Goal: Task Accomplishment & Management: Use online tool/utility

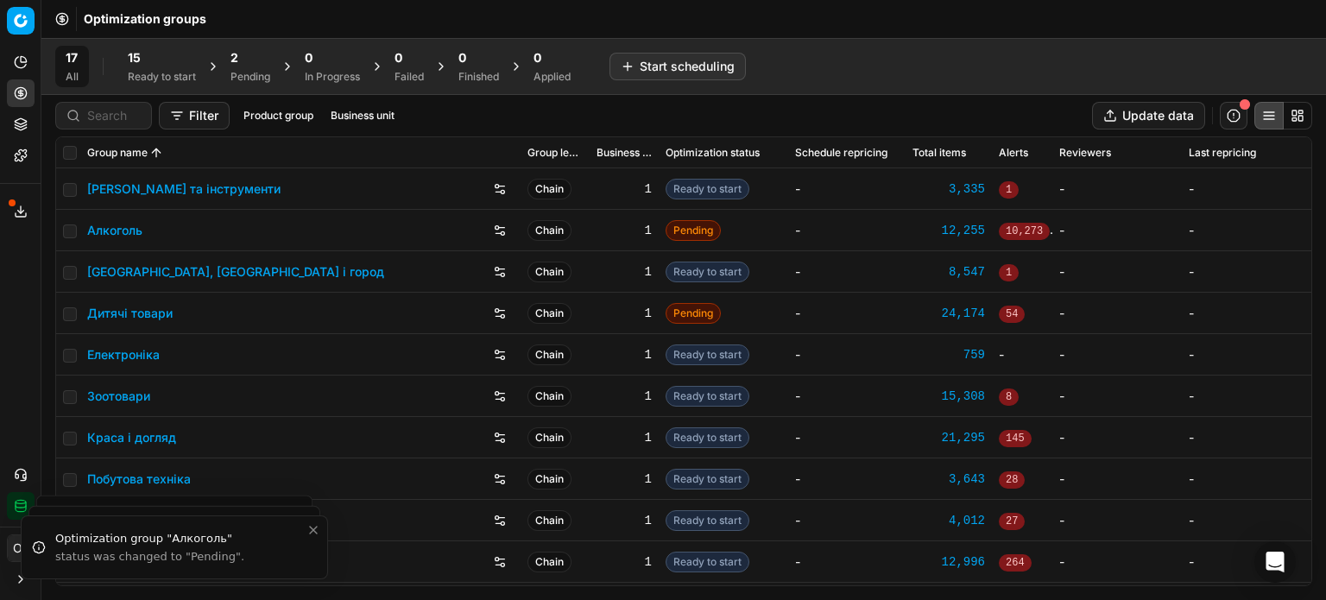
click at [149, 66] on div "15" at bounding box center [162, 57] width 68 height 17
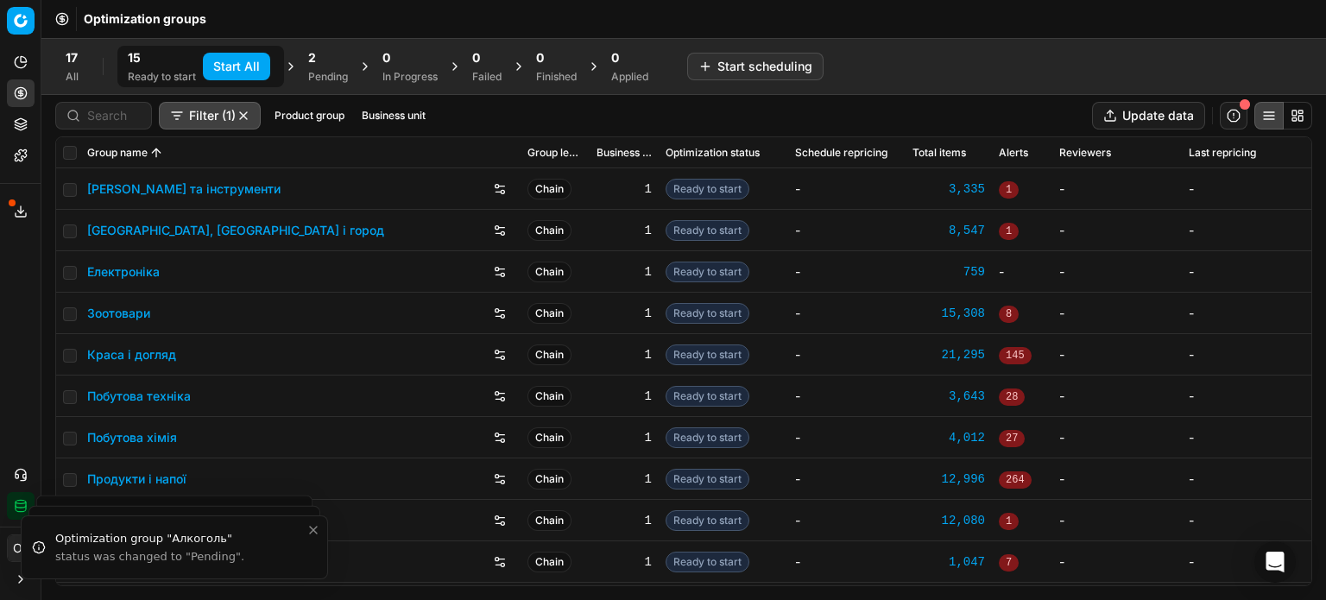
click at [242, 63] on button "Start All" at bounding box center [236, 67] width 67 height 28
click at [345, 78] on div "Pending" at bounding box center [337, 77] width 40 height 14
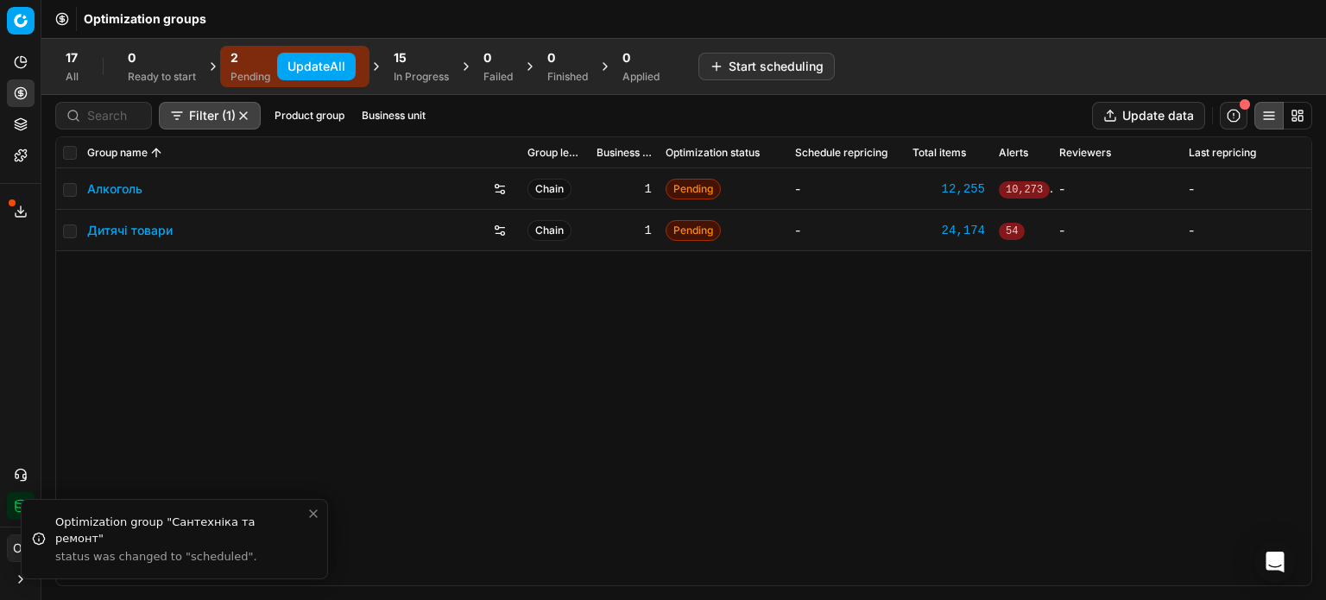
click at [347, 66] on button "Update All" at bounding box center [316, 67] width 79 height 28
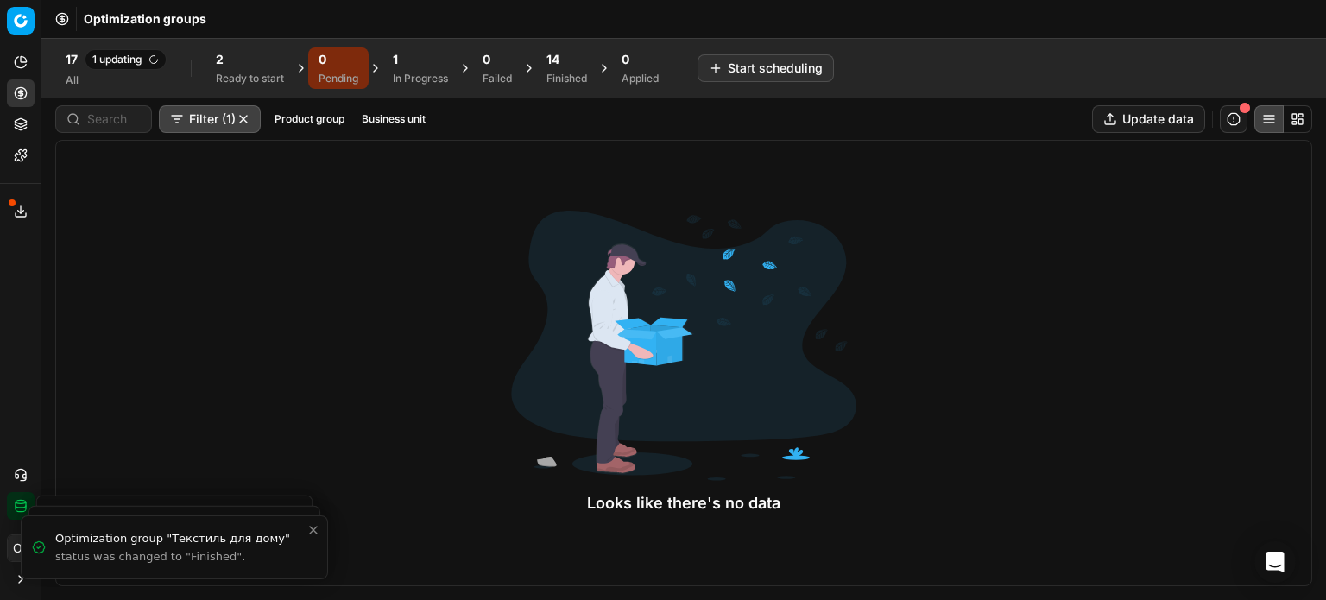
click at [237, 72] on div "Ready to start" at bounding box center [250, 79] width 68 height 14
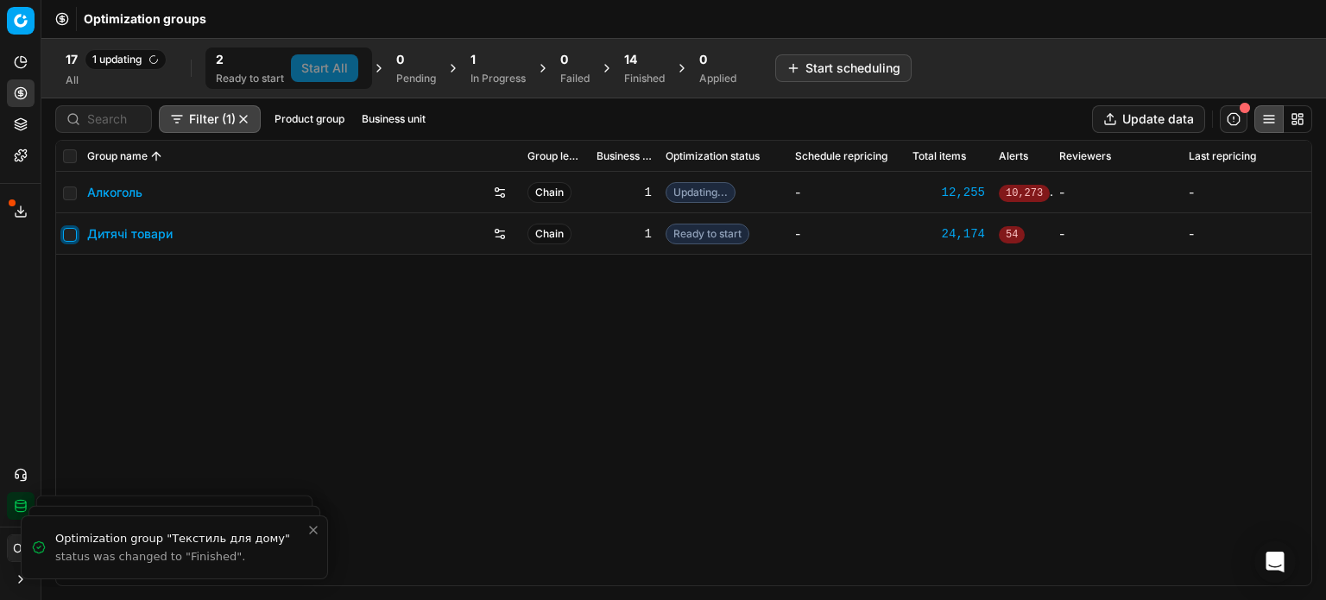
click at [72, 228] on input "checkbox" at bounding box center [70, 235] width 14 height 14
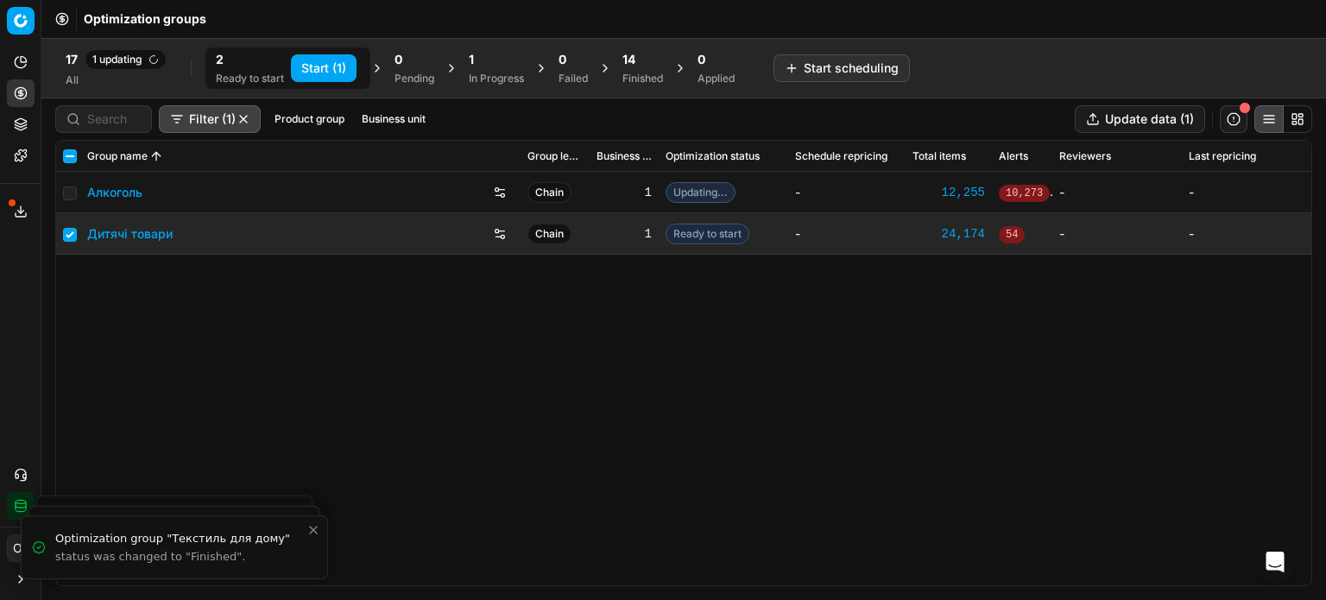
click at [325, 72] on button "Start (1)" at bounding box center [324, 68] width 66 height 28
checkbox input "false"
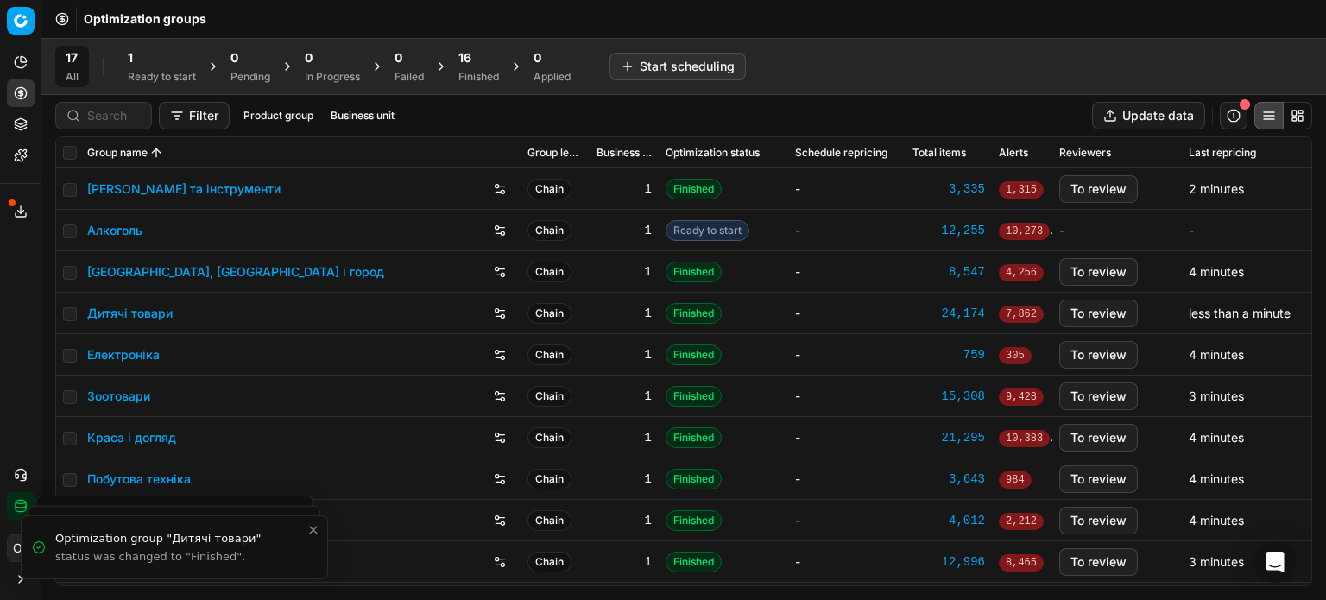
click at [124, 68] on div "1 Ready to start" at bounding box center [161, 66] width 89 height 41
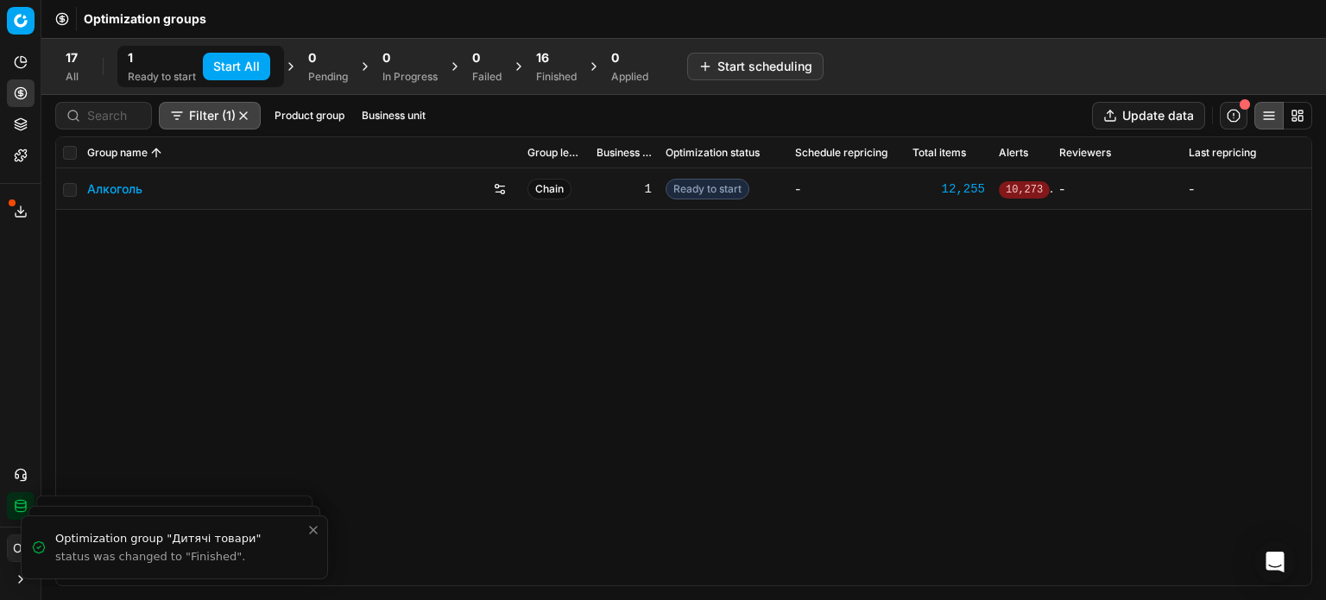
click at [226, 62] on button "Start All" at bounding box center [236, 67] width 67 height 28
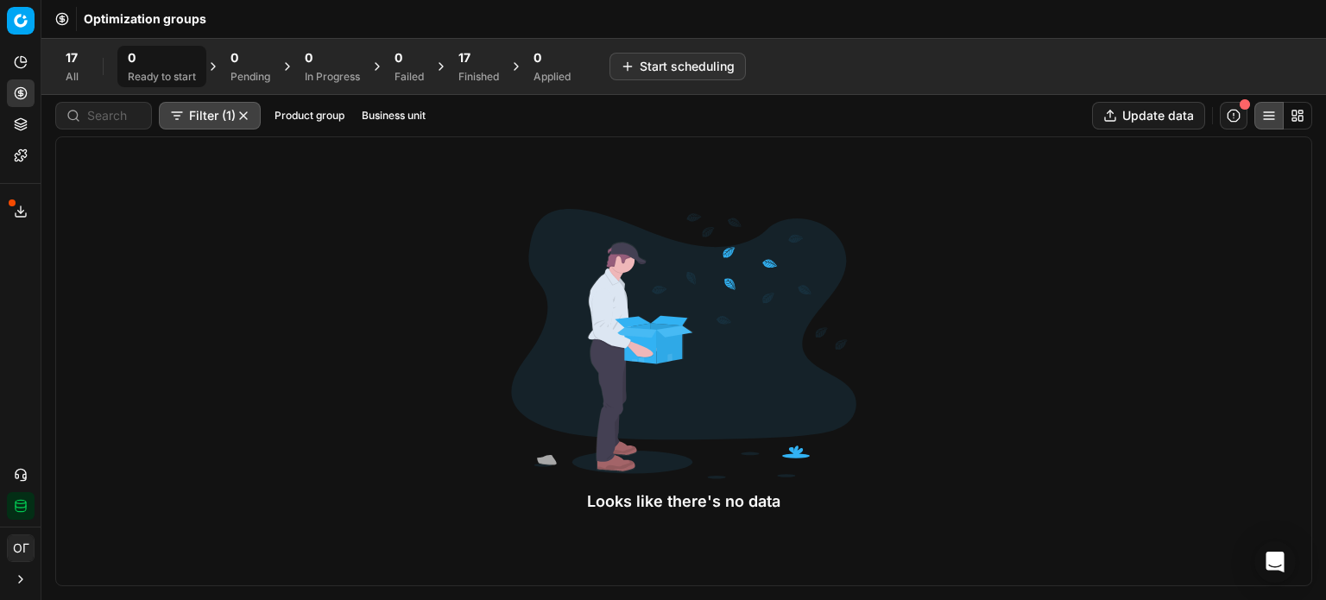
click at [504, 66] on div "17 Finished" at bounding box center [478, 66] width 61 height 41
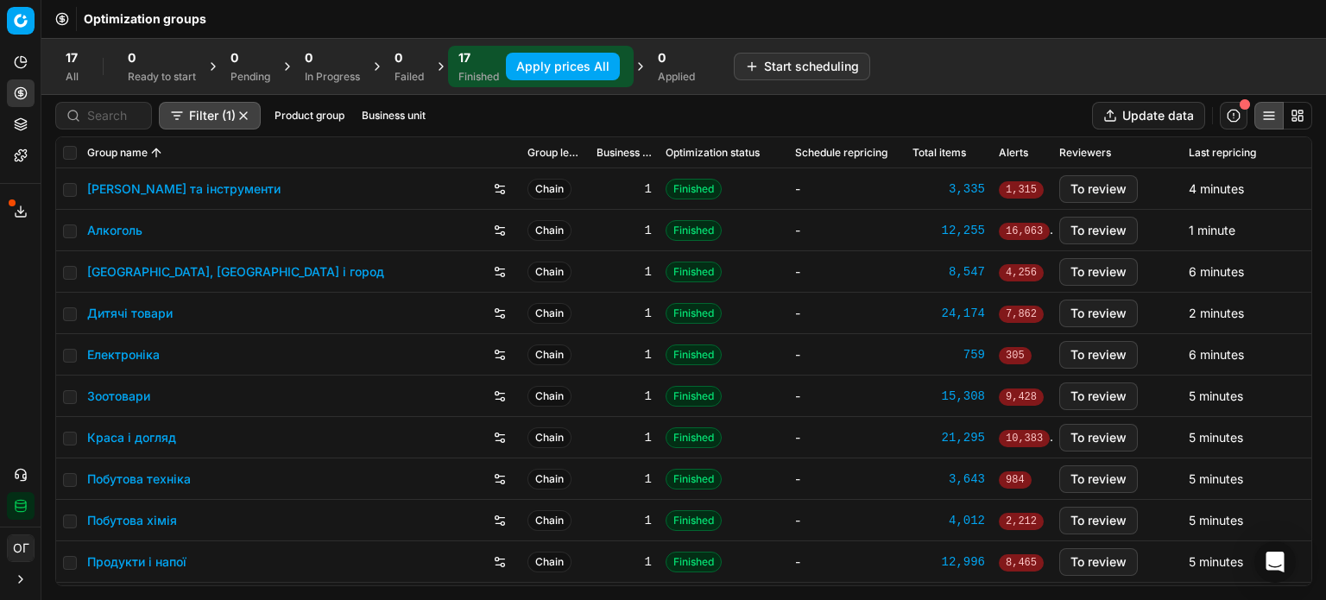
click at [17, 120] on icon at bounding box center [20, 121] width 11 height 6
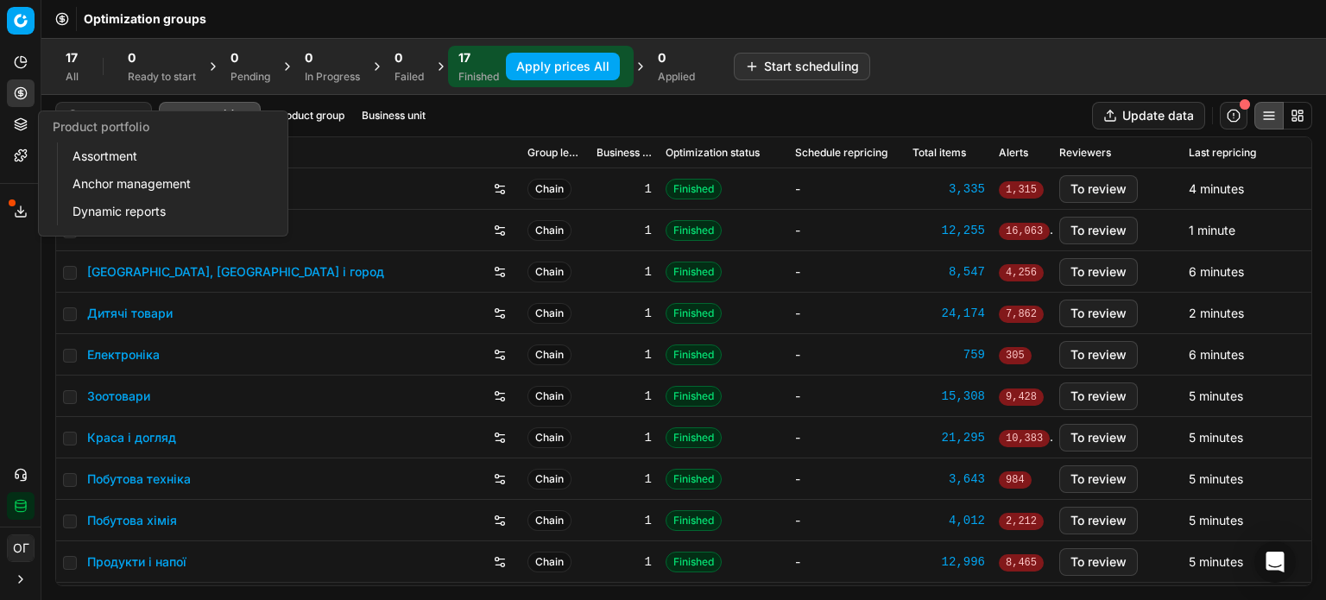
click at [105, 154] on link "Assortment" at bounding box center [166, 156] width 201 height 24
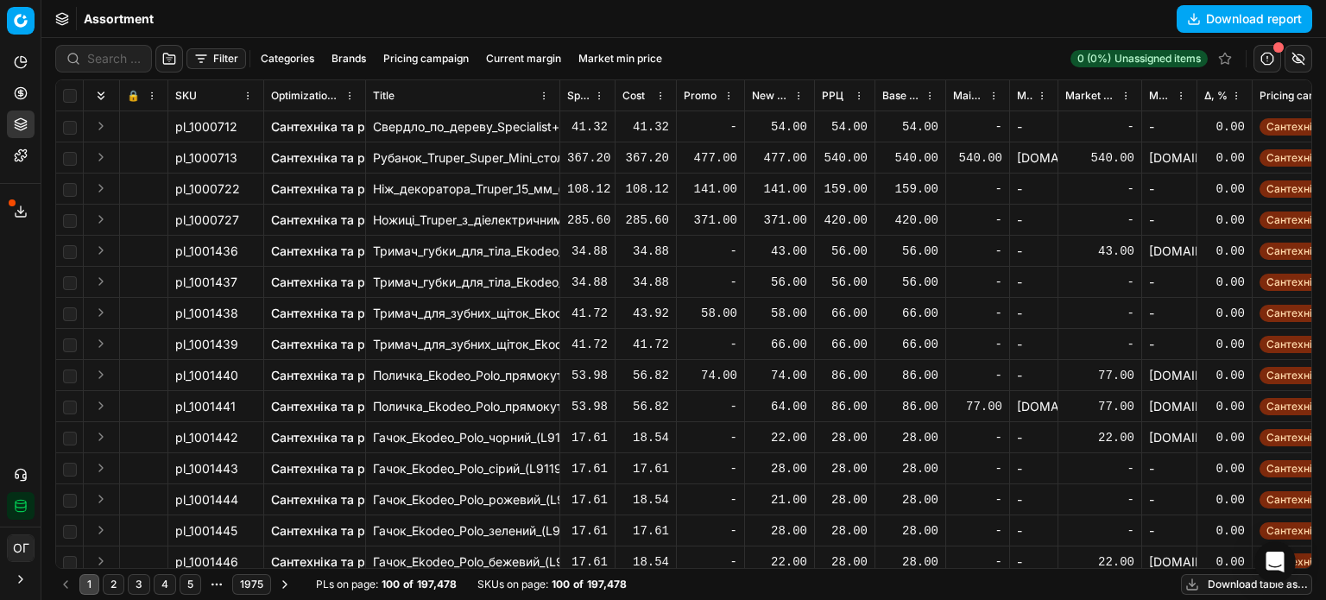
click at [1211, 95] on span "Δ, %" at bounding box center [1216, 96] width 23 height 14
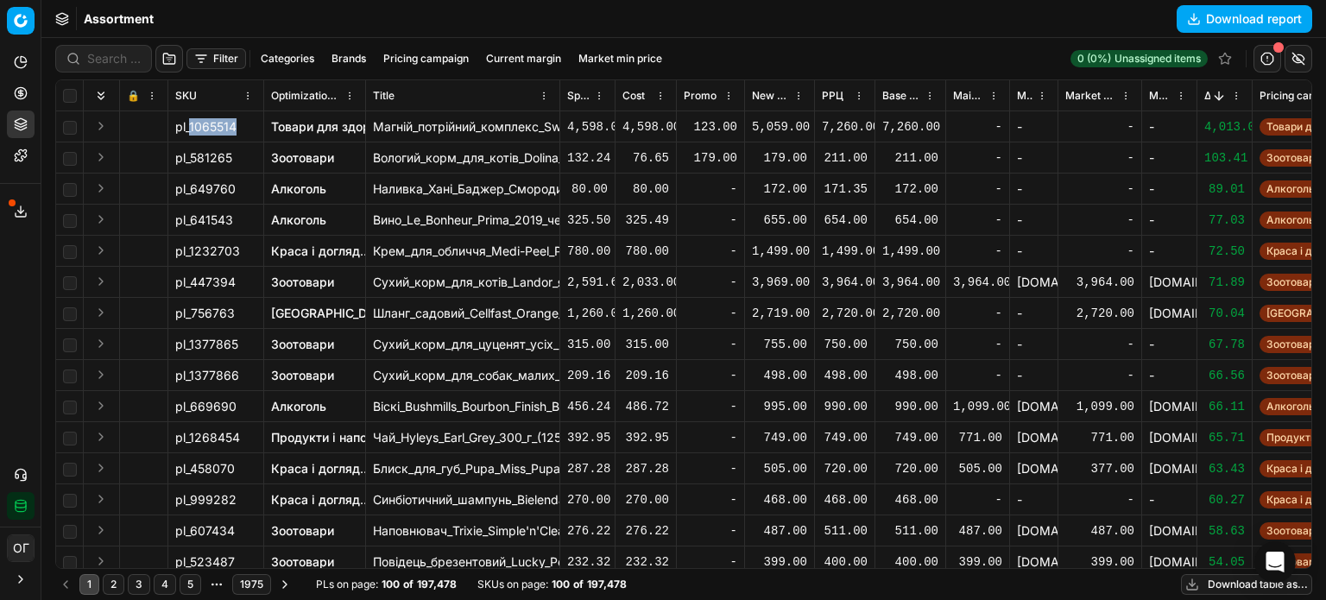
drag, startPoint x: 235, startPoint y: 127, endPoint x: 190, endPoint y: 127, distance: 44.9
click at [190, 127] on span "pl_1065514" at bounding box center [205, 126] width 61 height 17
copy span "1065514"
click at [1219, 93] on button "Sorted by Δ, % descending" at bounding box center [1219, 95] width 17 height 17
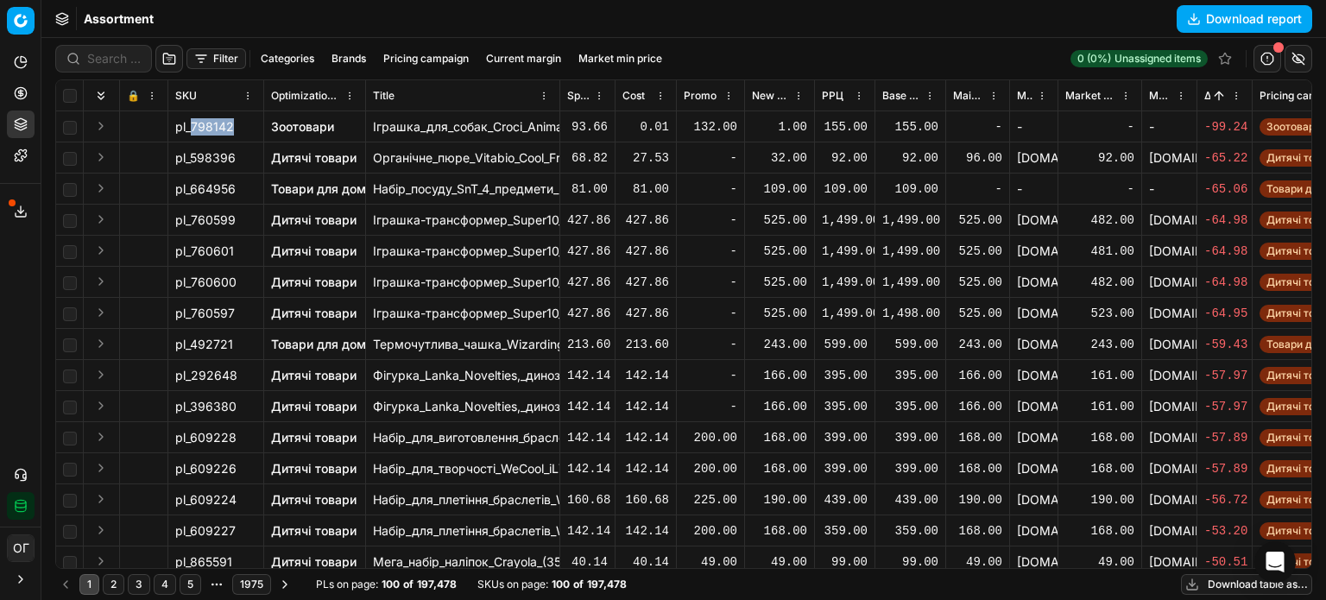
drag, startPoint x: 231, startPoint y: 127, endPoint x: 190, endPoint y: 130, distance: 41.5
click at [190, 128] on span "pl_798142" at bounding box center [204, 126] width 59 height 17
copy span "798142"
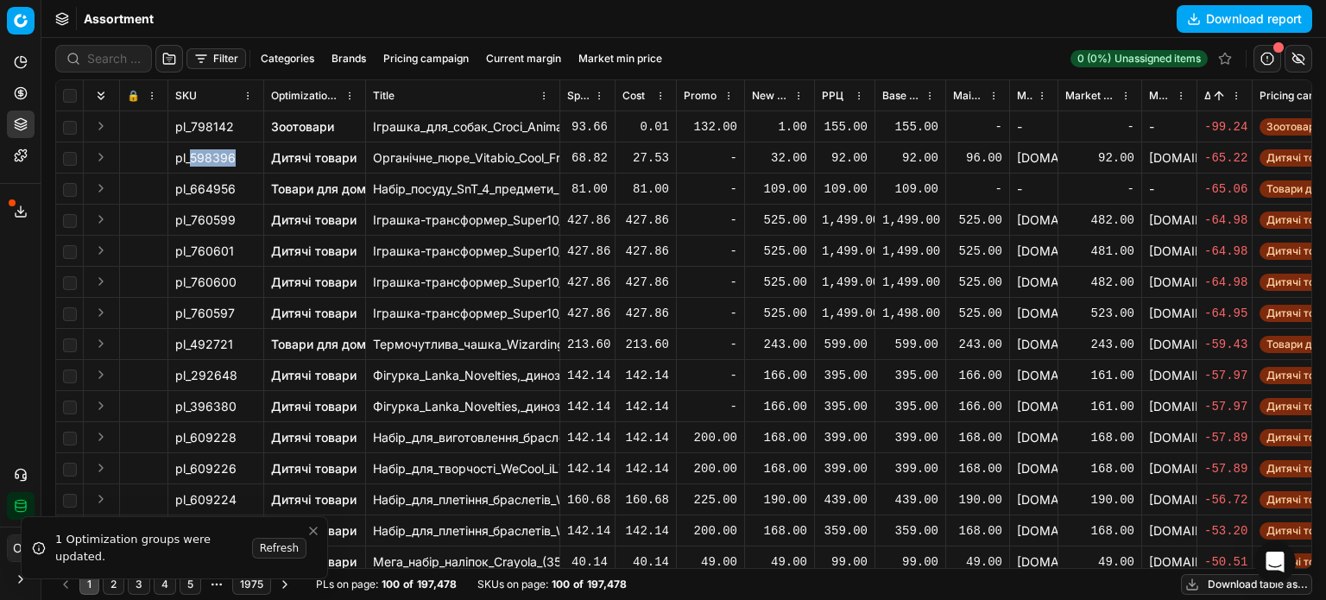
drag, startPoint x: 235, startPoint y: 156, endPoint x: 191, endPoint y: 160, distance: 44.2
click at [191, 160] on div "pl_598396" at bounding box center [215, 157] width 81 height 17
copy span "598396"
click at [193, 60] on button "Filter" at bounding box center [217, 58] width 60 height 21
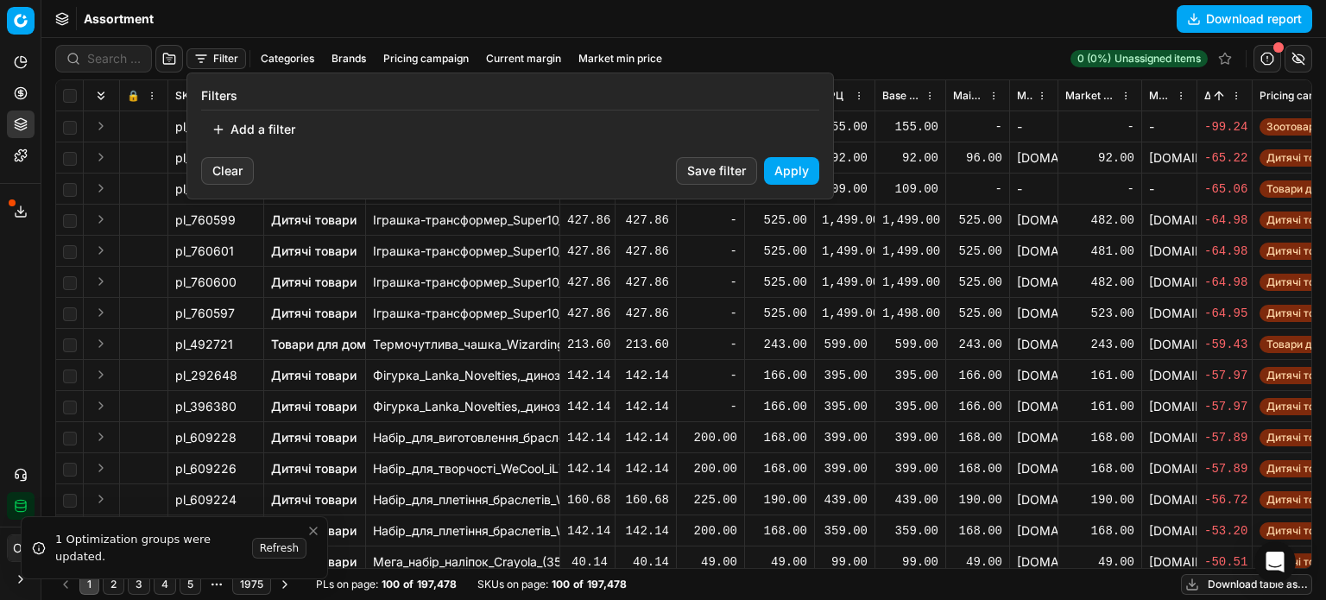
click at [159, 55] on html "Pricing platform Analytics Pricing Product portfolio Templates Export service 1…" at bounding box center [663, 300] width 1326 height 600
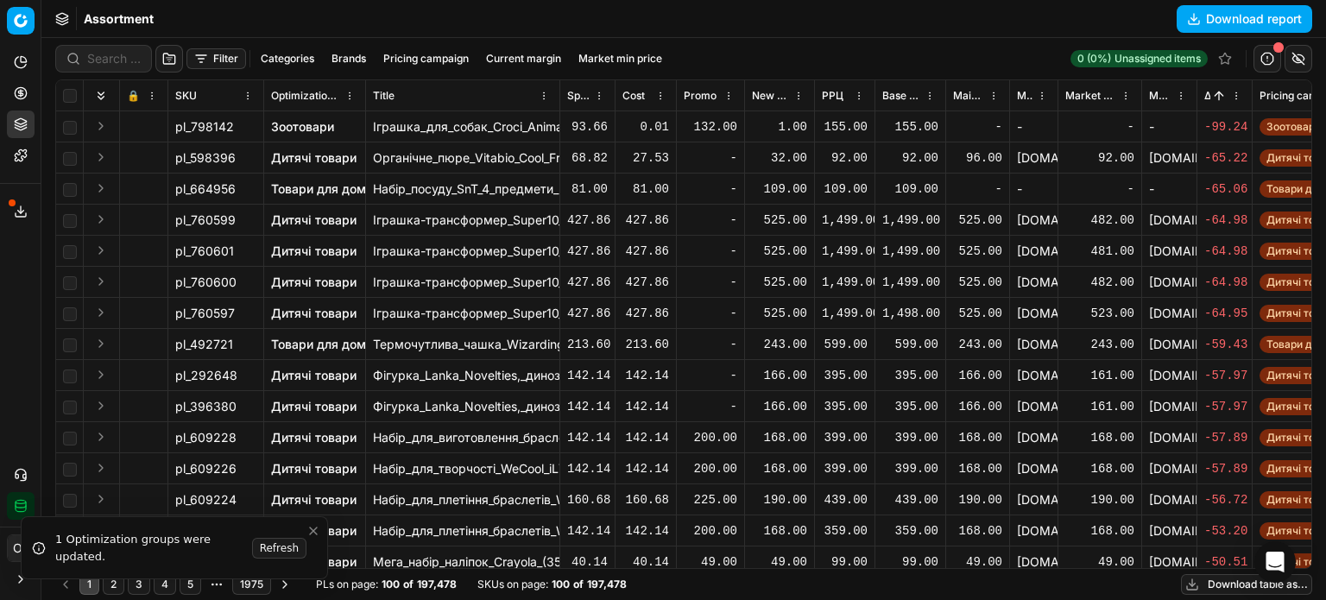
click at [161, 58] on button "button" at bounding box center [169, 59] width 28 height 28
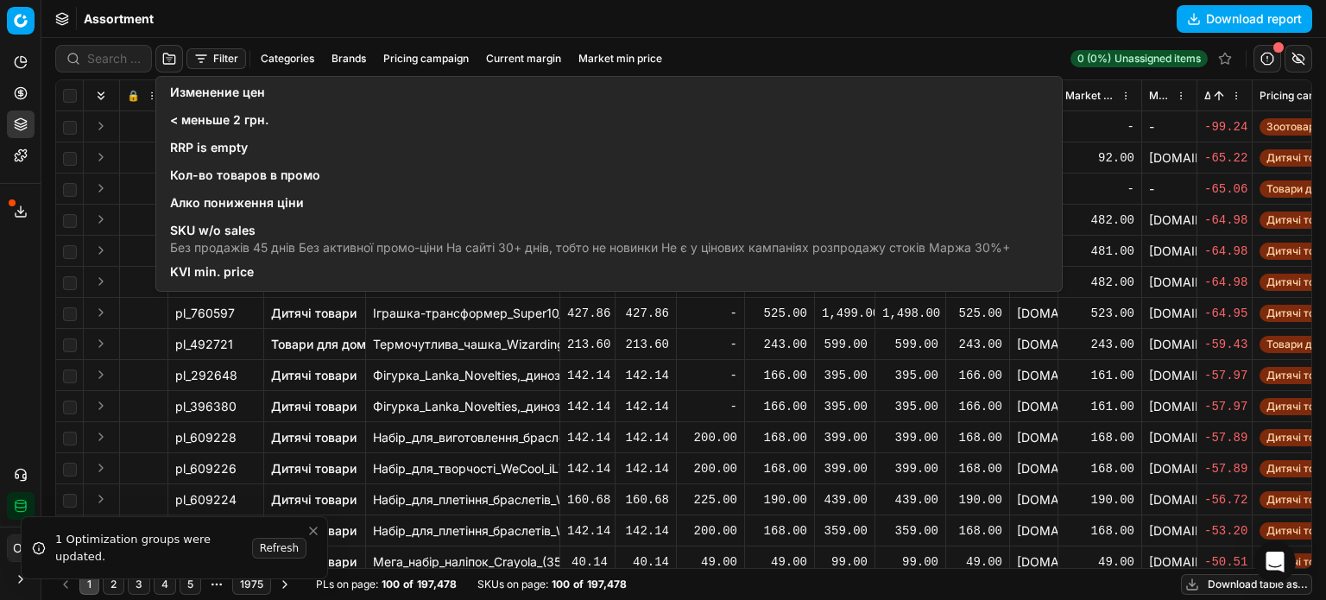
click at [237, 272] on span "KVI min. price" at bounding box center [212, 271] width 84 height 17
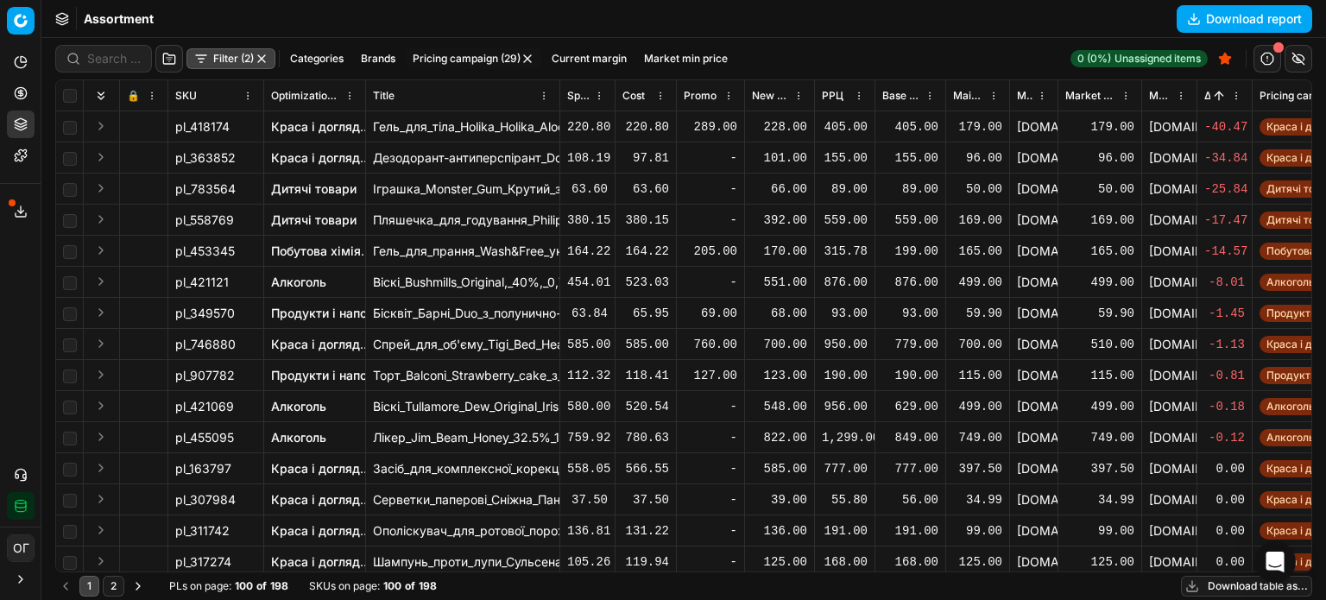
click at [335, 62] on button "Categories" at bounding box center [316, 58] width 67 height 21
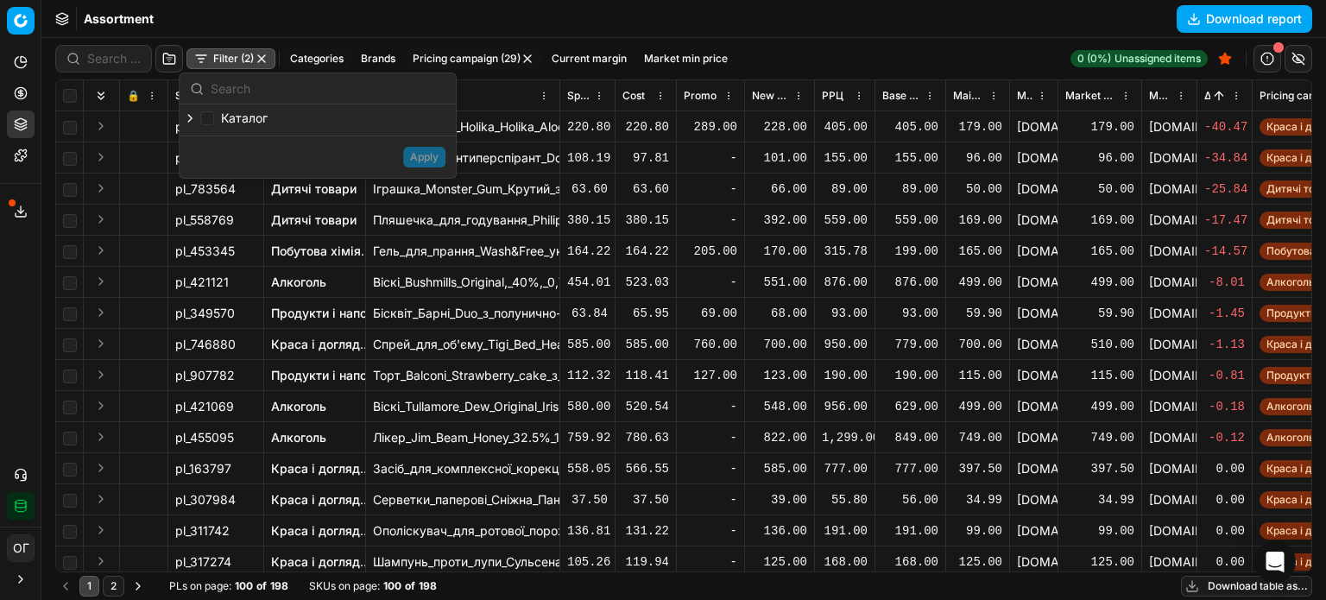
click at [190, 123] on icon "button" at bounding box center [190, 118] width 14 height 14
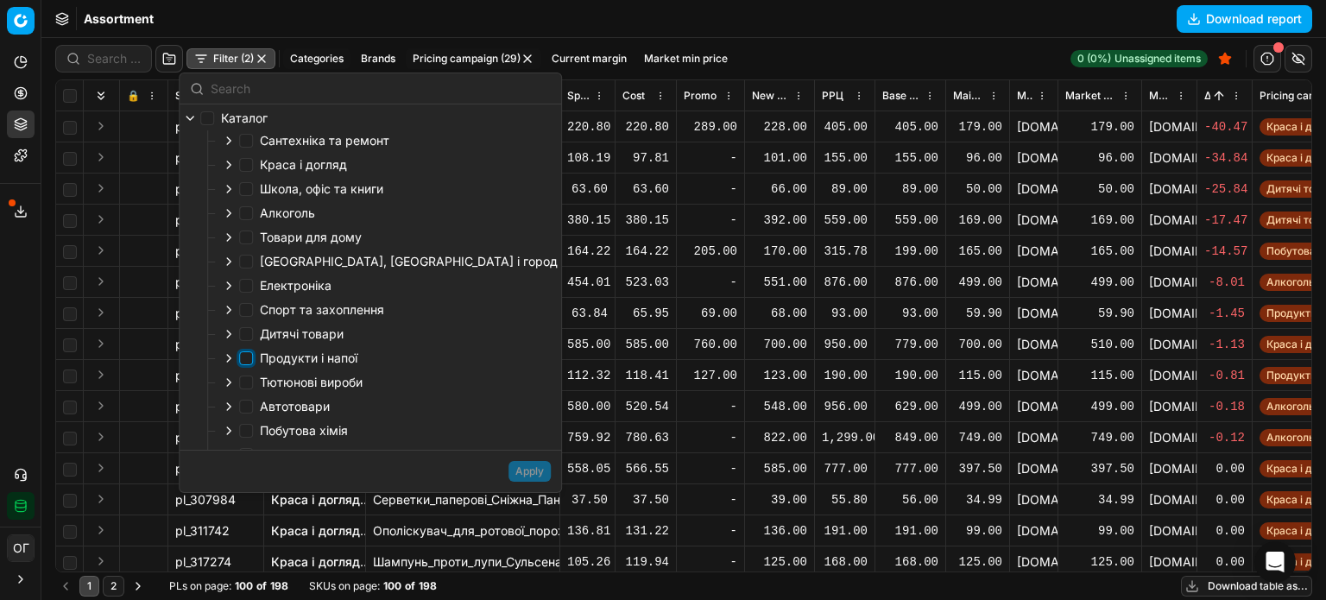
click at [246, 363] on input "Продукти і напої" at bounding box center [246, 358] width 14 height 14
checkbox input "true"
click at [509, 465] on button "Apply" at bounding box center [530, 471] width 42 height 21
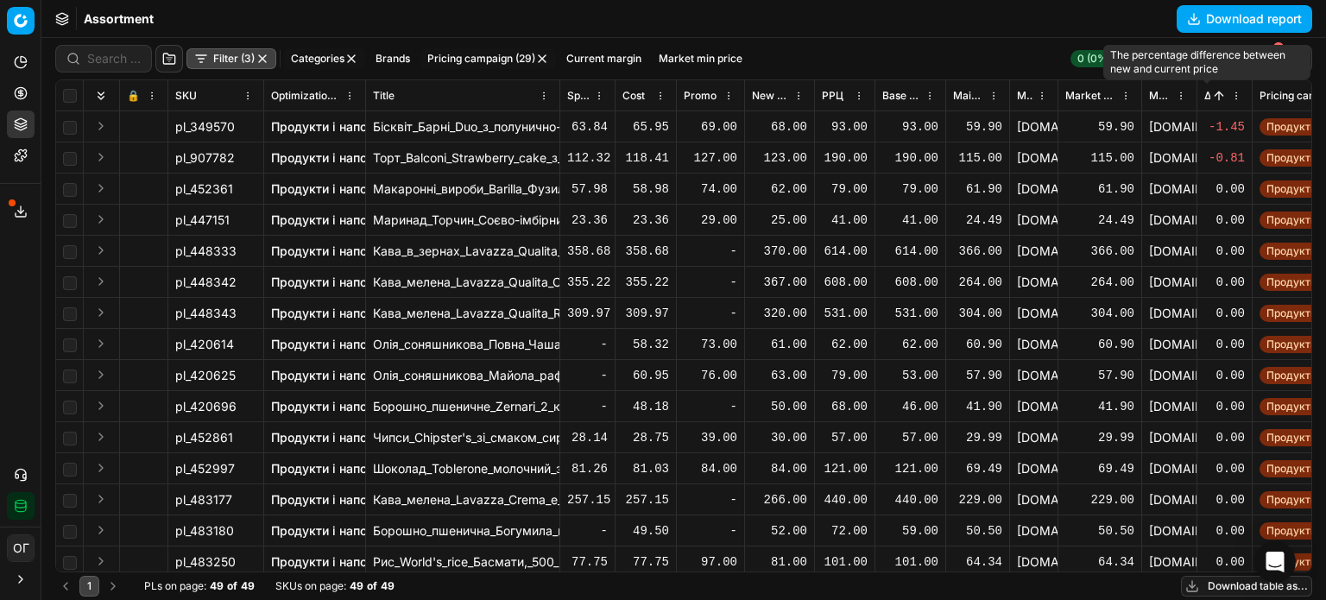
click at [1209, 93] on span "Δ, %" at bounding box center [1208, 96] width 6 height 14
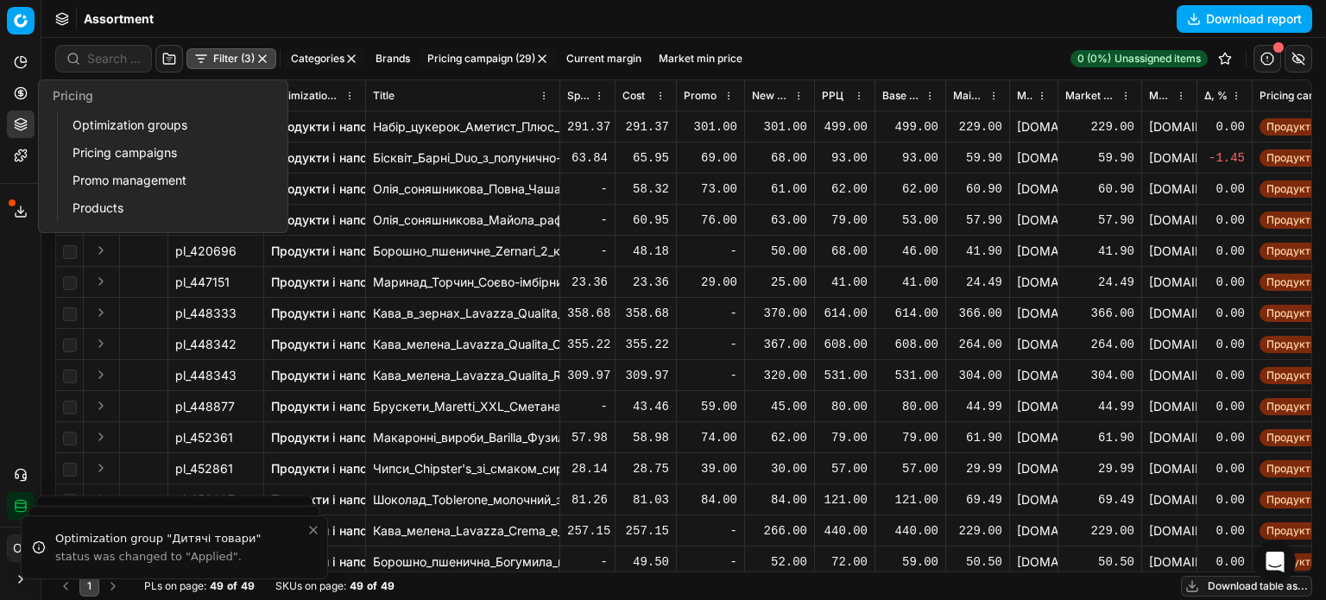
click at [17, 96] on icon at bounding box center [21, 93] width 14 height 14
click at [115, 120] on link "Optimization groups" at bounding box center [166, 125] width 201 height 24
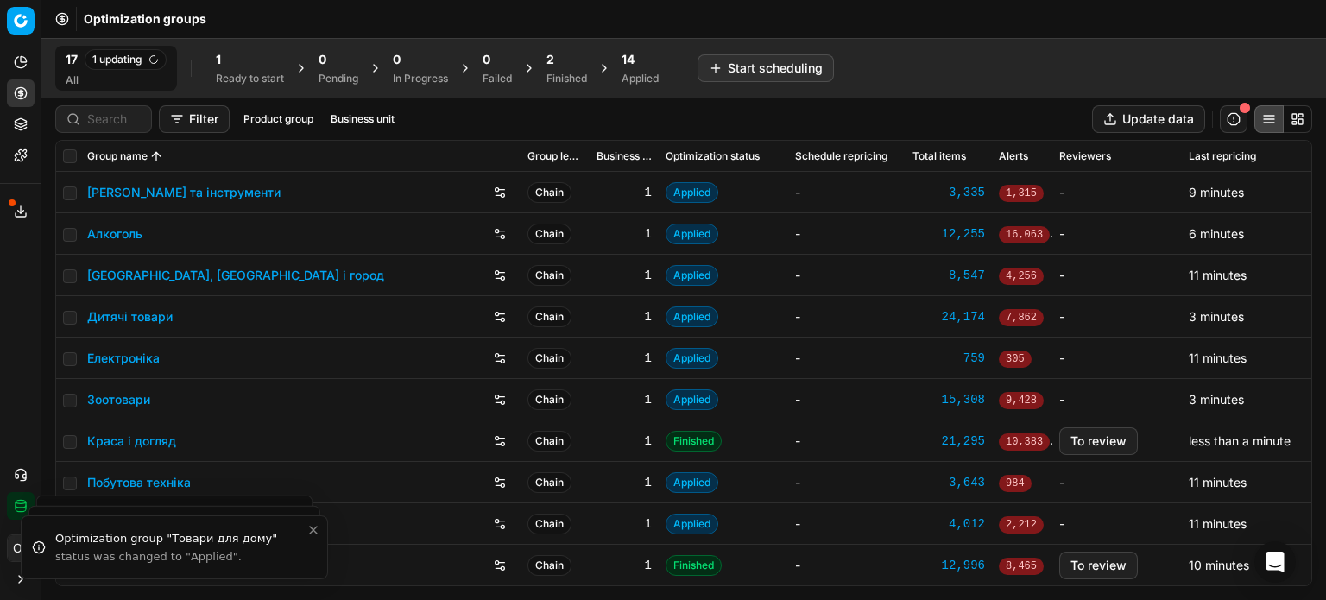
drag, startPoint x: 566, startPoint y: 68, endPoint x: 368, endPoint y: 151, distance: 214.4
click at [567, 68] on div "2 Finished" at bounding box center [567, 68] width 41 height 35
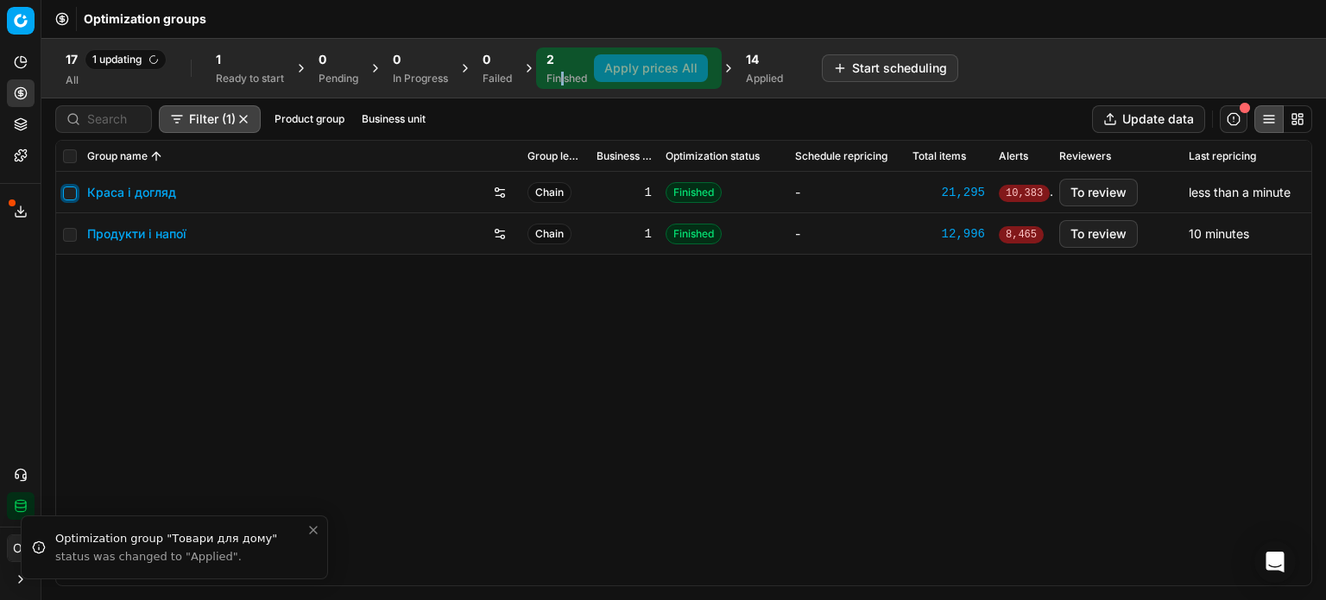
click at [70, 191] on input "checkbox" at bounding box center [70, 194] width 14 height 14
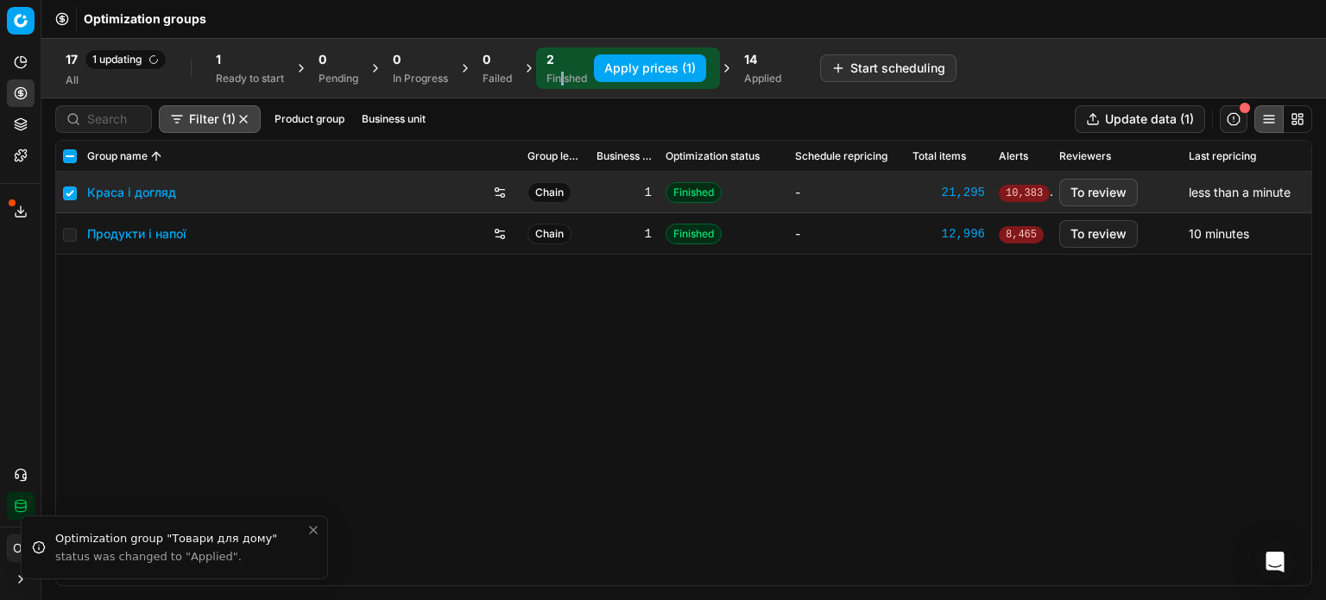
click at [646, 63] on button "Apply prices (1)" at bounding box center [650, 68] width 112 height 28
checkbox input "false"
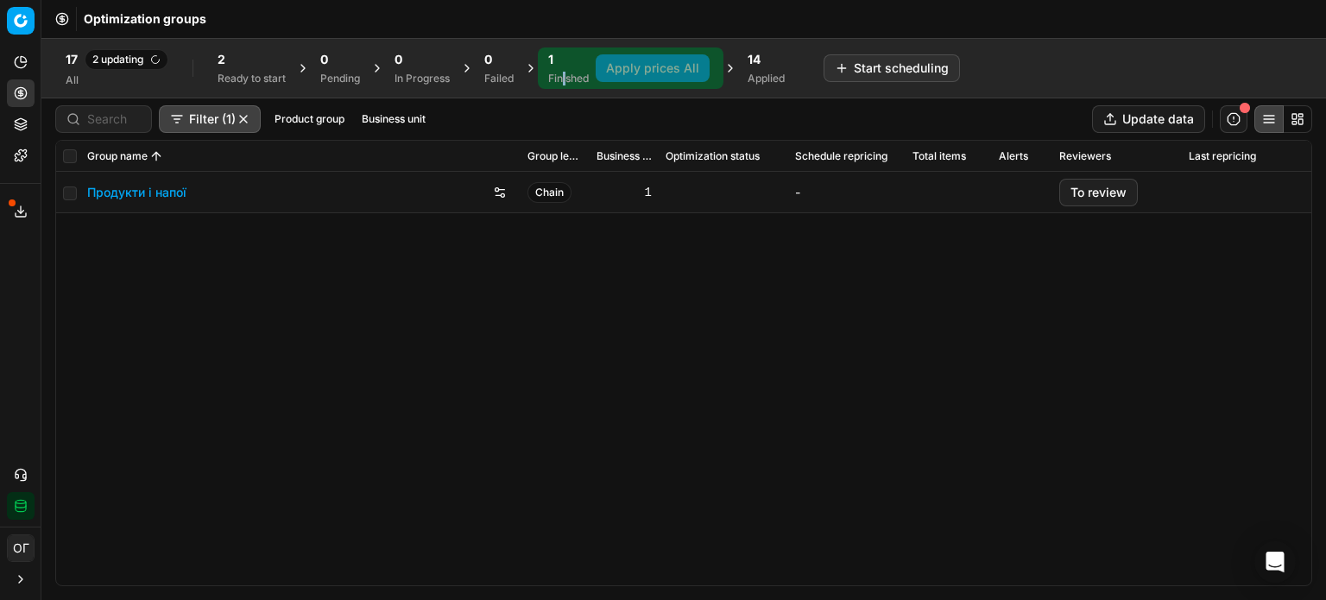
click at [161, 193] on link "Продукти і напої" at bounding box center [136, 192] width 99 height 17
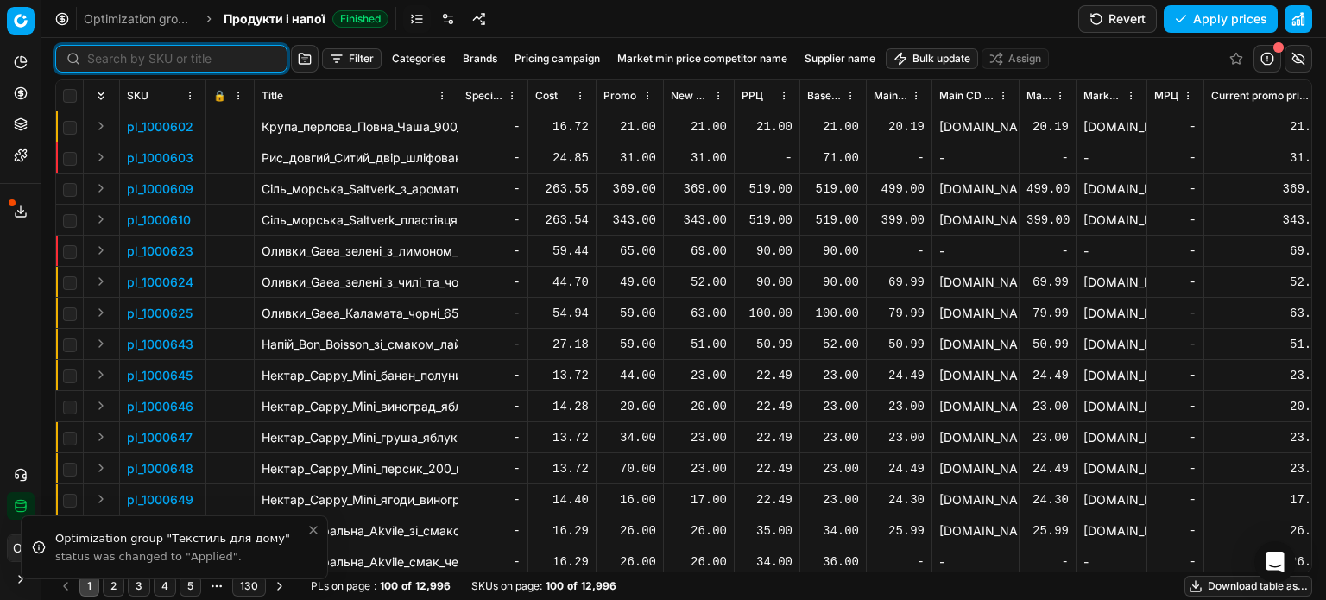
click at [109, 56] on input at bounding box center [181, 58] width 189 height 17
paste input "1268362"
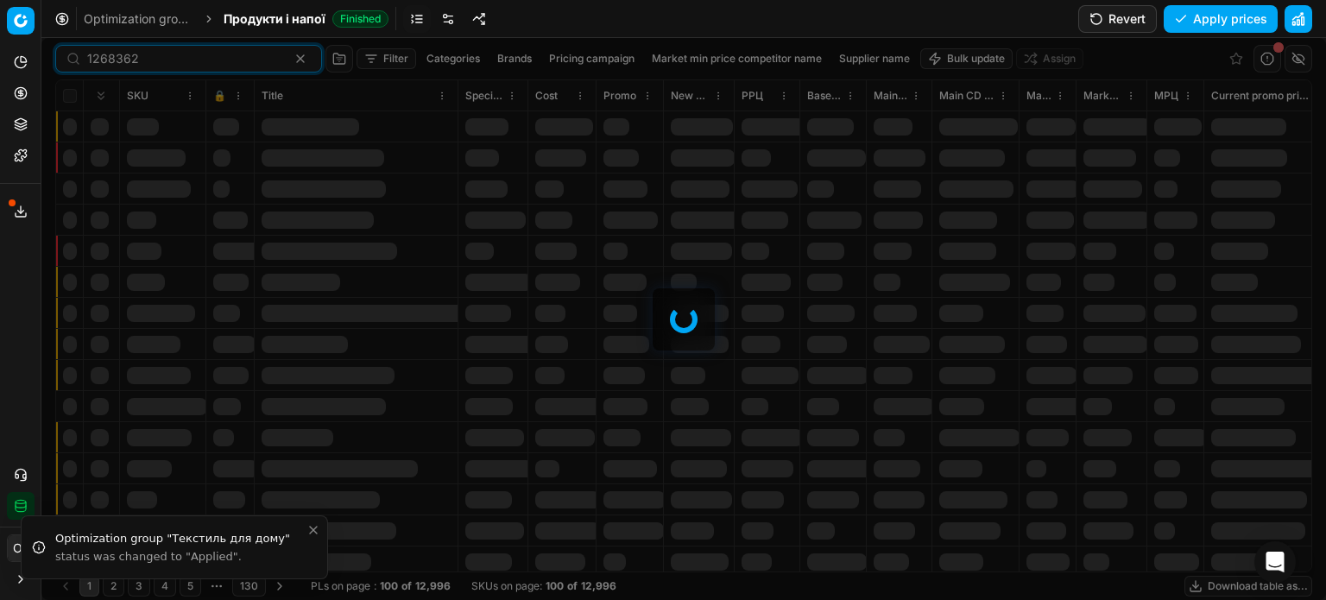
type input "1268362"
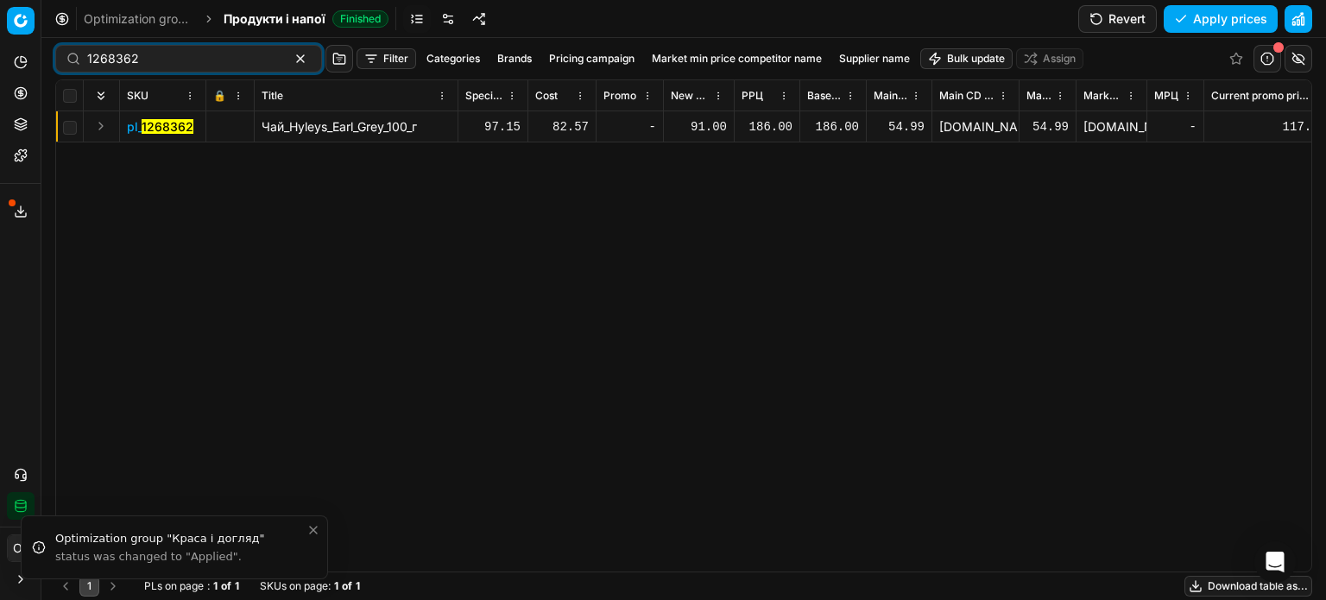
click at [102, 126] on button "Expand" at bounding box center [101, 126] width 21 height 21
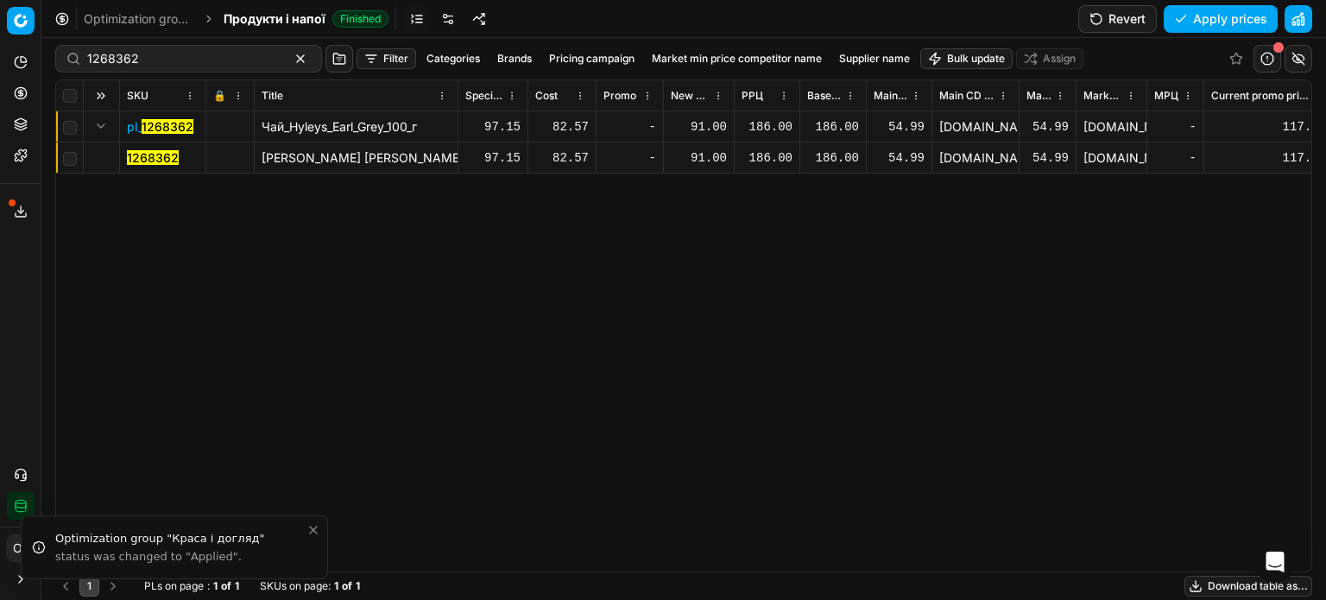
click at [148, 157] on mark "1268362" at bounding box center [153, 157] width 52 height 15
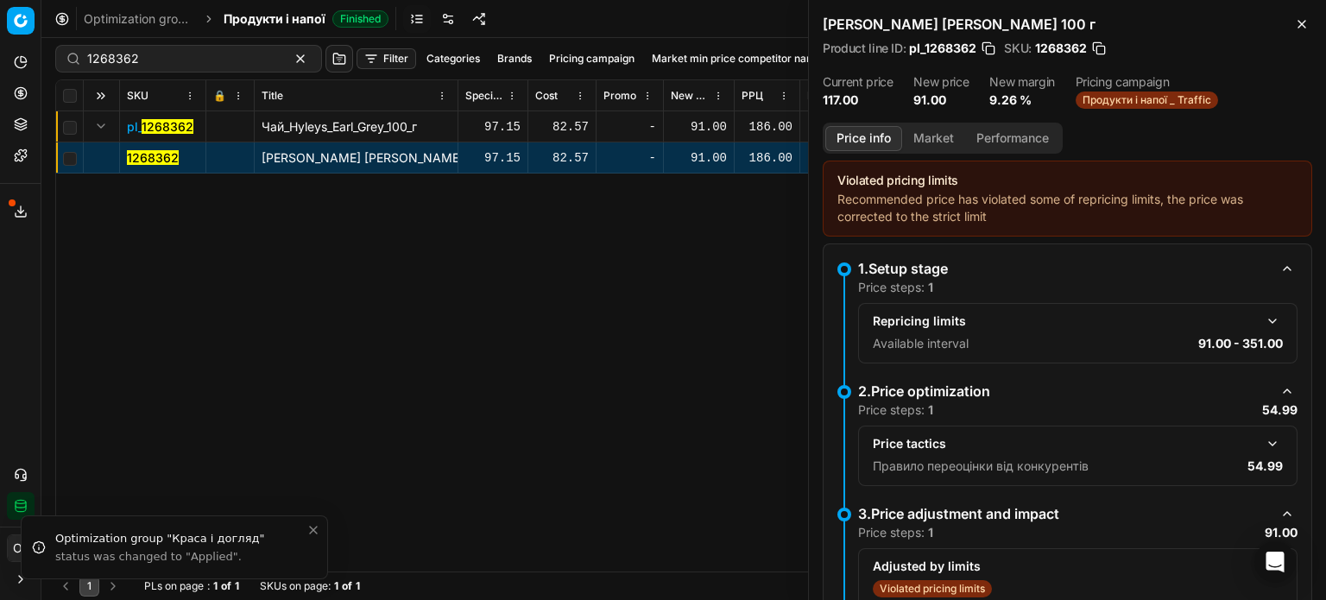
click at [940, 141] on button "Market" at bounding box center [933, 138] width 63 height 25
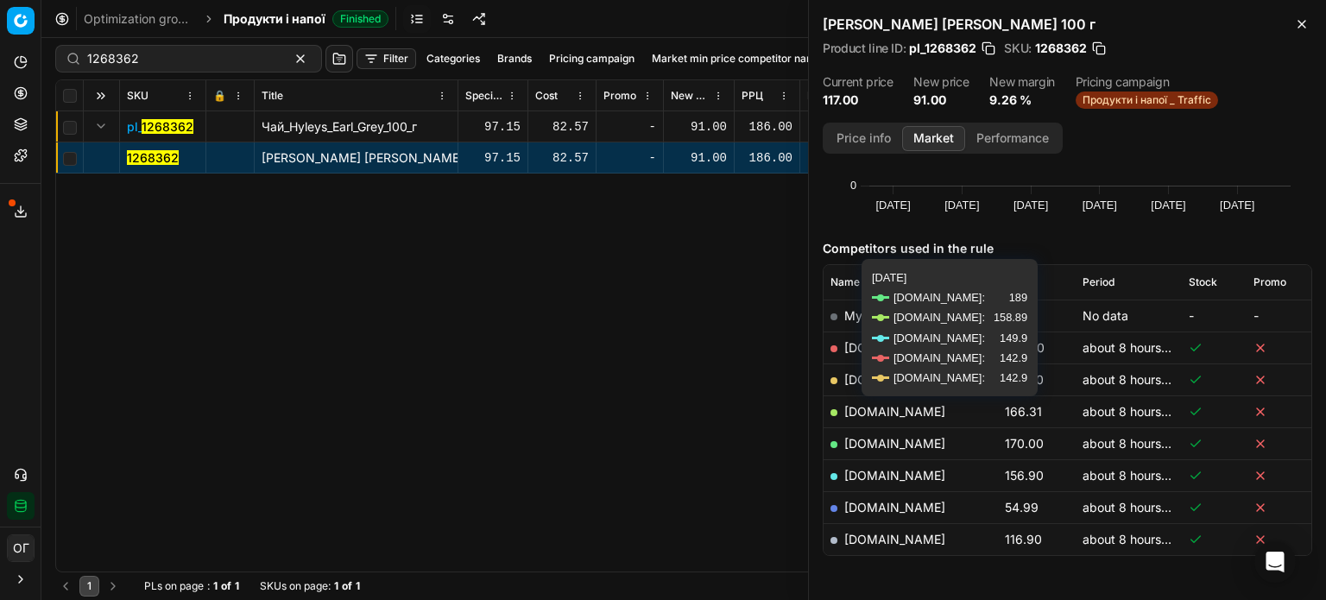
scroll to position [173, 0]
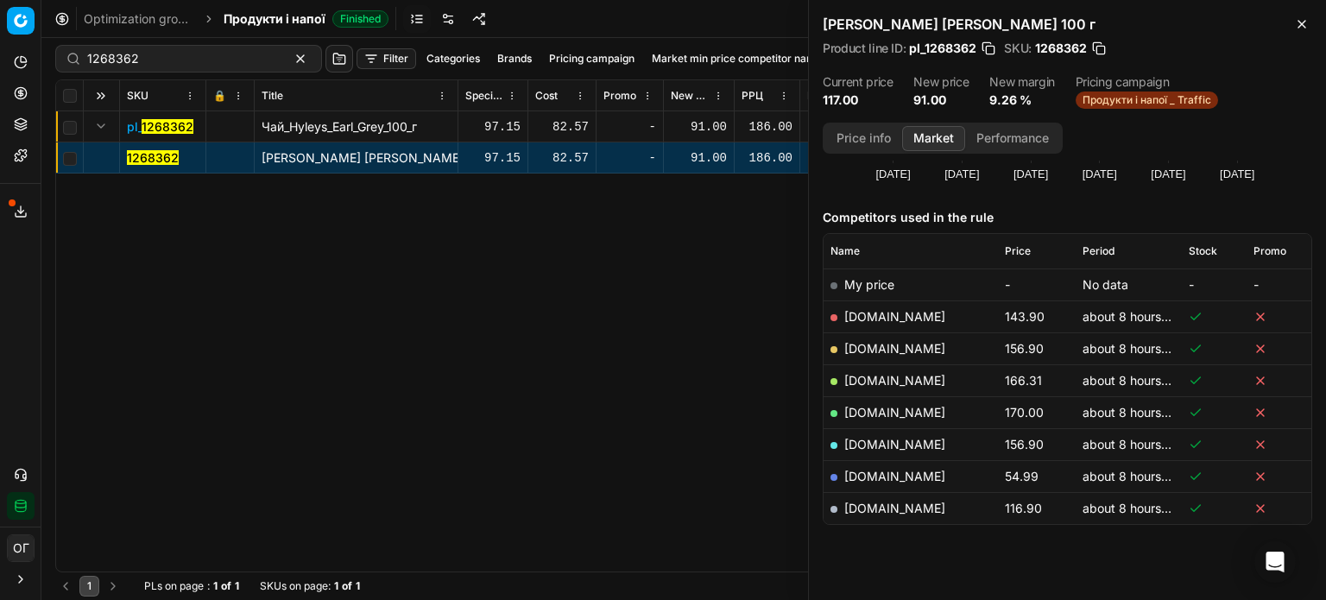
click at [1028, 251] on div "Price" at bounding box center [1037, 251] width 64 height 14
click at [1031, 251] on icon at bounding box center [1036, 251] width 10 height 10
click at [1299, 25] on icon "button" at bounding box center [1302, 24] width 14 height 14
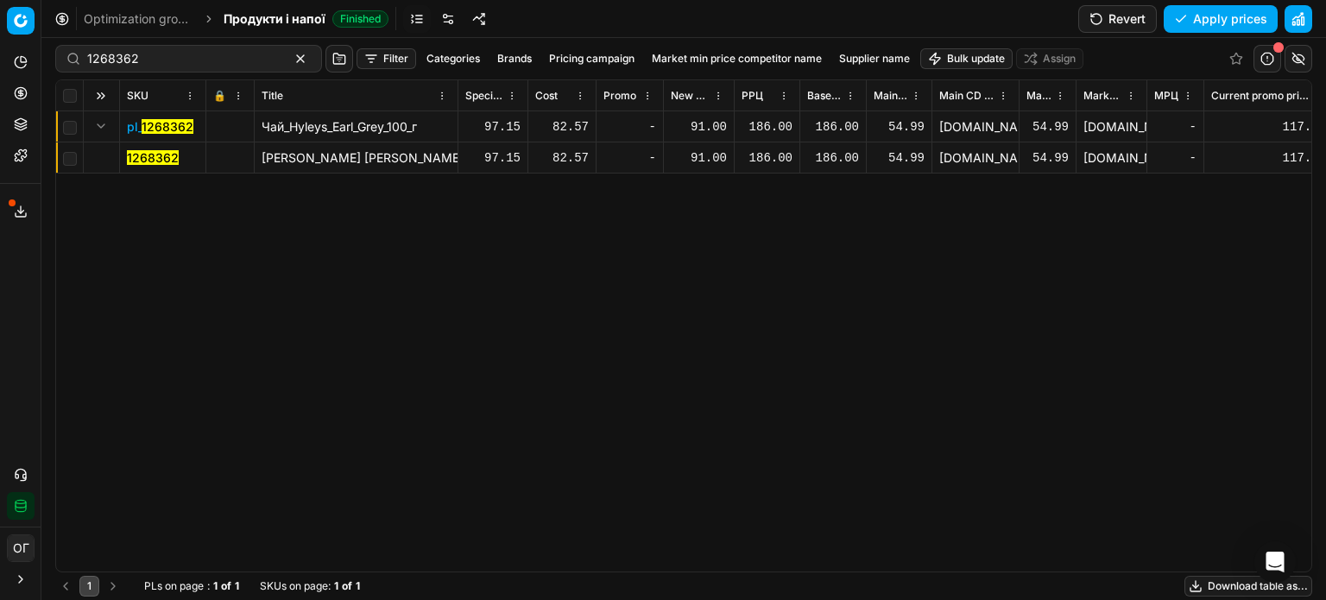
click at [705, 155] on div "91.00" at bounding box center [699, 157] width 56 height 17
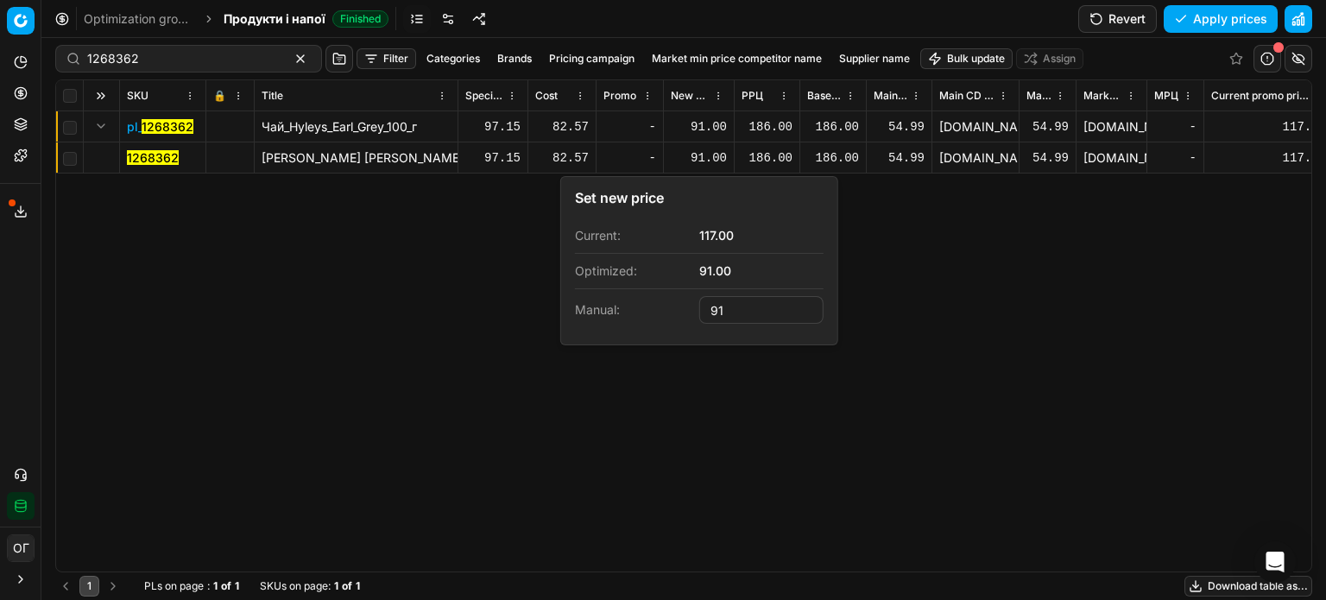
type input "9"
type input "117.00"
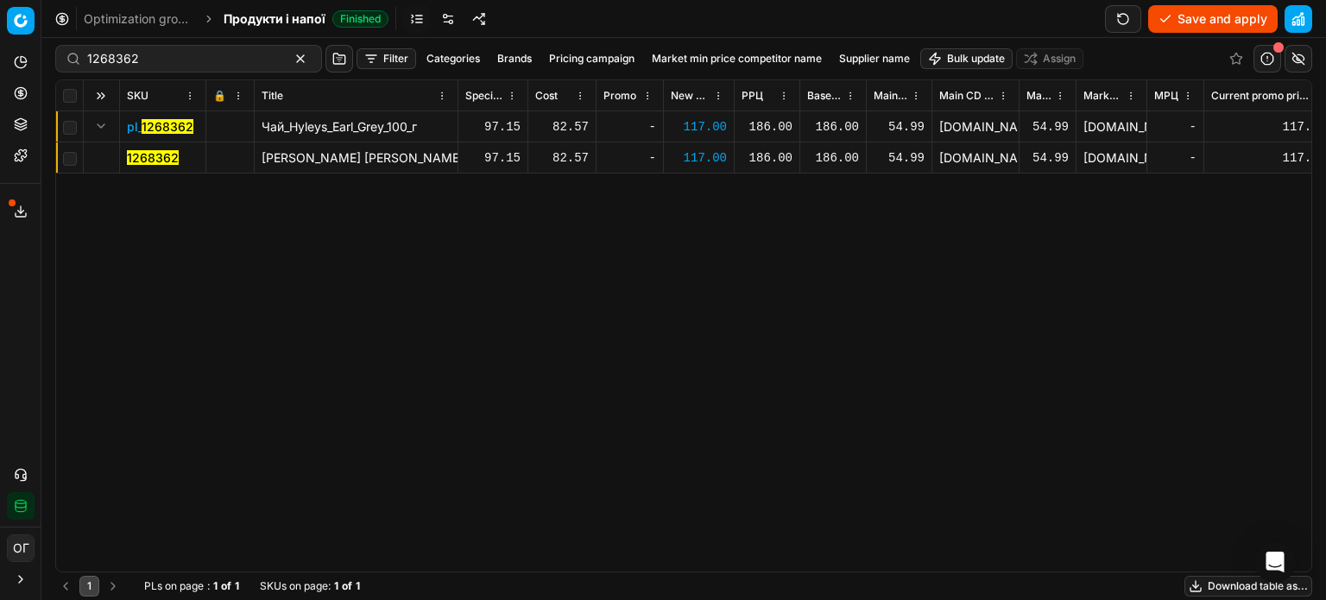
click at [1192, 18] on button "Save and apply" at bounding box center [1214, 19] width 130 height 28
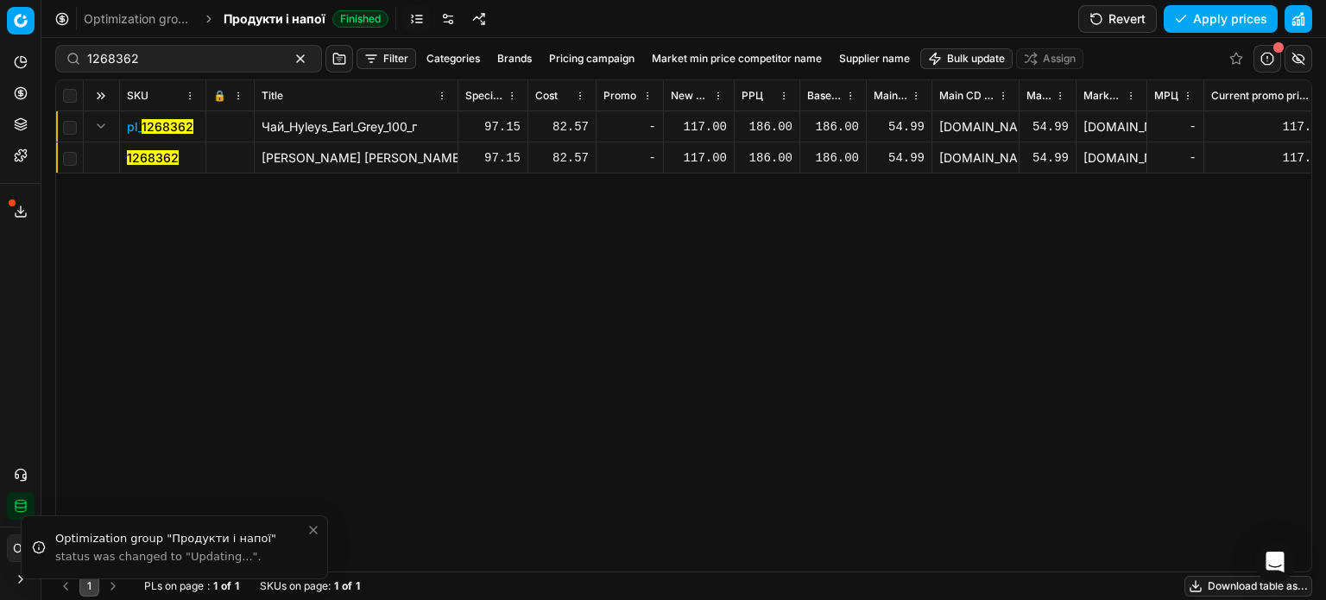
click at [152, 153] on mark "1268362" at bounding box center [153, 157] width 52 height 15
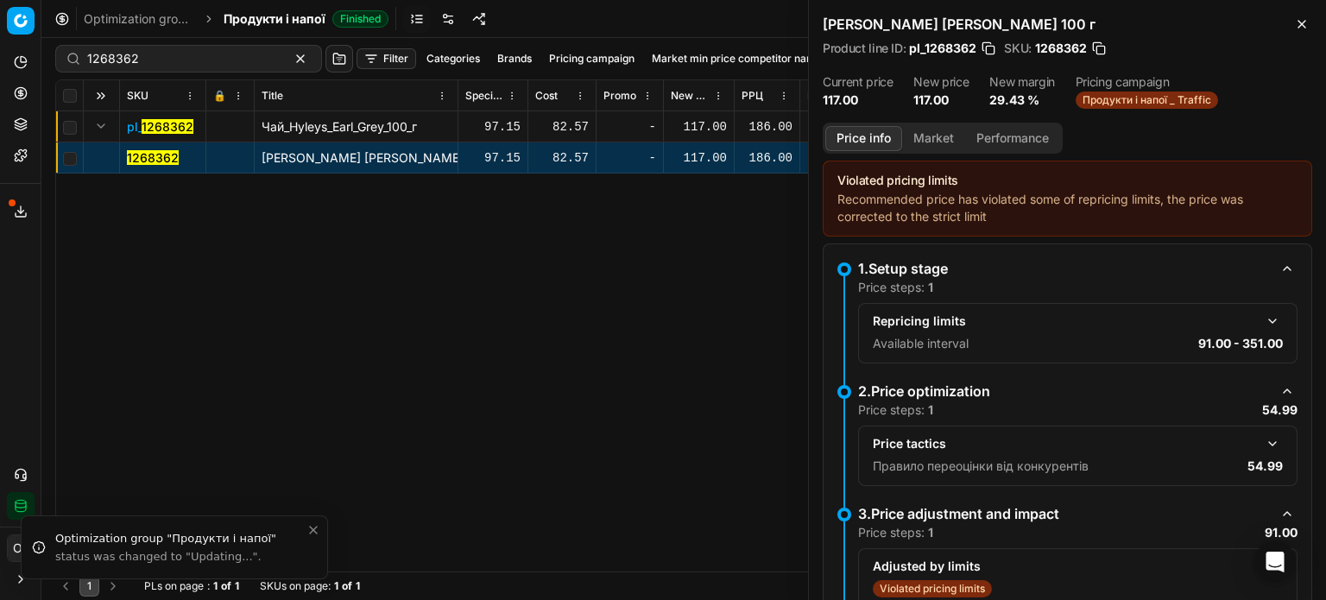
click at [942, 142] on button "Market" at bounding box center [933, 138] width 63 height 25
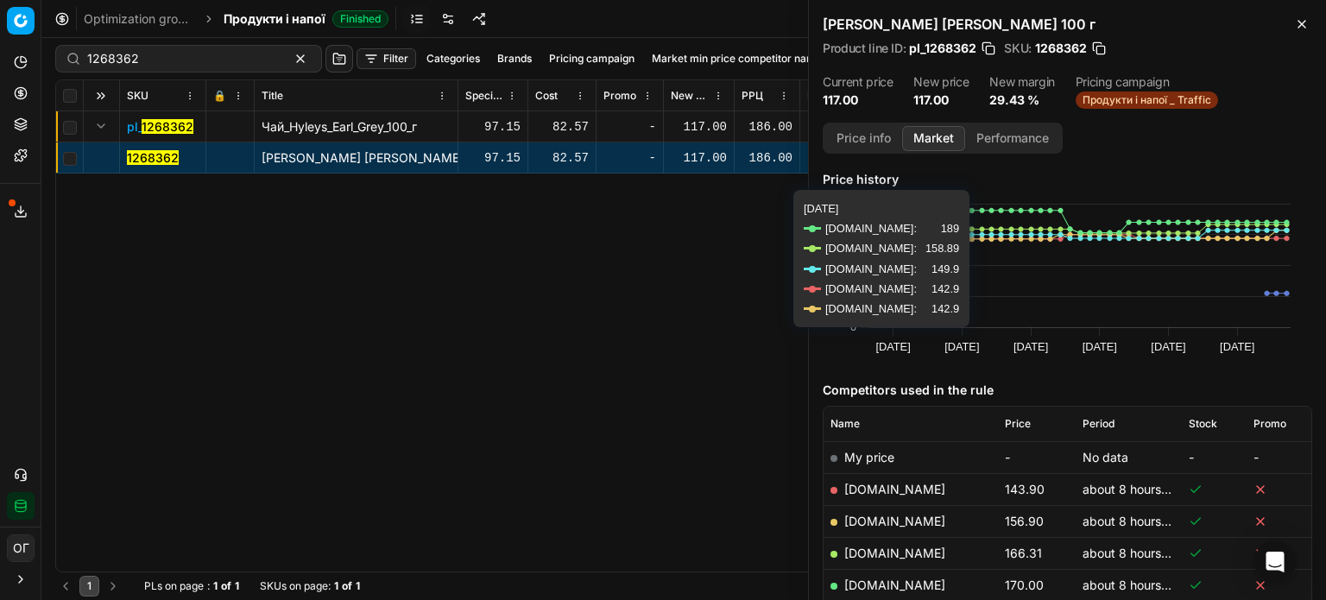
scroll to position [86, 0]
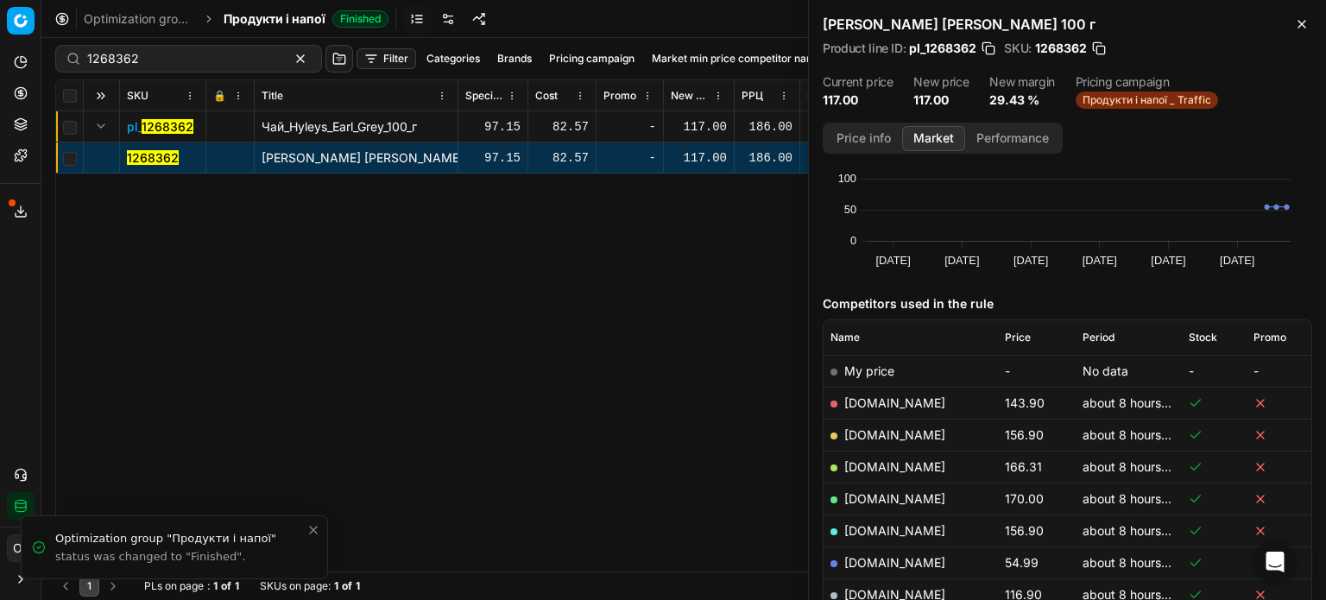
click at [1009, 333] on span "Price" at bounding box center [1018, 338] width 26 height 14
click at [1007, 342] on span "Price" at bounding box center [1018, 338] width 26 height 14
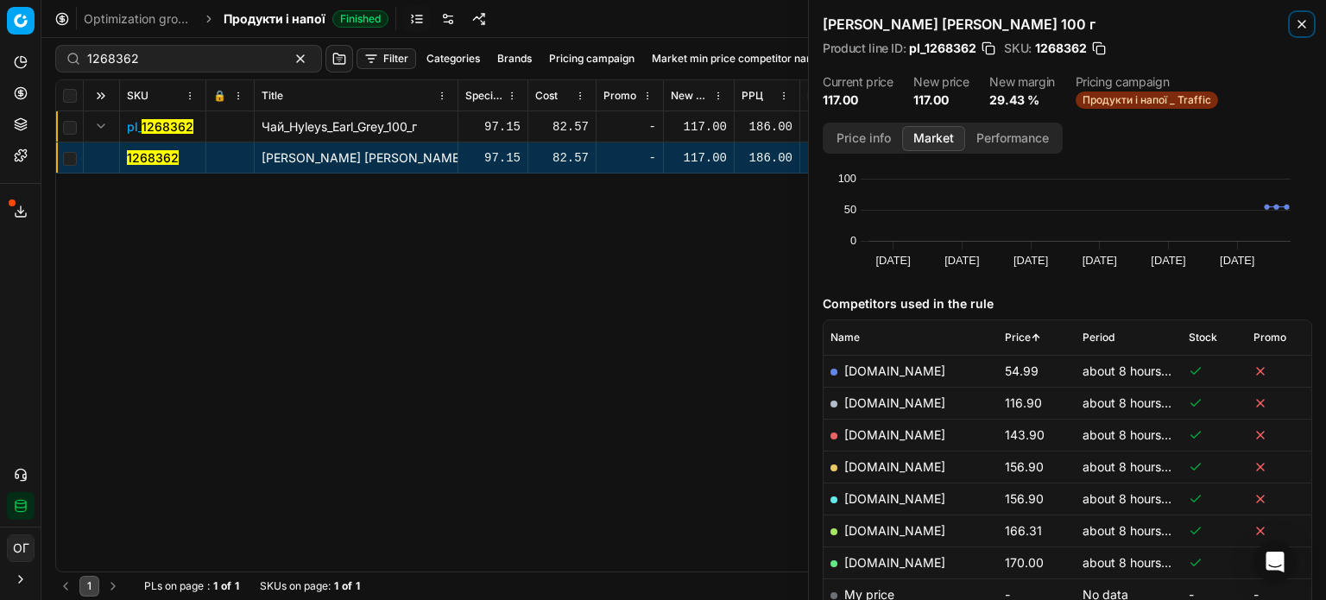
click at [1306, 23] on icon "button" at bounding box center [1302, 24] width 14 height 14
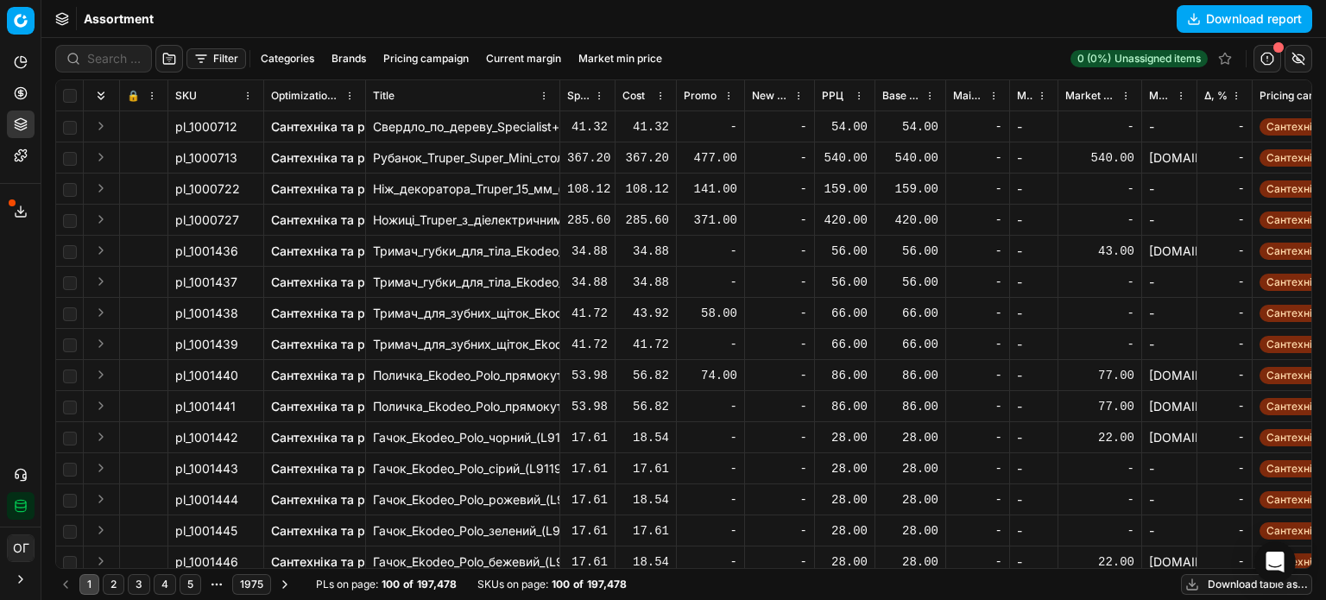
click at [203, 62] on button "Filter" at bounding box center [217, 58] width 60 height 21
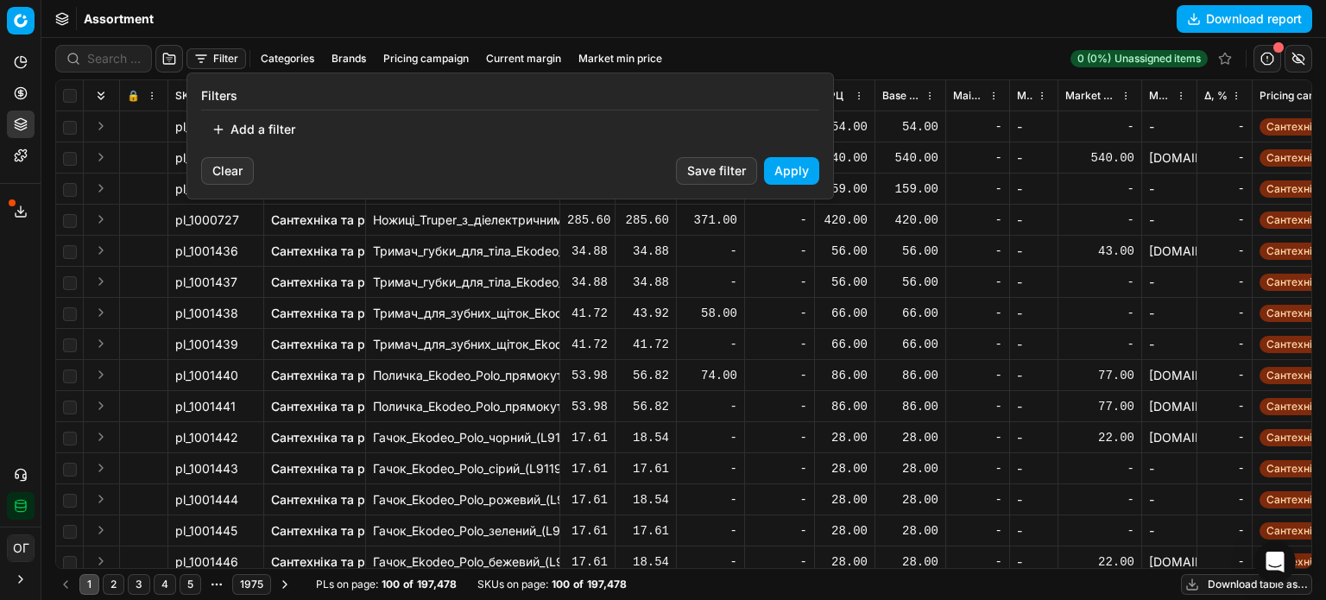
click at [255, 130] on button "Add a filter" at bounding box center [253, 130] width 104 height 28
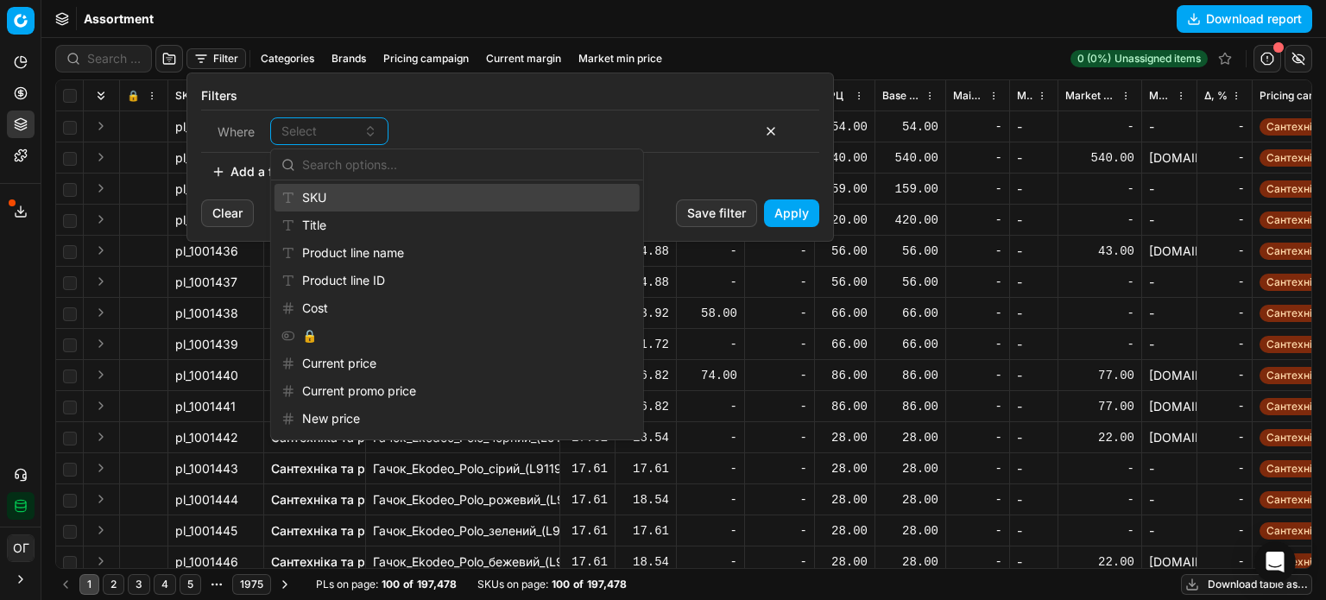
click at [332, 187] on div "SKU" at bounding box center [457, 198] width 365 height 28
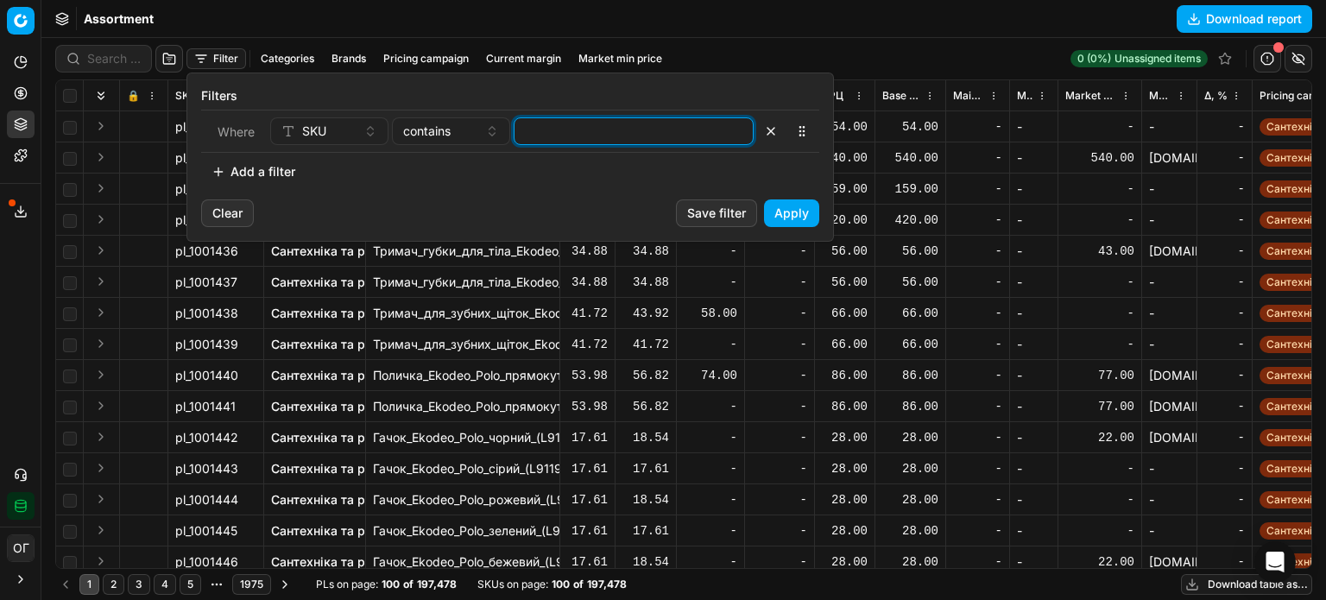
click at [630, 130] on input at bounding box center [634, 131] width 225 height 26
paste input "167760,,899287,899286,73235,,379806,426410,,426412,,426407,34832,,38850,,54406,…"
type input "167760,,899287,899286,73235,,379806,426410,,426412,,426407,34832,,38850,,54406,…"
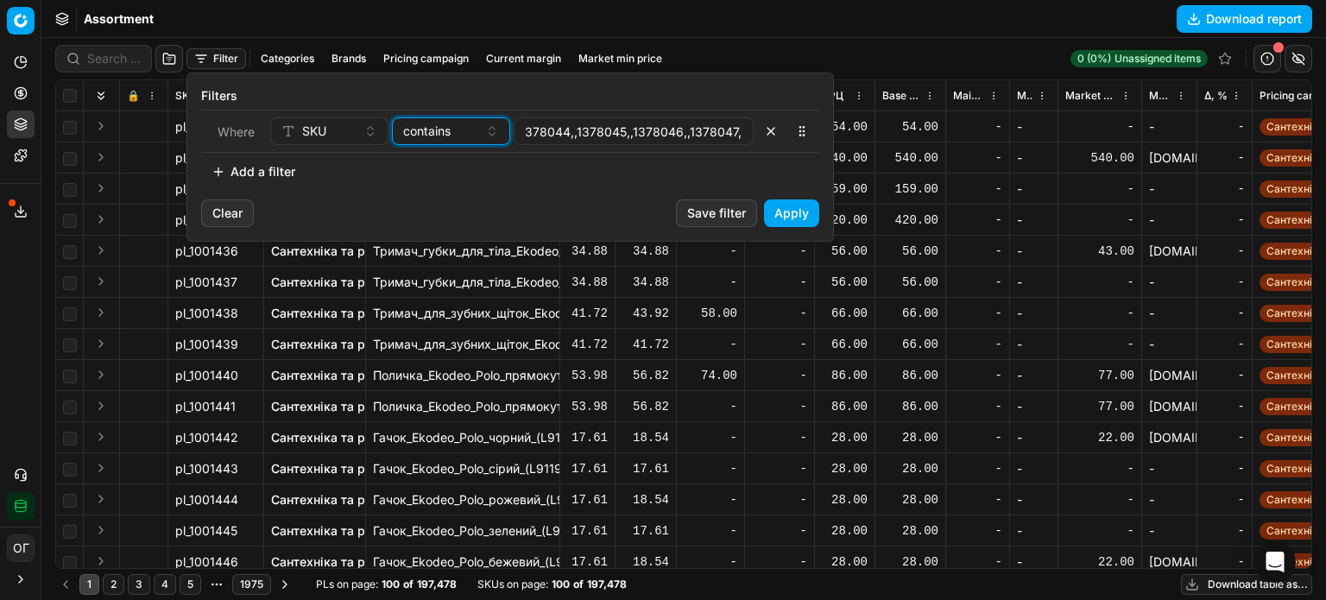
click at [439, 123] on span "contains" at bounding box center [426, 131] width 47 height 17
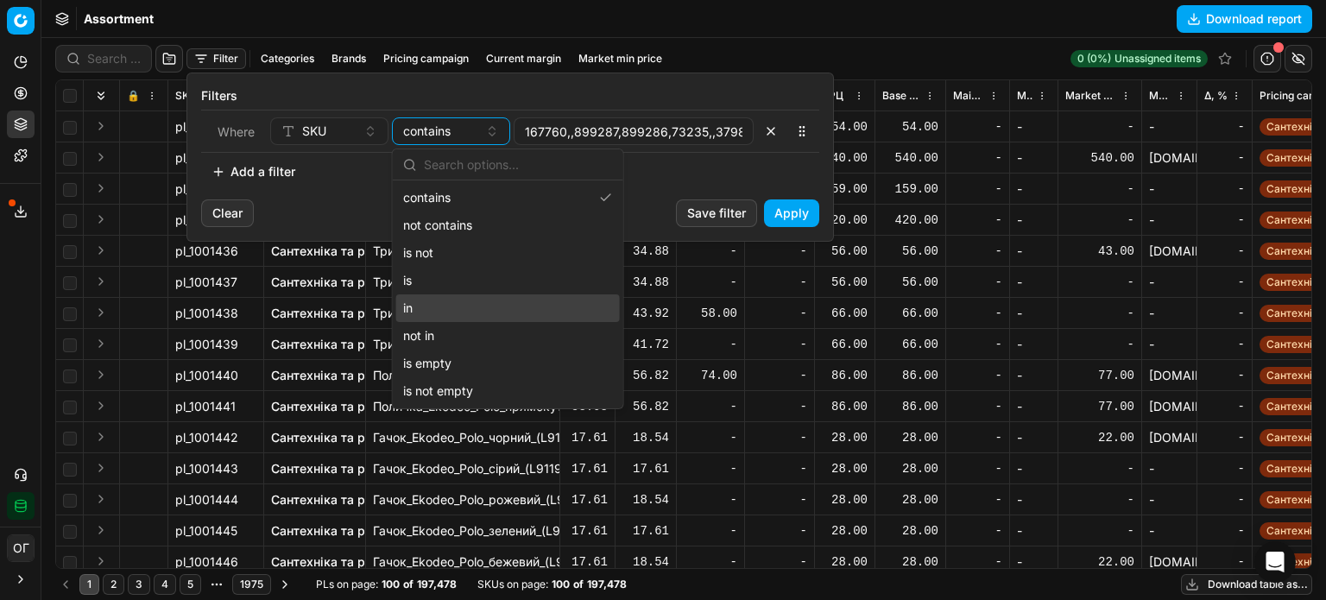
drag, startPoint x: 460, startPoint y: 305, endPoint x: 757, endPoint y: 245, distance: 303.0
click at [460, 304] on div "in" at bounding box center [508, 308] width 224 height 28
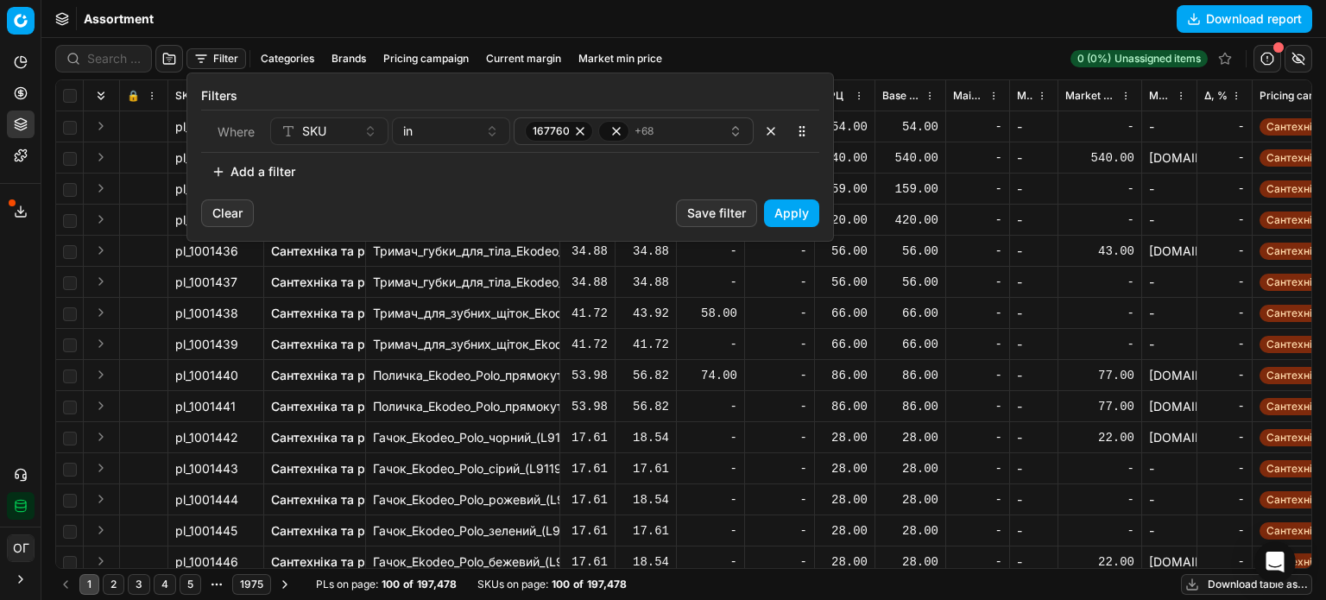
click at [795, 217] on button "Apply" at bounding box center [791, 213] width 55 height 28
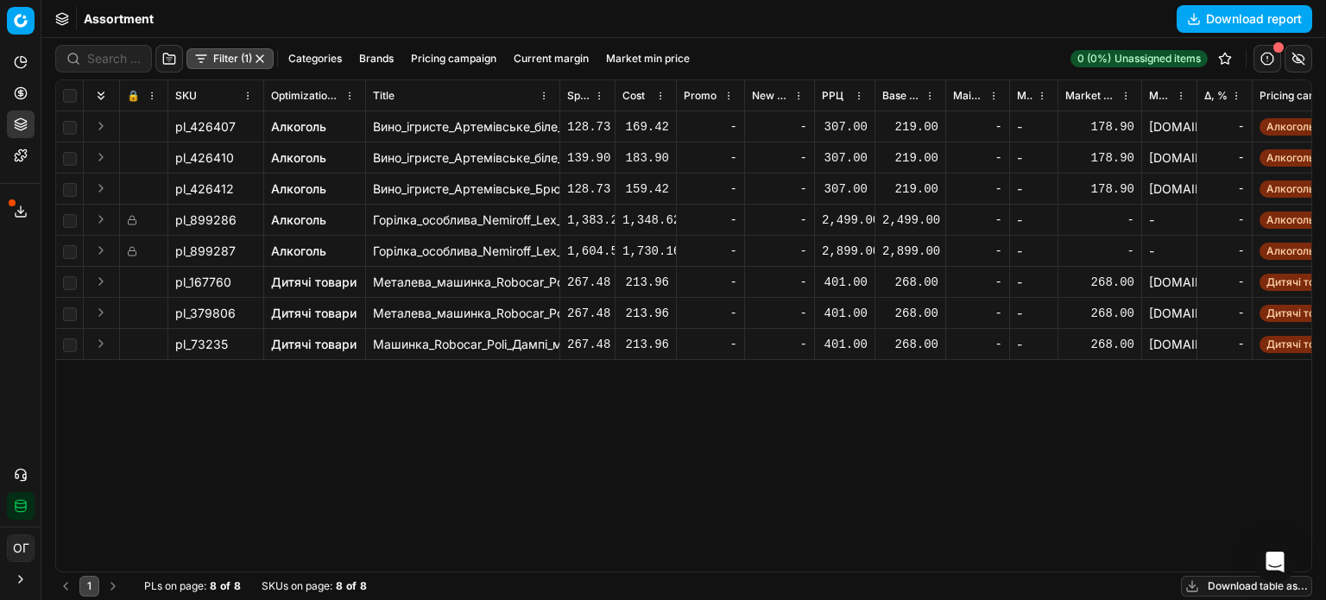
click at [66, 103] on th at bounding box center [70, 95] width 28 height 31
click at [67, 98] on input "checkbox" at bounding box center [70, 96] width 14 height 14
checkbox input "true"
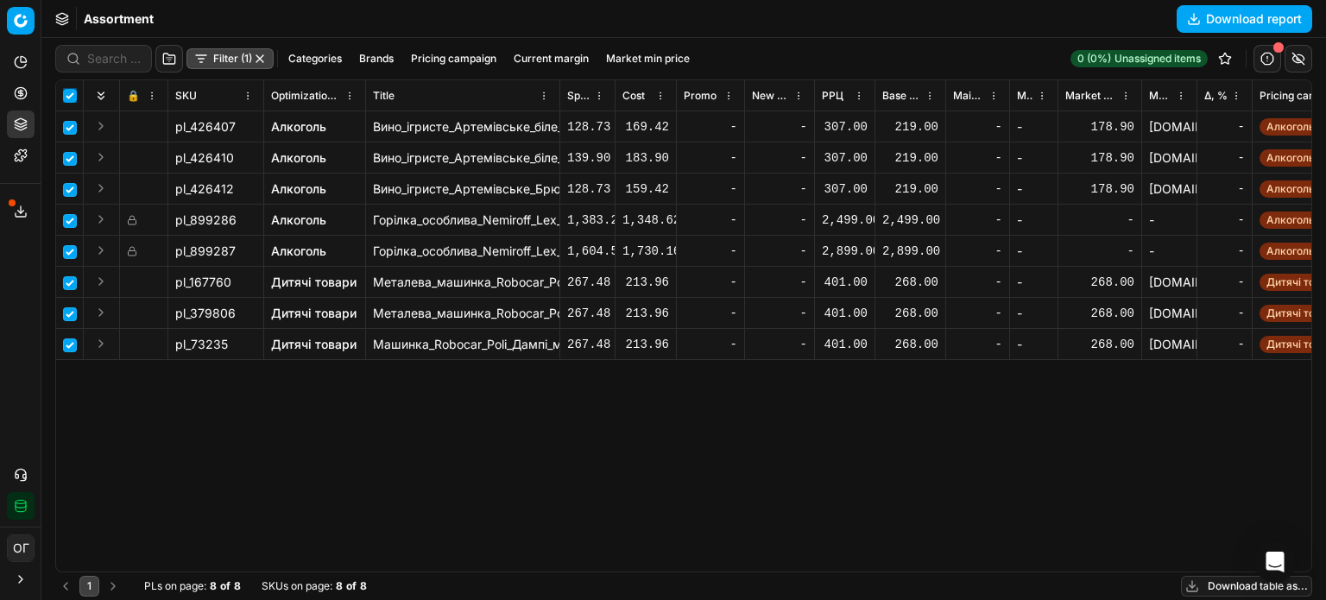
checkbox input "true"
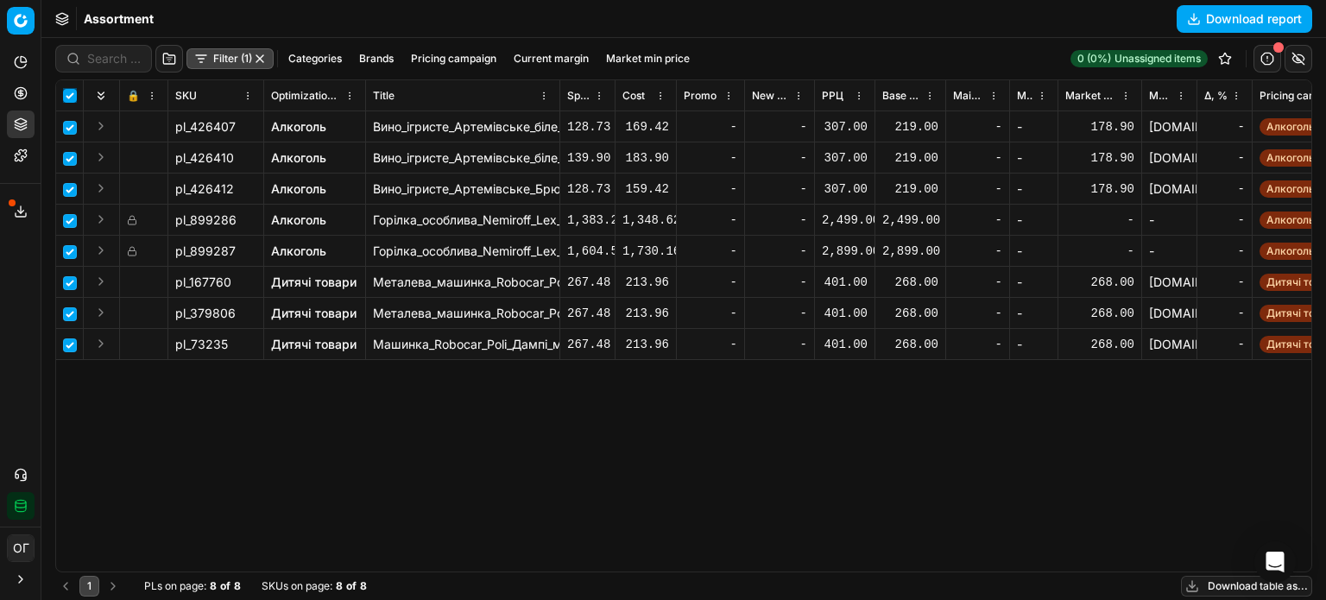
checkbox input "true"
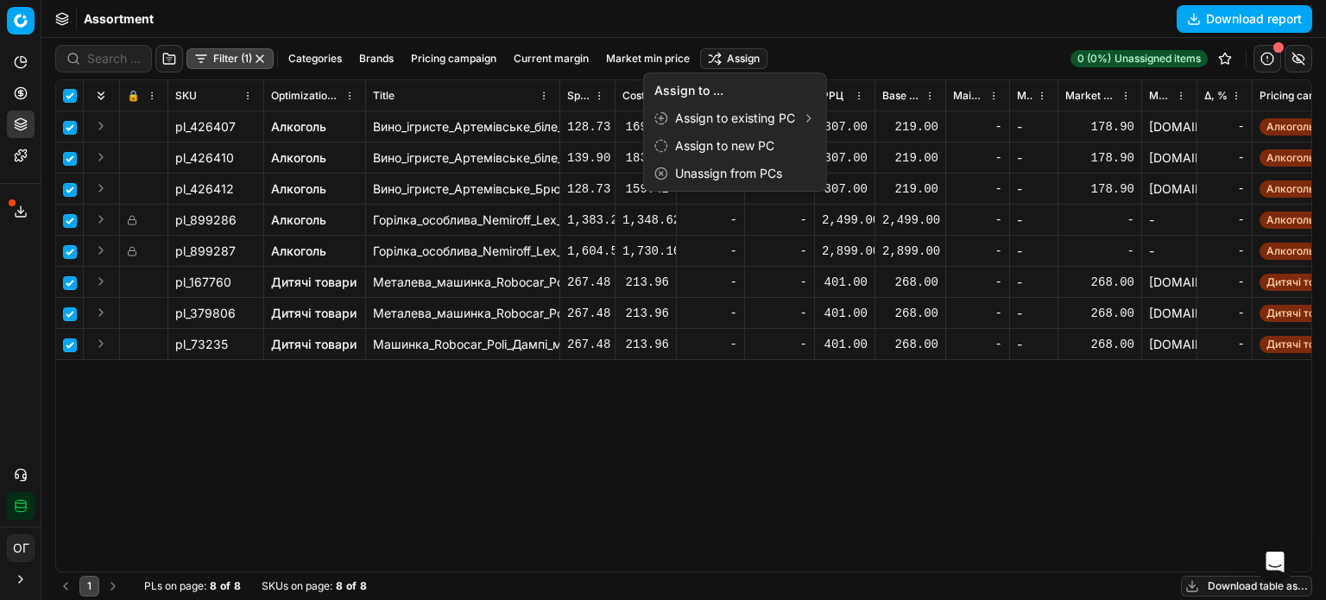
click at [725, 60] on html "Pricing platform Analytics Pricing Product portfolio Templates Export service 1…" at bounding box center [663, 300] width 1326 height 600
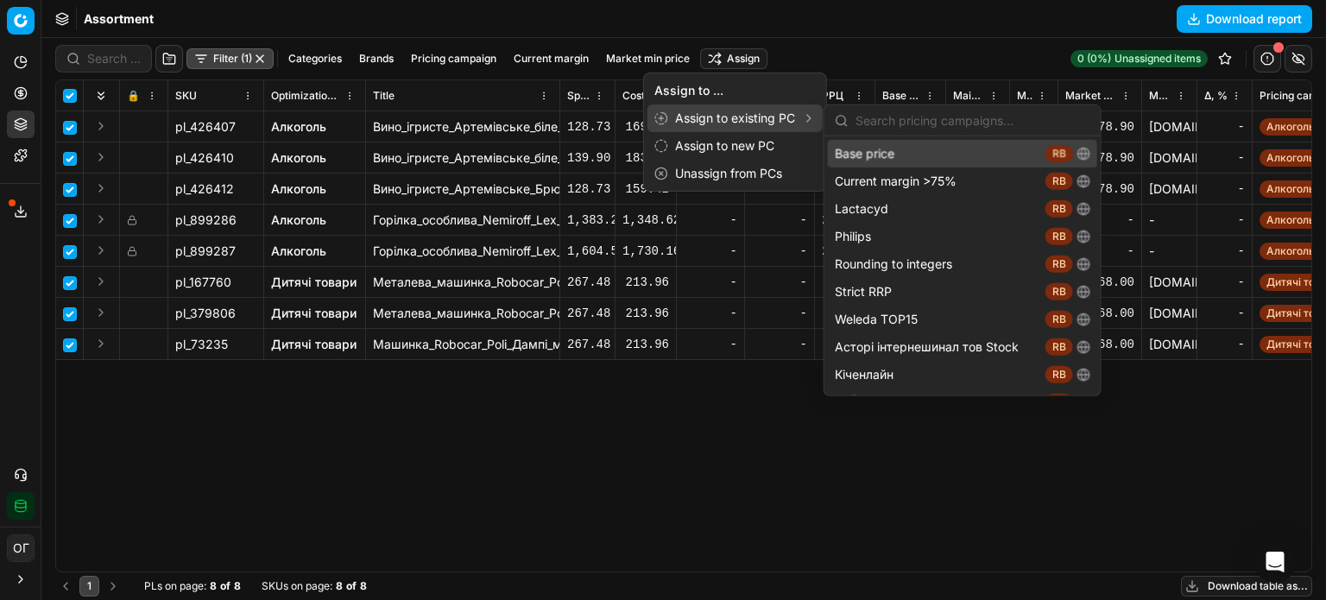
click at [784, 118] on div "Assign to existing PC" at bounding box center [735, 118] width 175 height 28
click at [858, 148] on div "Base price RB" at bounding box center [962, 154] width 269 height 28
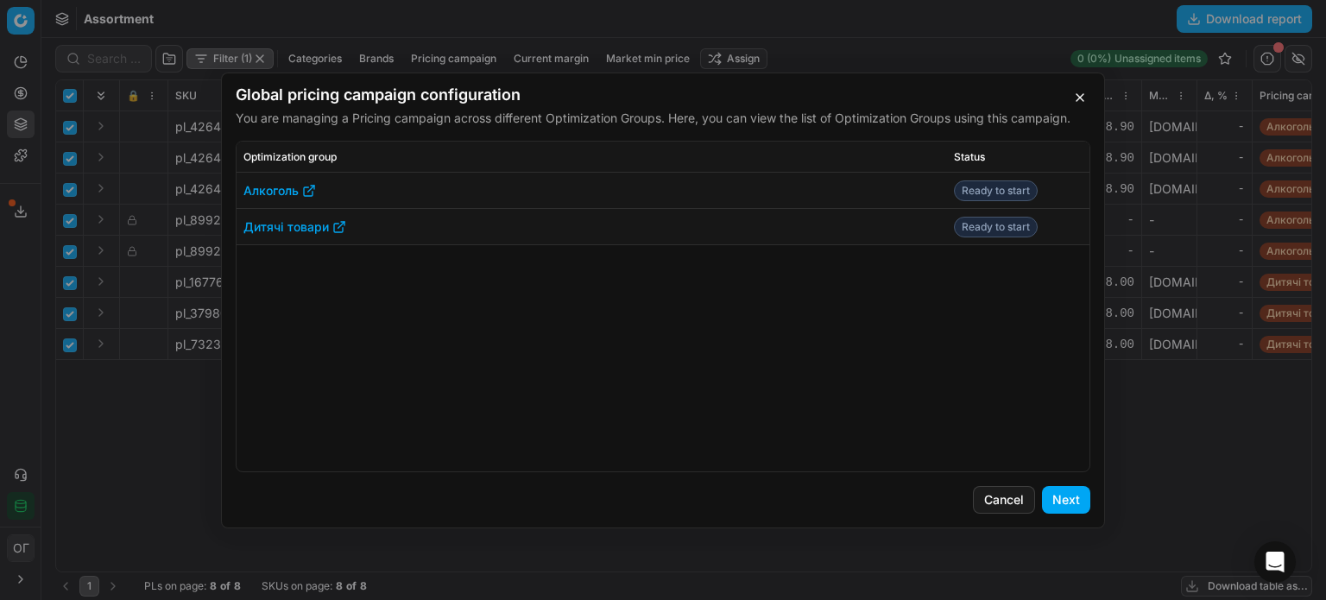
click at [1073, 502] on button "Next" at bounding box center [1066, 500] width 48 height 28
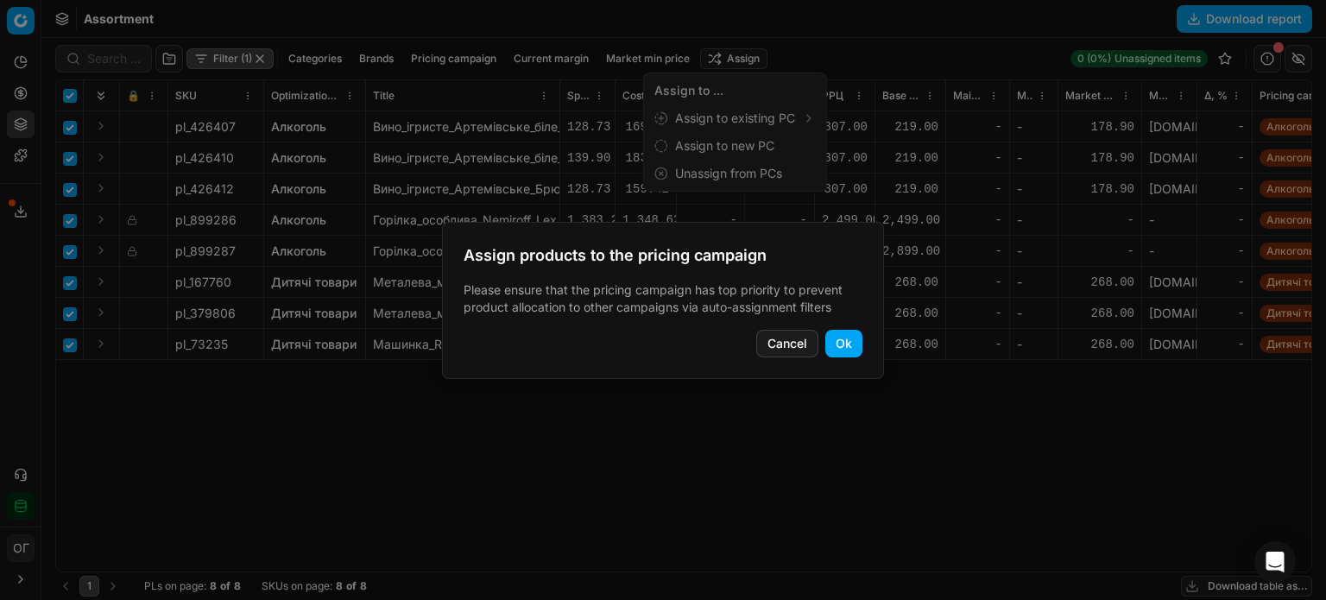
click at [850, 341] on button "Ok" at bounding box center [844, 344] width 37 height 28
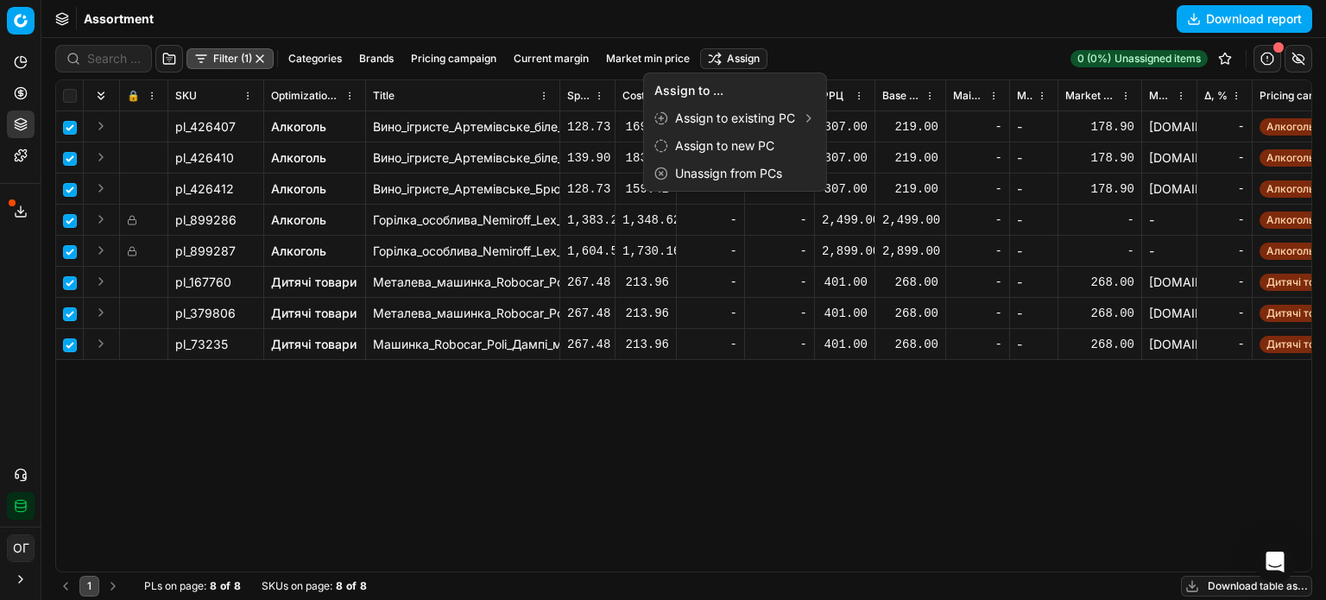
checkbox input "false"
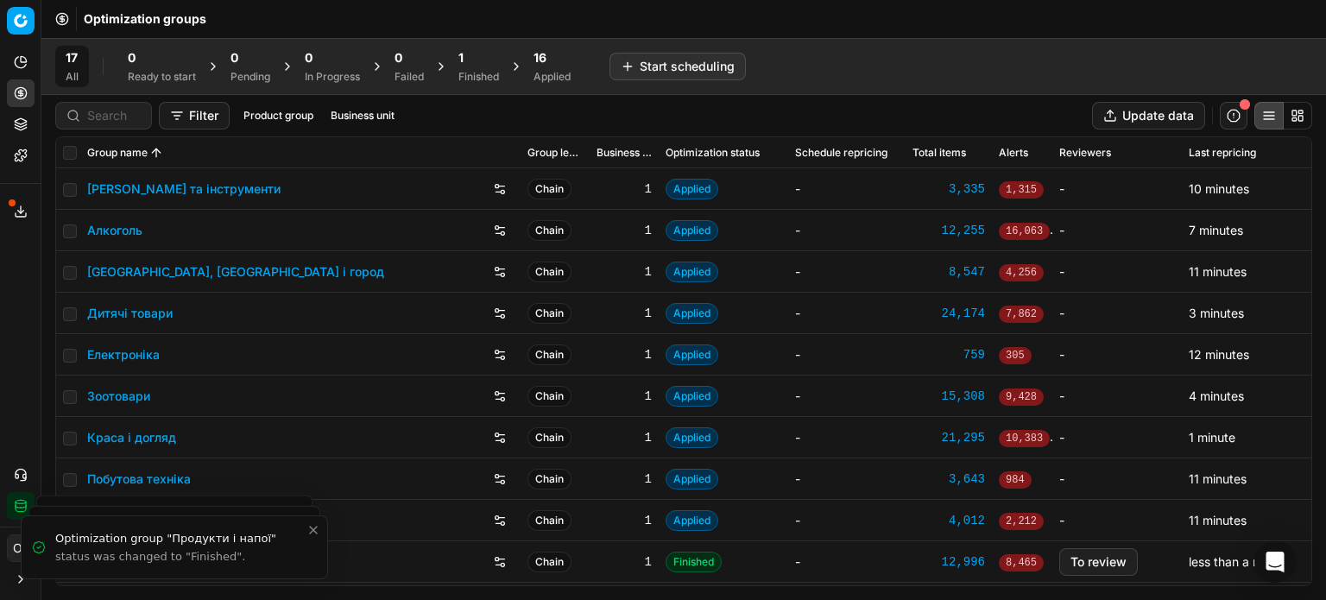
click at [484, 68] on div "1 Finished" at bounding box center [479, 66] width 41 height 35
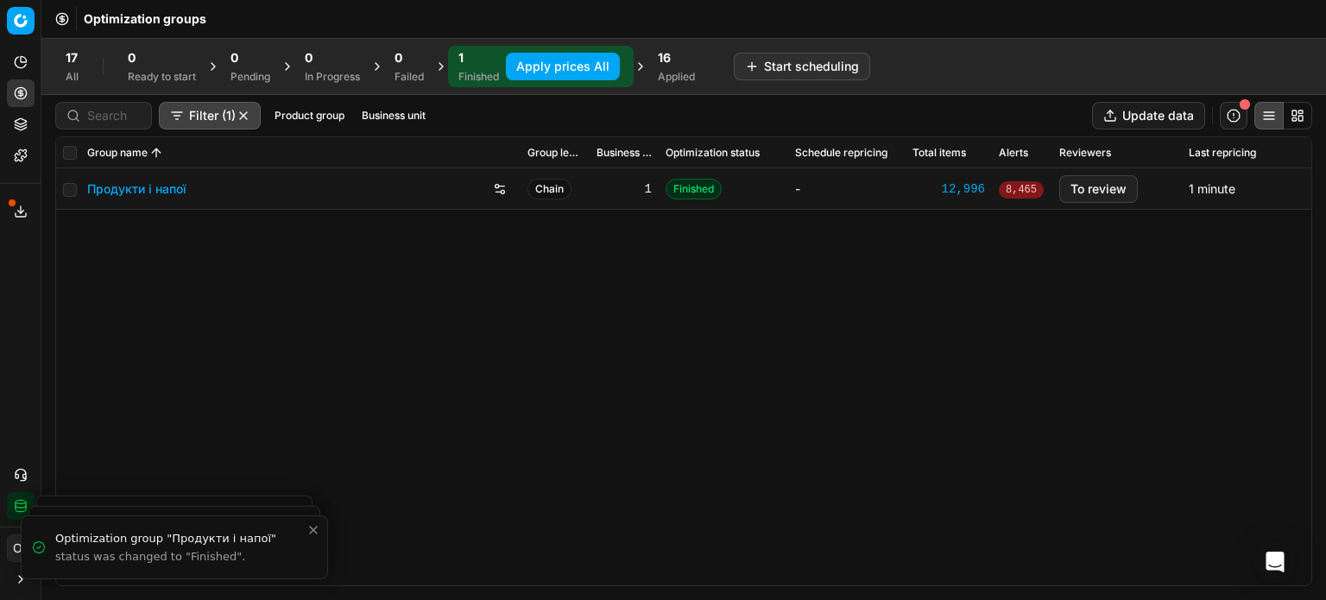
click at [522, 68] on button "Apply prices All" at bounding box center [563, 67] width 114 height 28
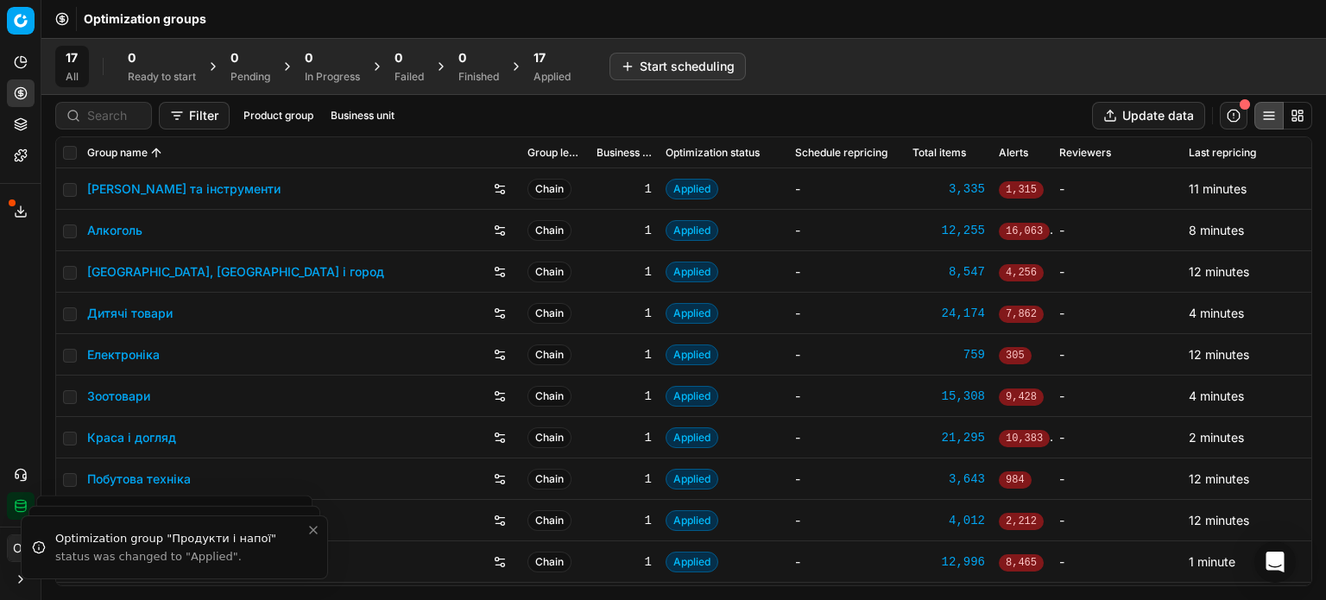
click at [553, 70] on div "Applied" at bounding box center [552, 77] width 37 height 14
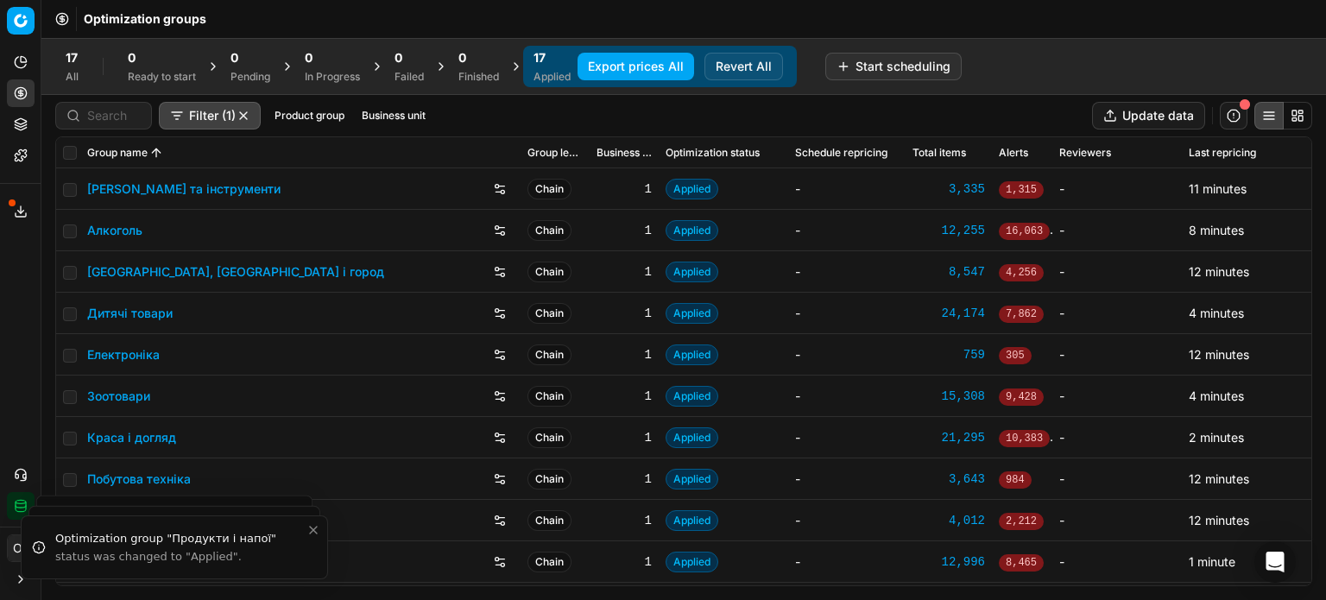
click at [601, 68] on button "Export prices All" at bounding box center [636, 67] width 117 height 28
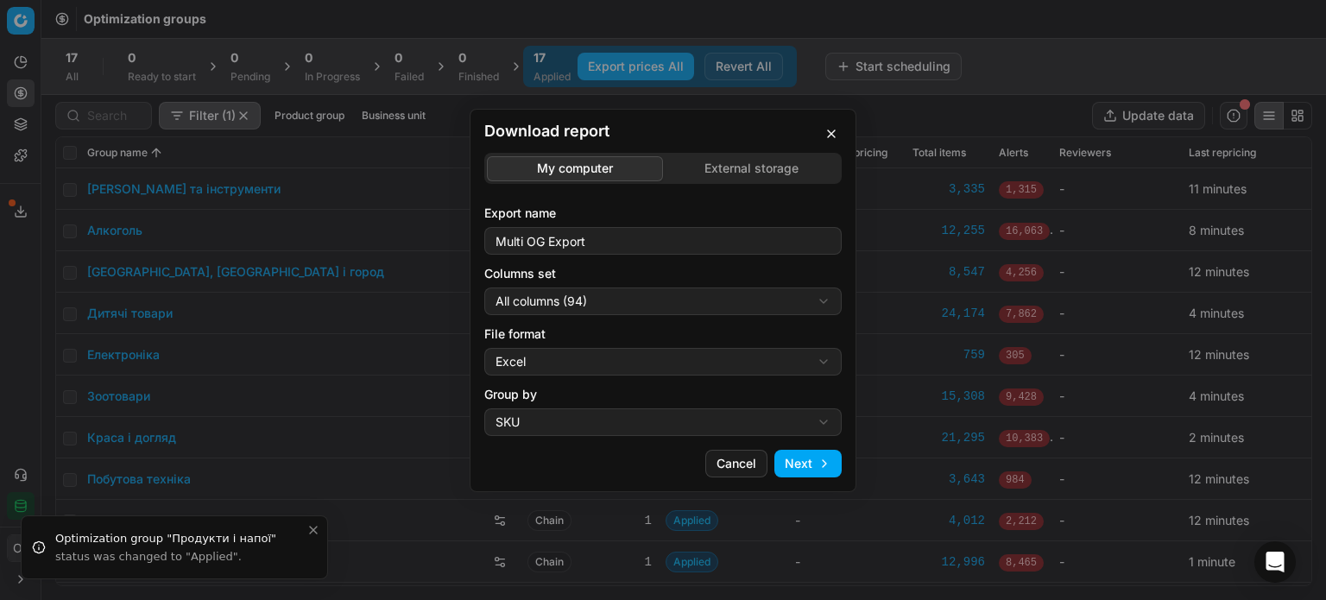
click at [737, 165] on div "Download report My computer External storage Export name Multi OG Export Column…" at bounding box center [663, 300] width 1326 height 600
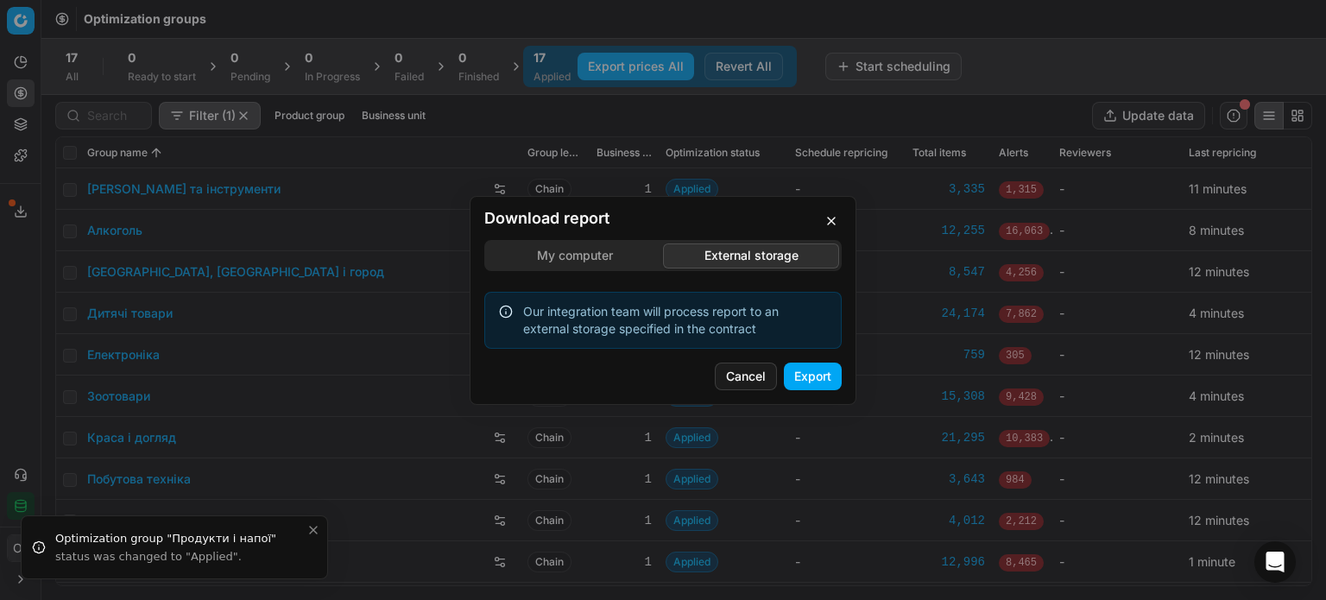
click at [826, 385] on button "Export" at bounding box center [813, 377] width 58 height 28
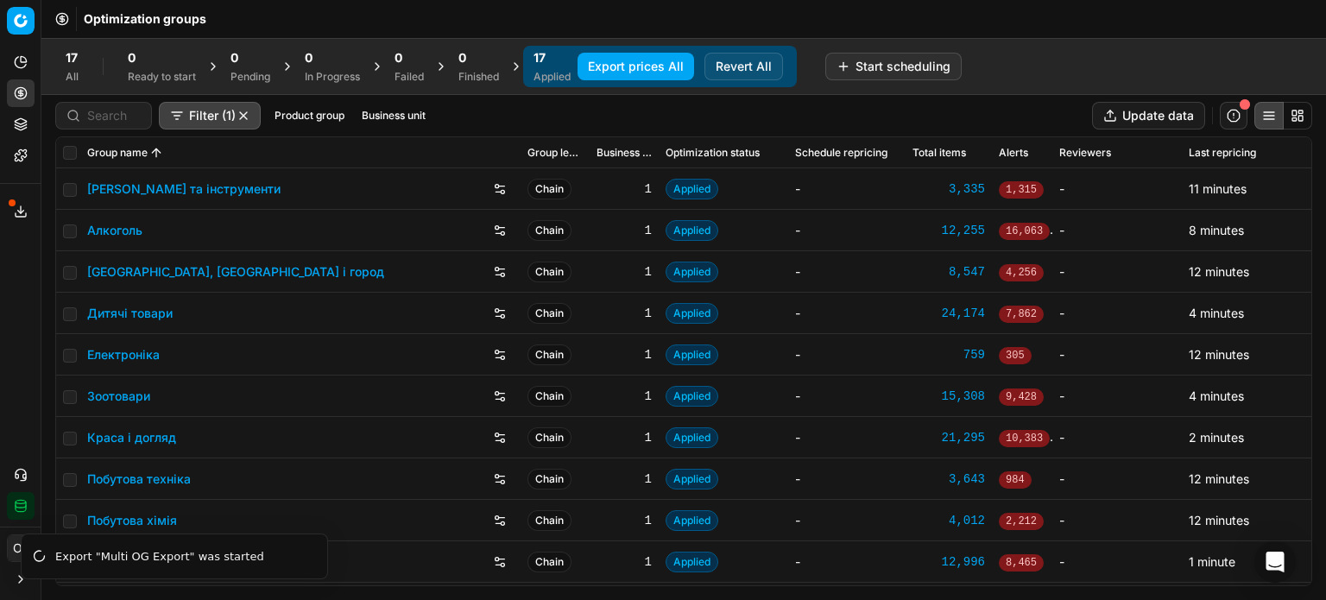
click at [28, 121] on button "Product portfolio" at bounding box center [21, 125] width 28 height 28
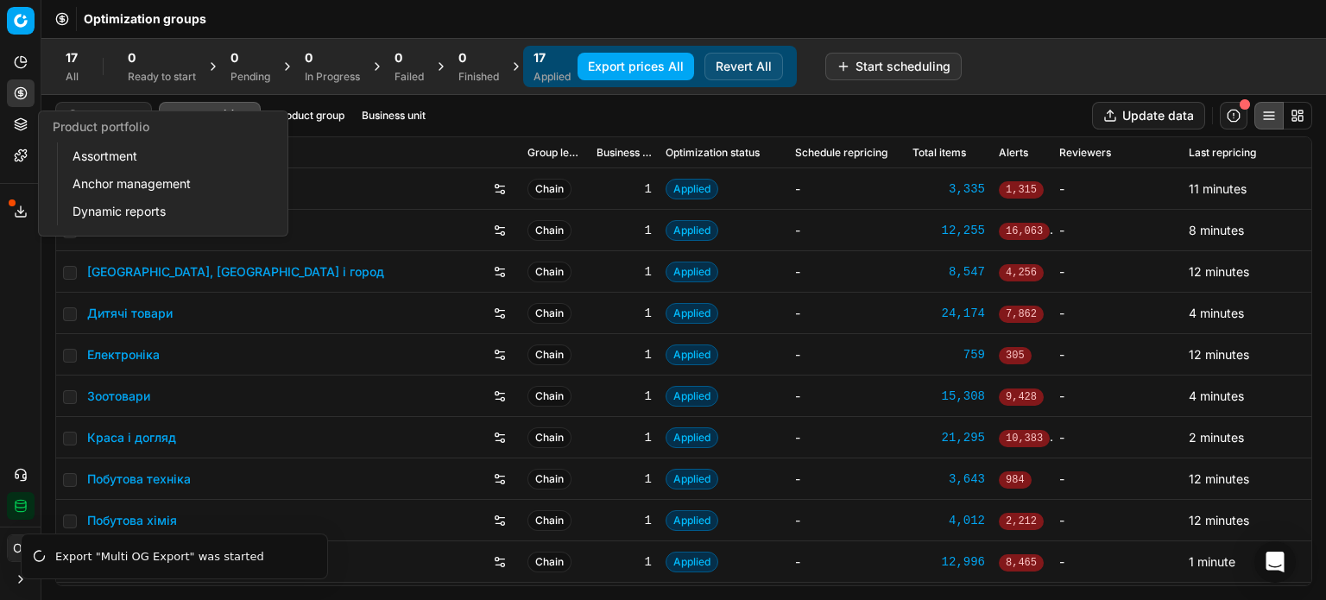
click at [115, 153] on link "Assortment" at bounding box center [166, 156] width 201 height 24
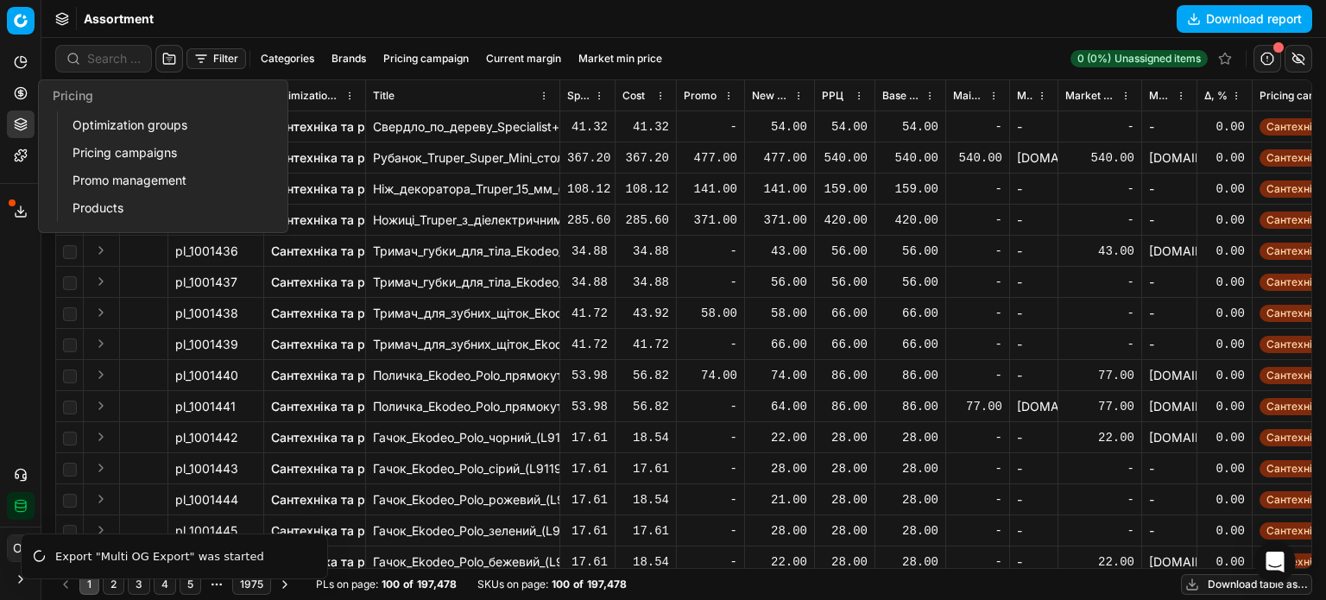
click at [90, 121] on link "Optimization groups" at bounding box center [166, 125] width 201 height 24
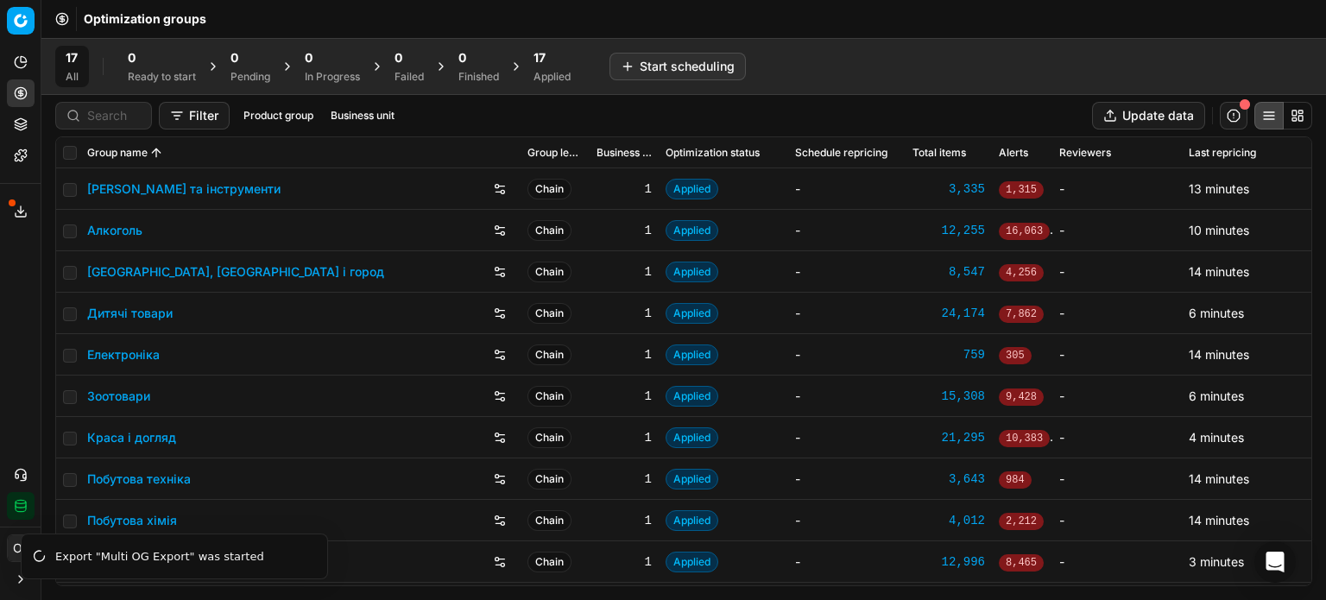
click at [11, 217] on button "Export service" at bounding box center [21, 212] width 28 height 28
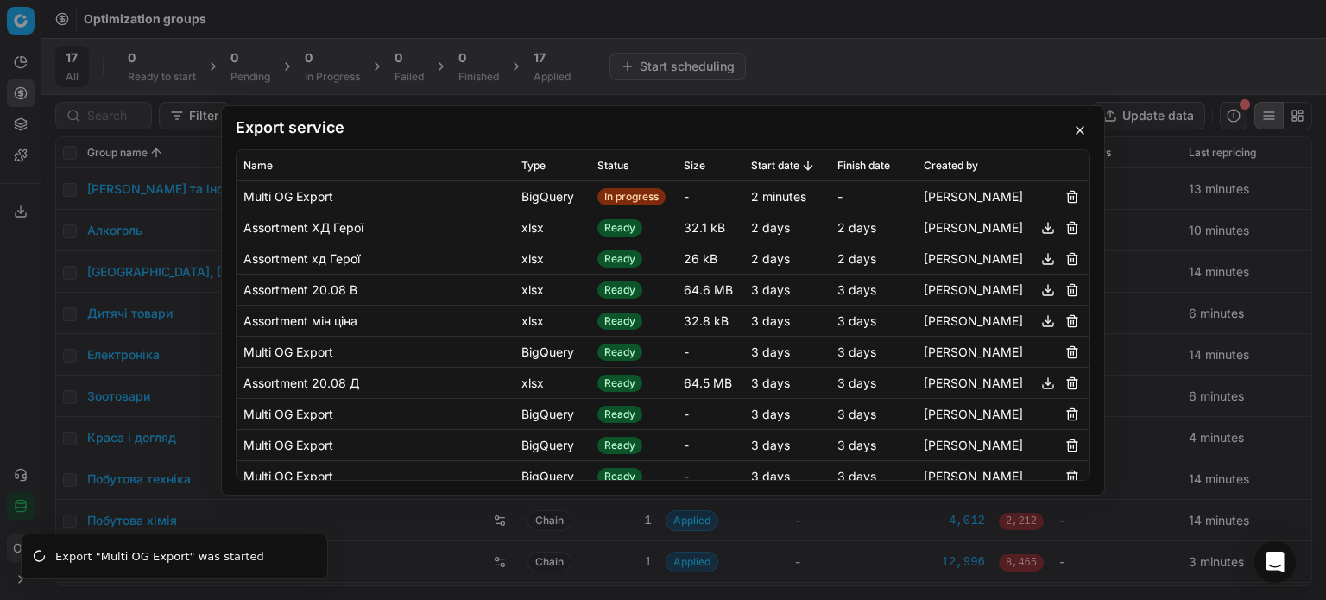
click at [1084, 132] on button "button" at bounding box center [1080, 130] width 21 height 21
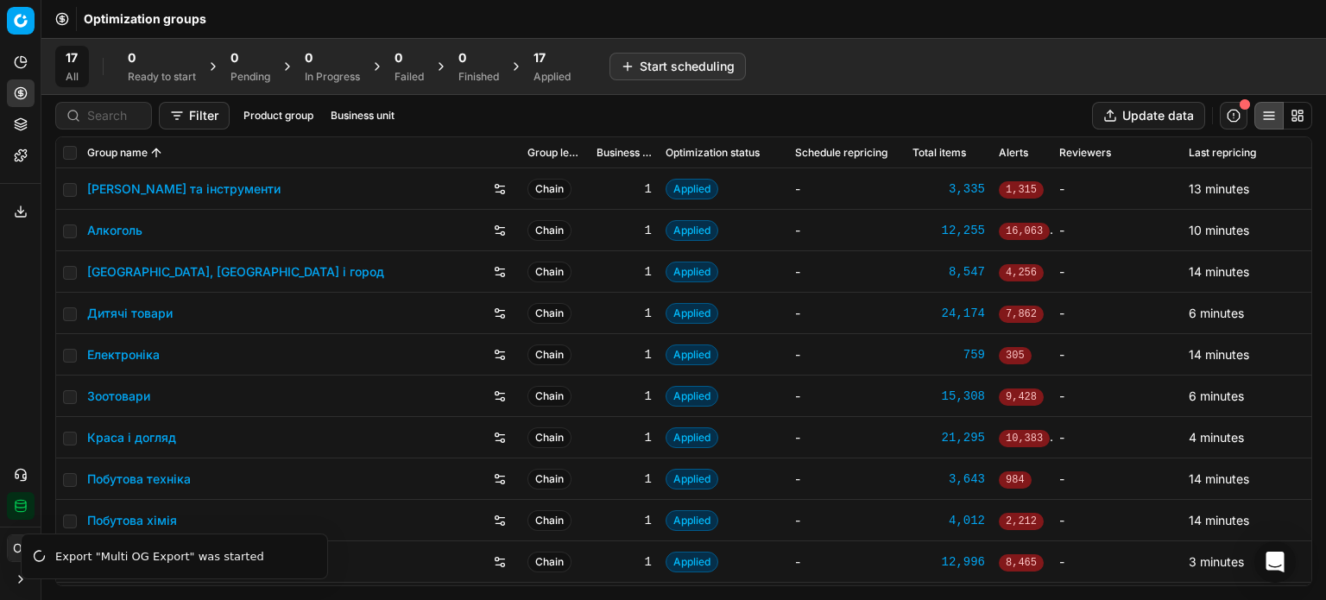
click at [19, 120] on icon at bounding box center [21, 124] width 14 height 14
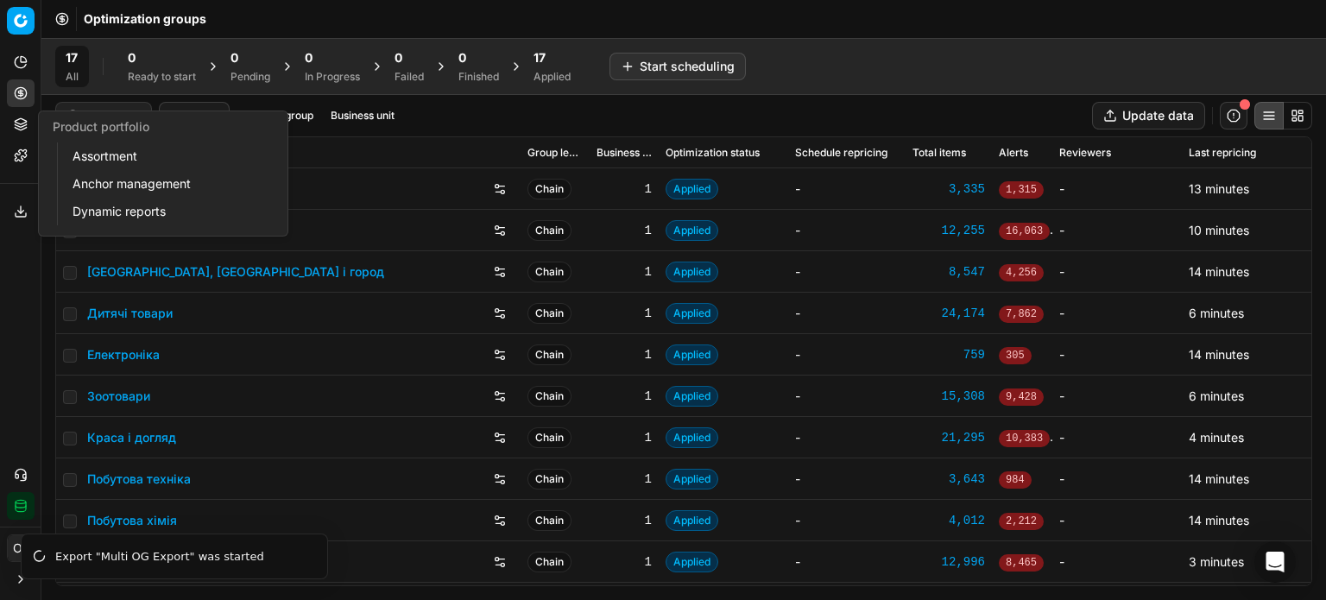
click at [16, 131] on button "Product portfolio" at bounding box center [21, 125] width 28 height 28
click at [88, 157] on link "Assortment" at bounding box center [166, 156] width 201 height 24
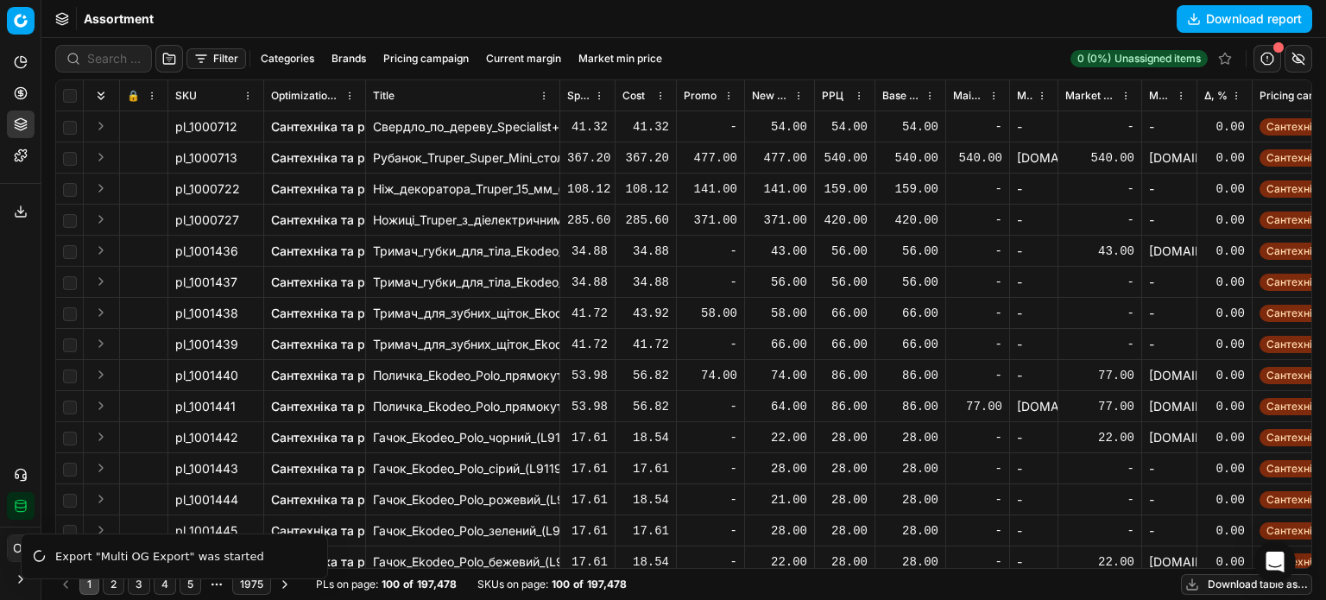
click at [1233, 591] on button "Download table as..." at bounding box center [1246, 584] width 131 height 21
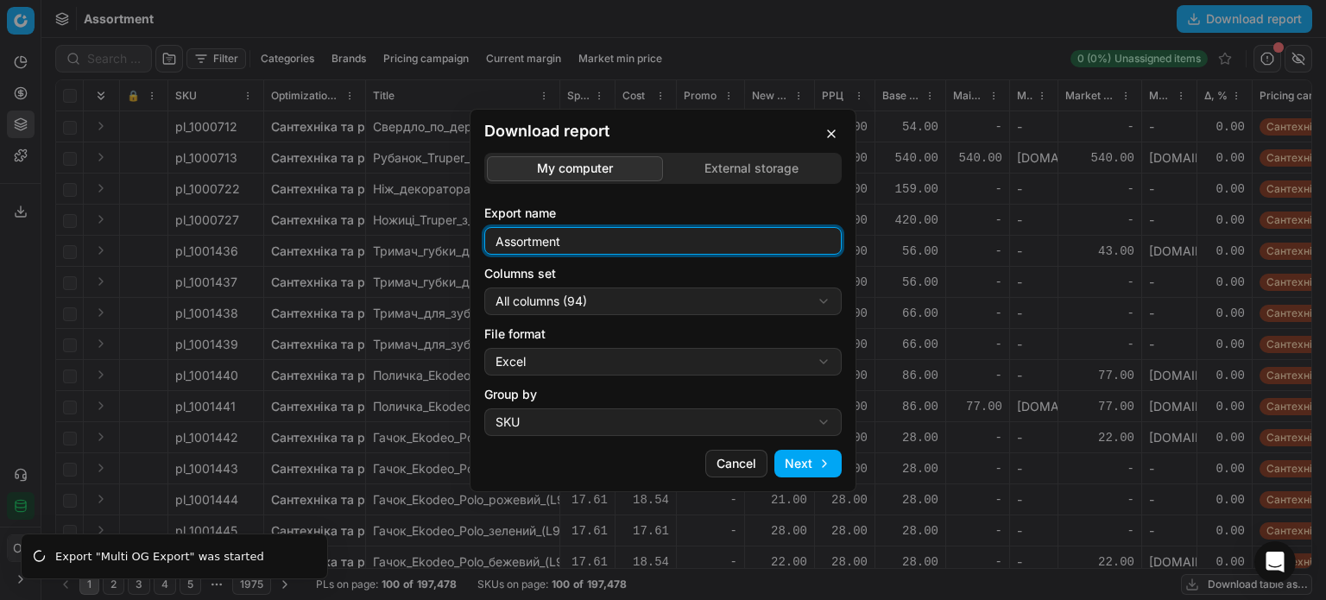
click at [694, 245] on input "Assortment" at bounding box center [663, 241] width 342 height 26
type input "Assortment 23.08 Р"
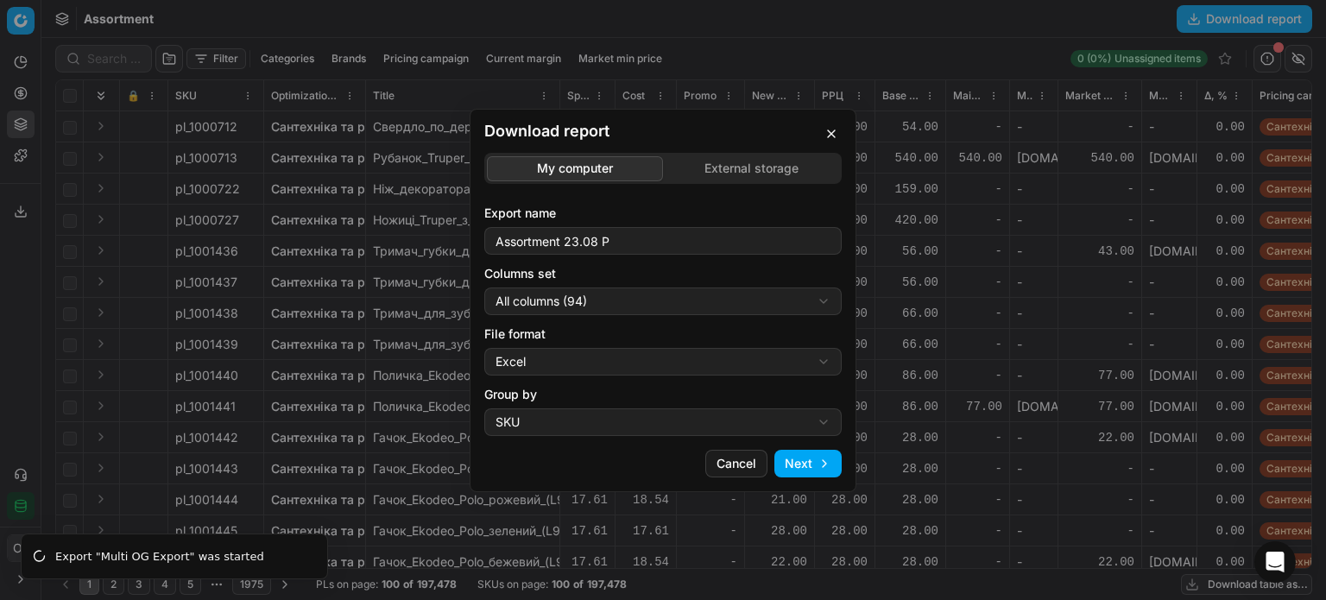
click at [643, 313] on div "Download report My computer External storage Export name Assortment 23.08 Р Col…" at bounding box center [663, 300] width 1326 height 600
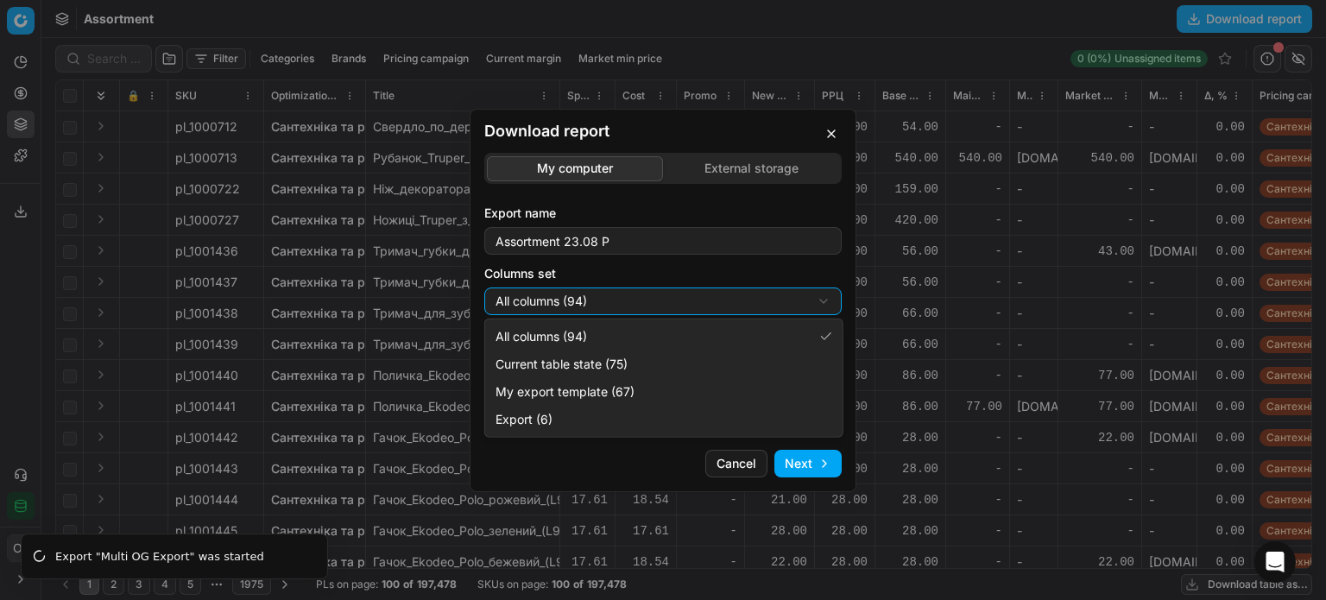
select select "table"
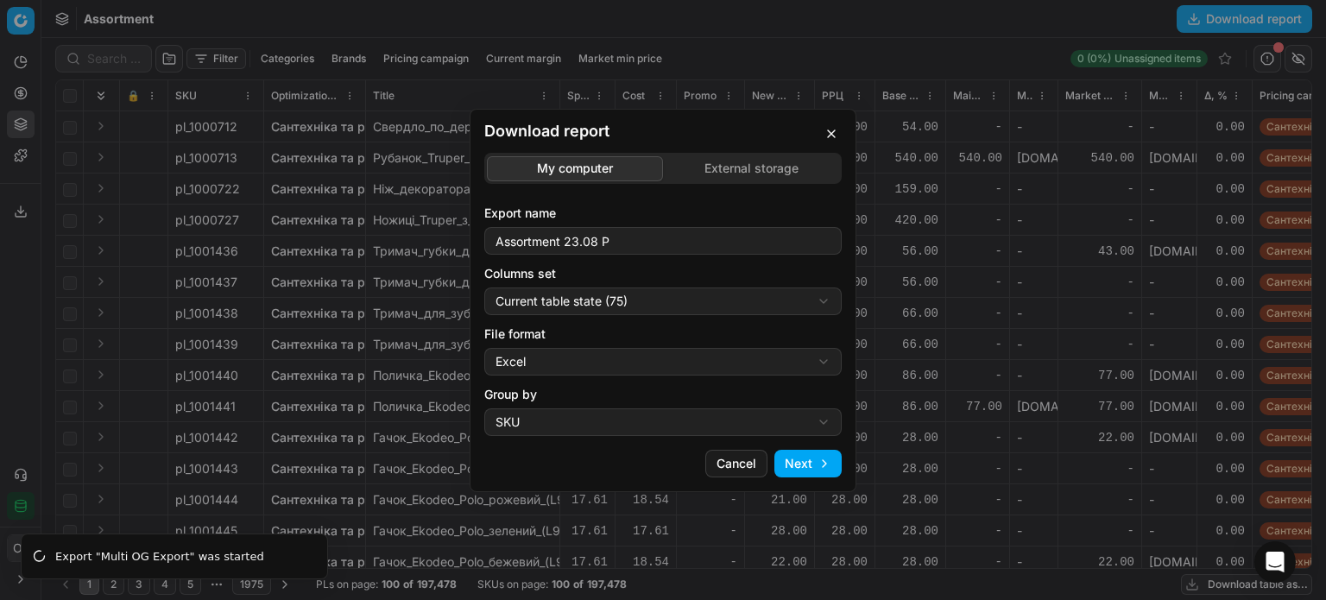
click at [834, 472] on button "Next" at bounding box center [808, 464] width 67 height 28
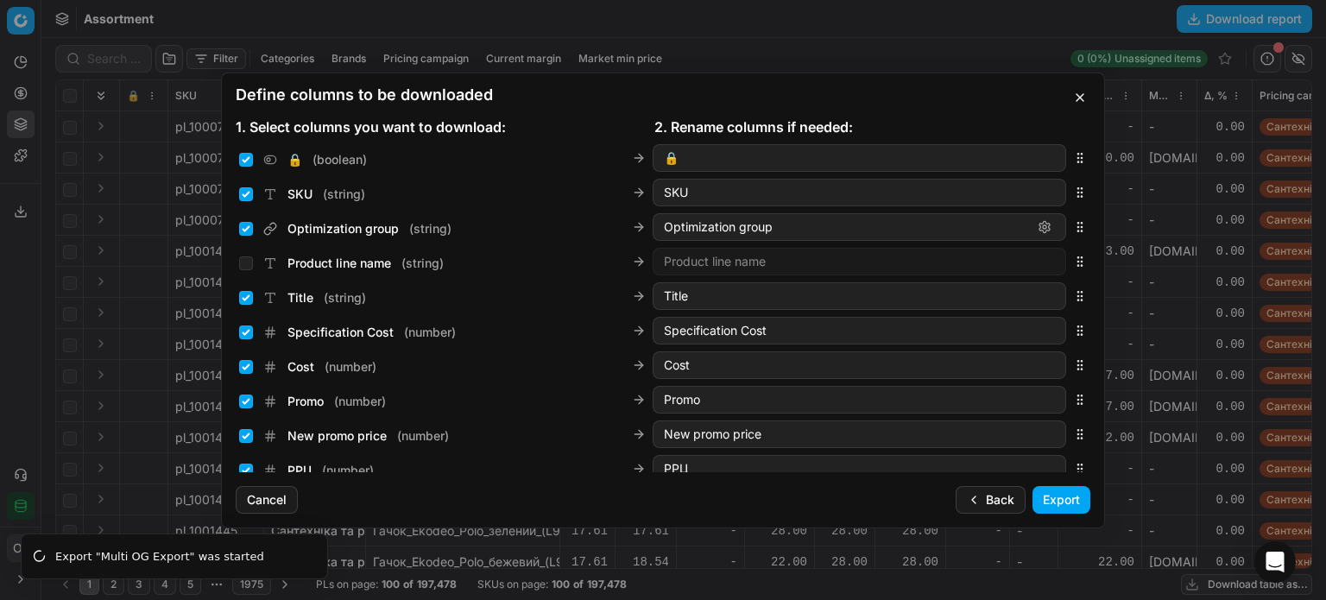
drag, startPoint x: 1047, startPoint y: 502, endPoint x: 1062, endPoint y: 498, distance: 15.9
click at [1047, 502] on button "Export" at bounding box center [1062, 500] width 58 height 28
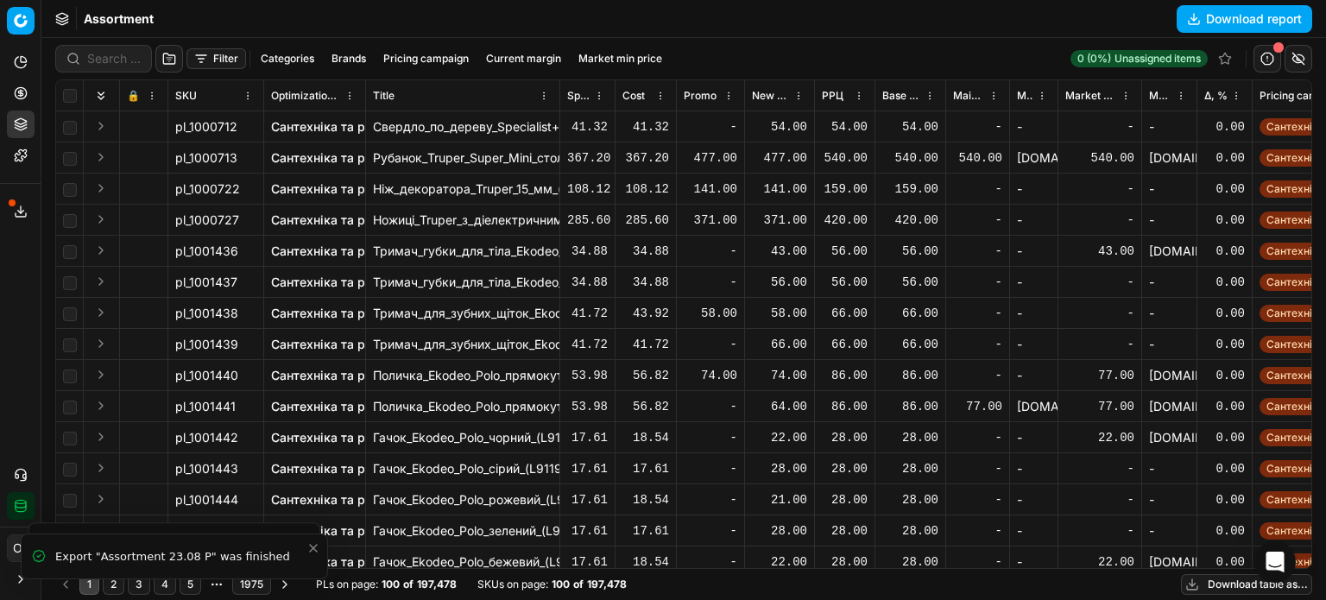
click at [24, 209] on icon at bounding box center [21, 212] width 14 height 14
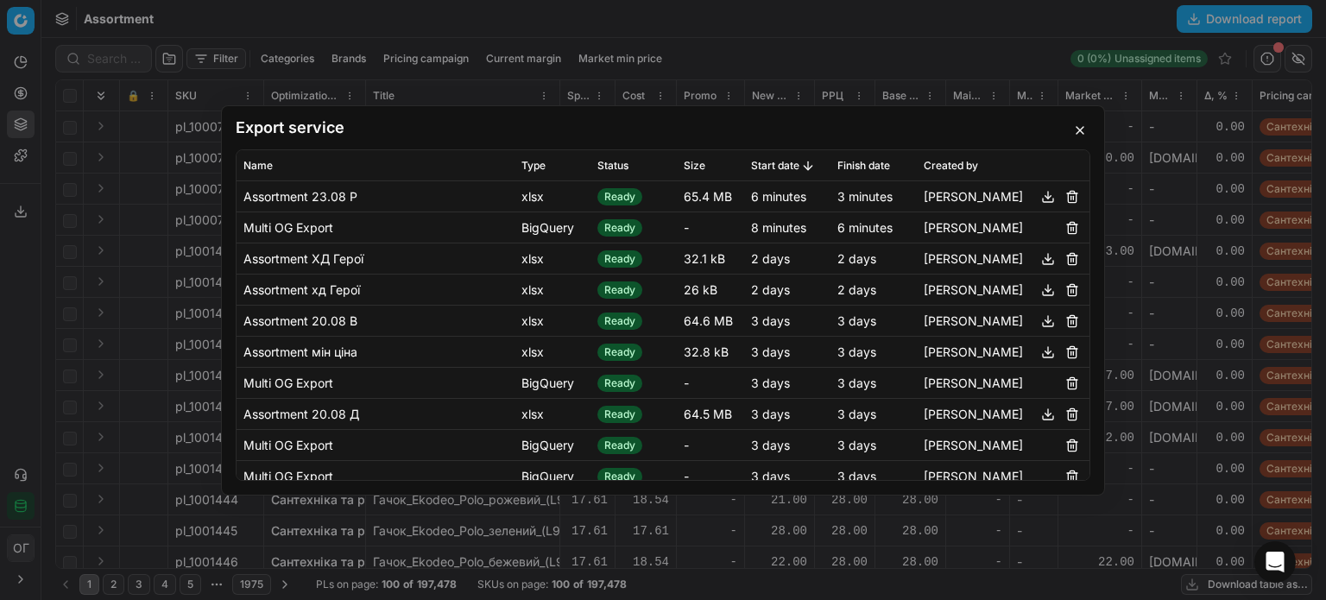
click at [1075, 129] on button "button" at bounding box center [1080, 130] width 21 height 21
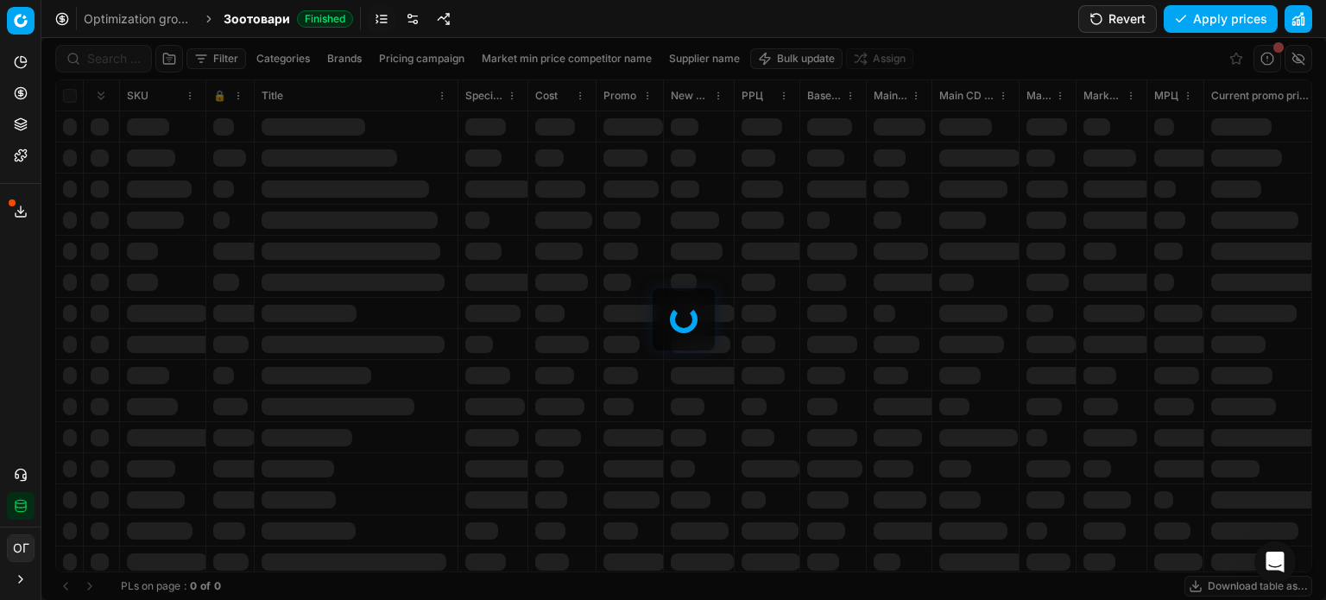
click at [102, 59] on div "Filter Categories Brands Pricing campaign Market min price competitor name Supp…" at bounding box center [683, 319] width 1285 height 562
click at [102, 59] on input at bounding box center [114, 58] width 54 height 17
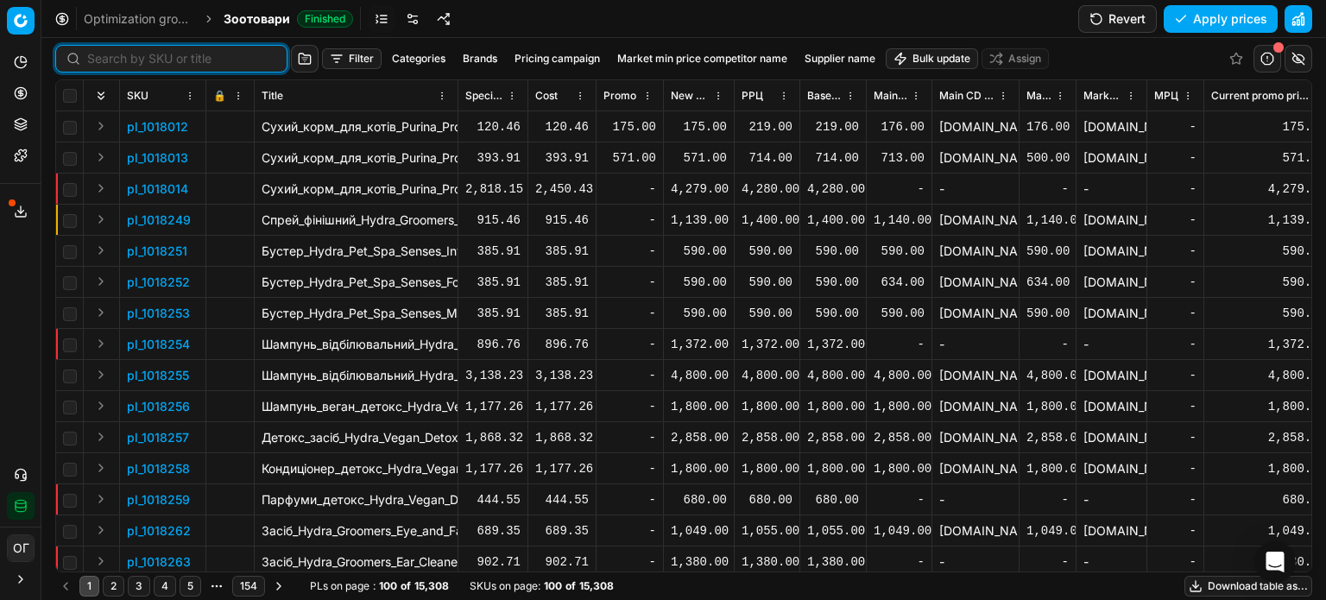
click at [102, 59] on input at bounding box center [181, 58] width 189 height 17
paste input "798142"
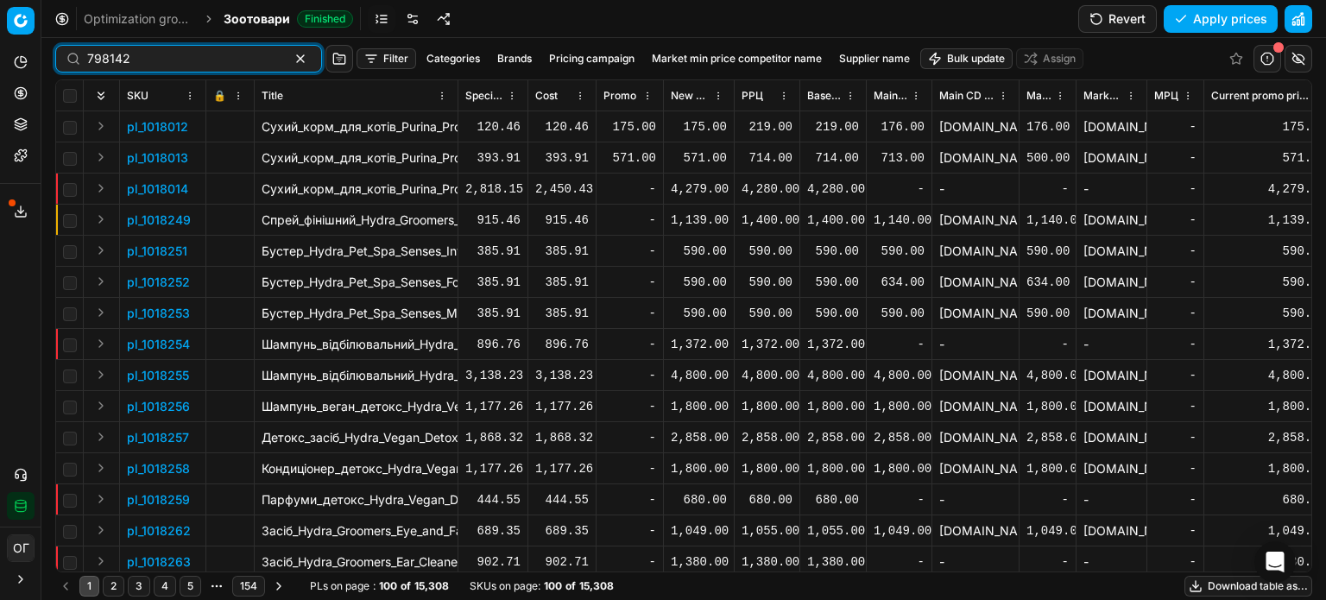
type input "798142"
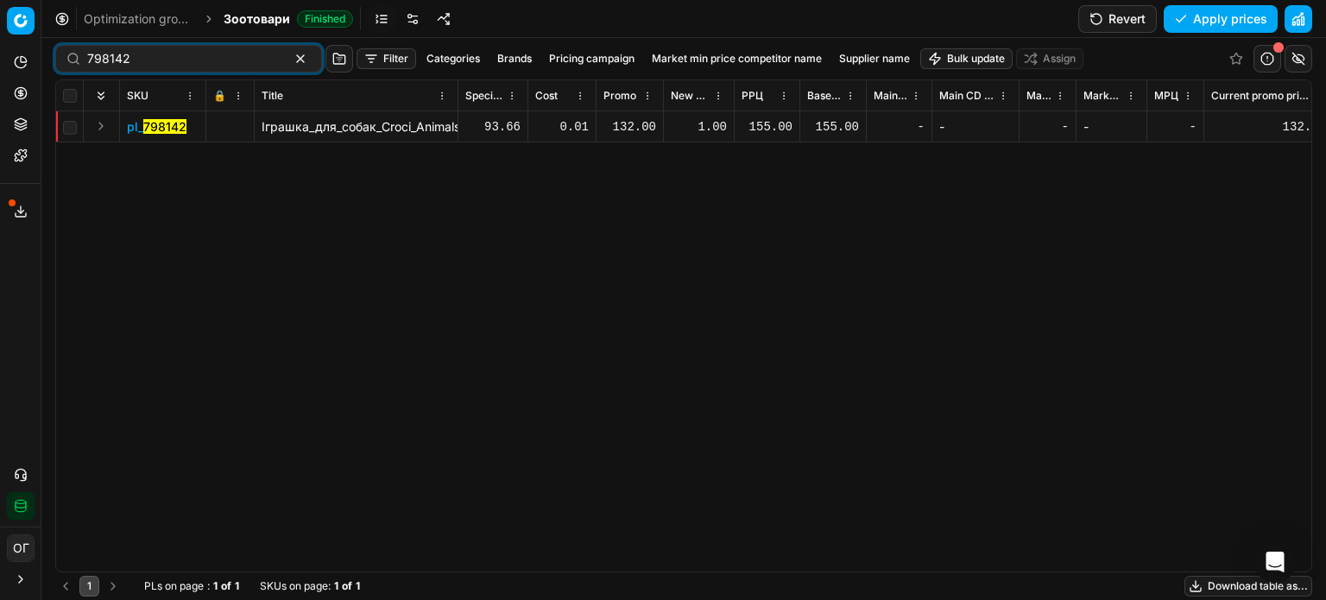
click at [718, 130] on div "1.00" at bounding box center [699, 126] width 56 height 17
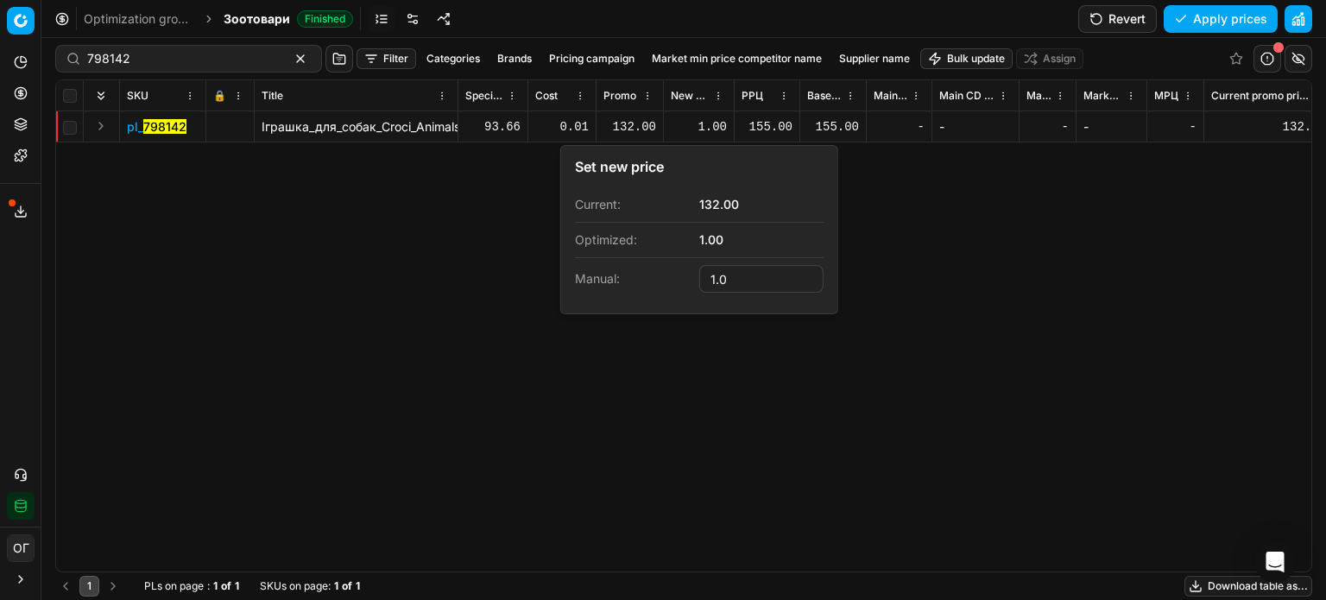
type input "1"
type input "132.00"
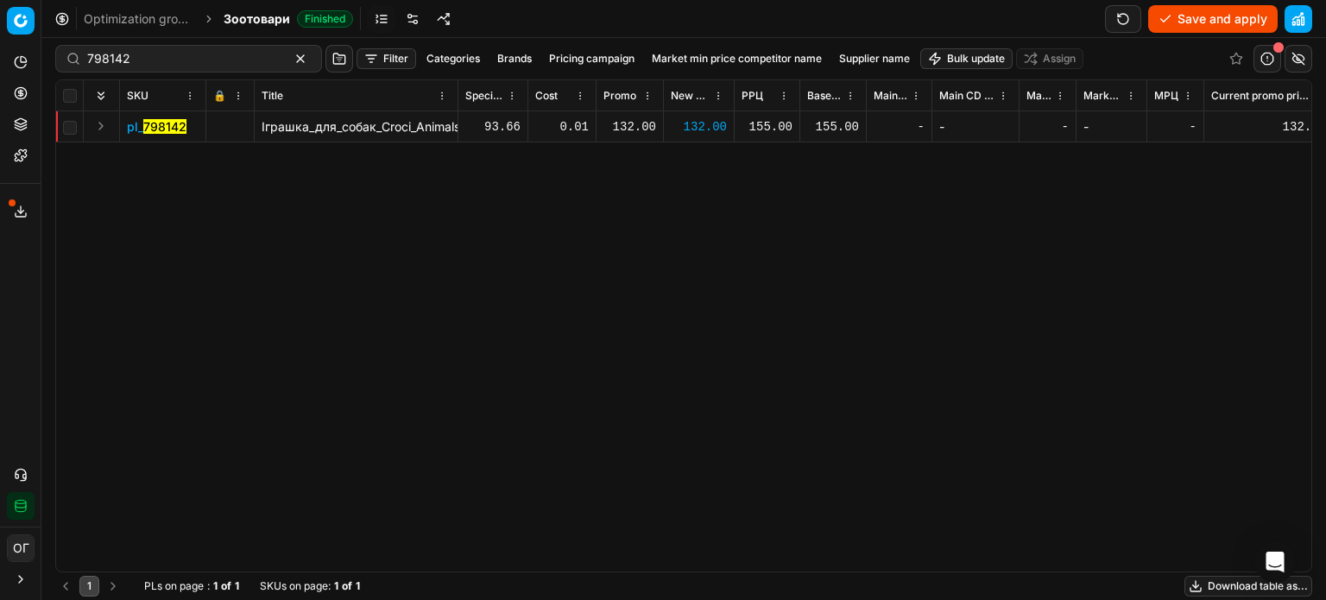
click at [1210, 16] on button "Save and apply" at bounding box center [1214, 19] width 130 height 28
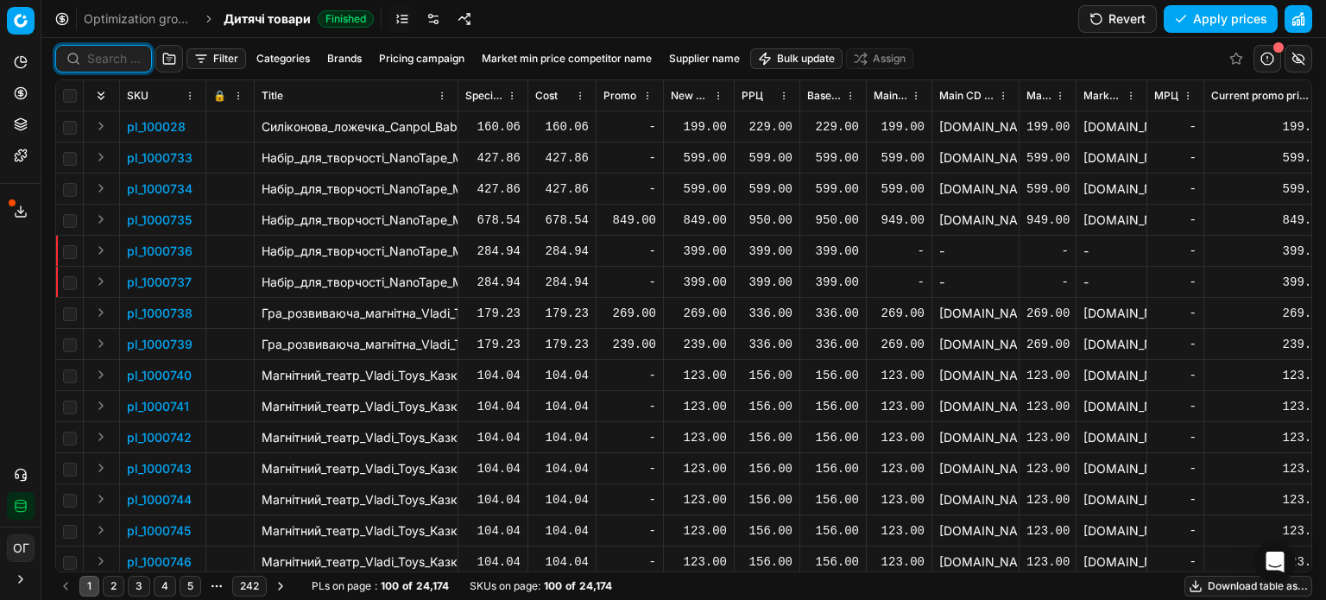
click at [102, 58] on input at bounding box center [114, 58] width 54 height 17
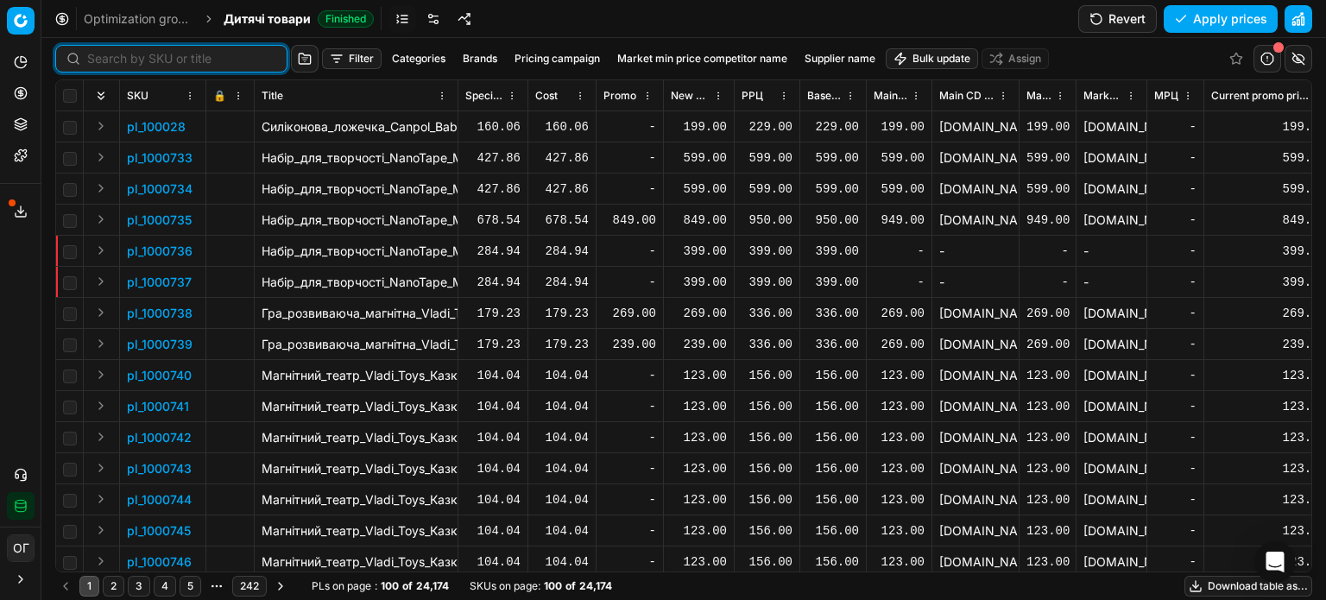
paste input "598396"
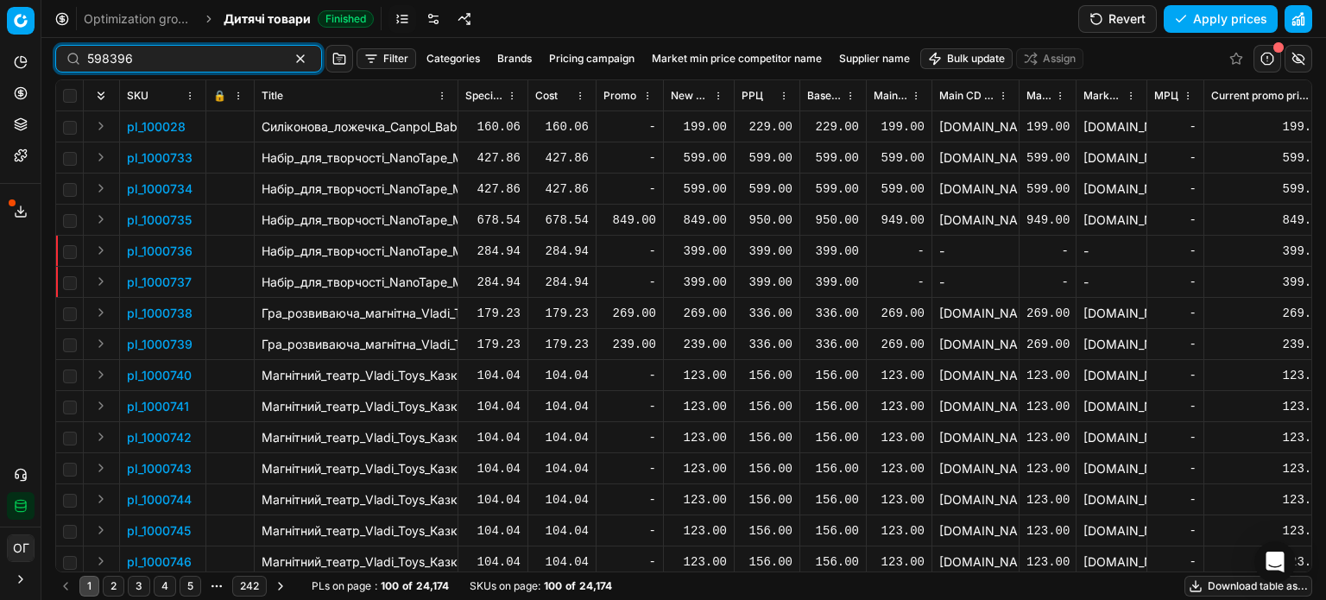
type input "598396"
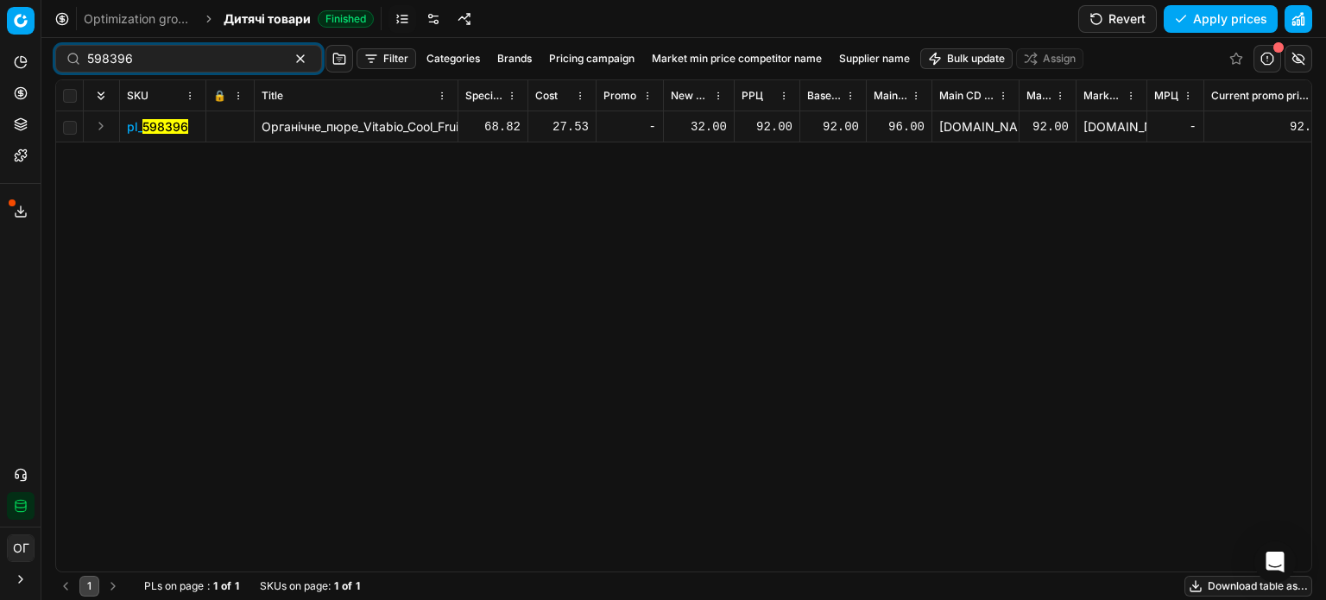
click at [691, 126] on div "32.00" at bounding box center [699, 126] width 56 height 17
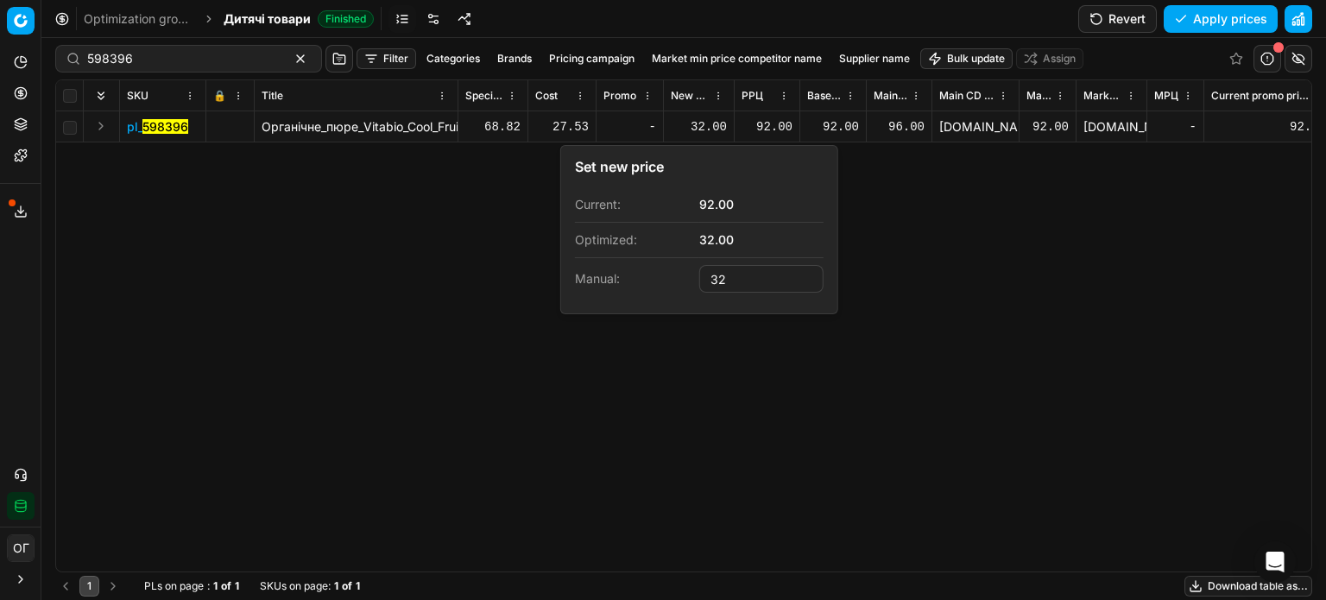
type input "3"
type input "69.00"
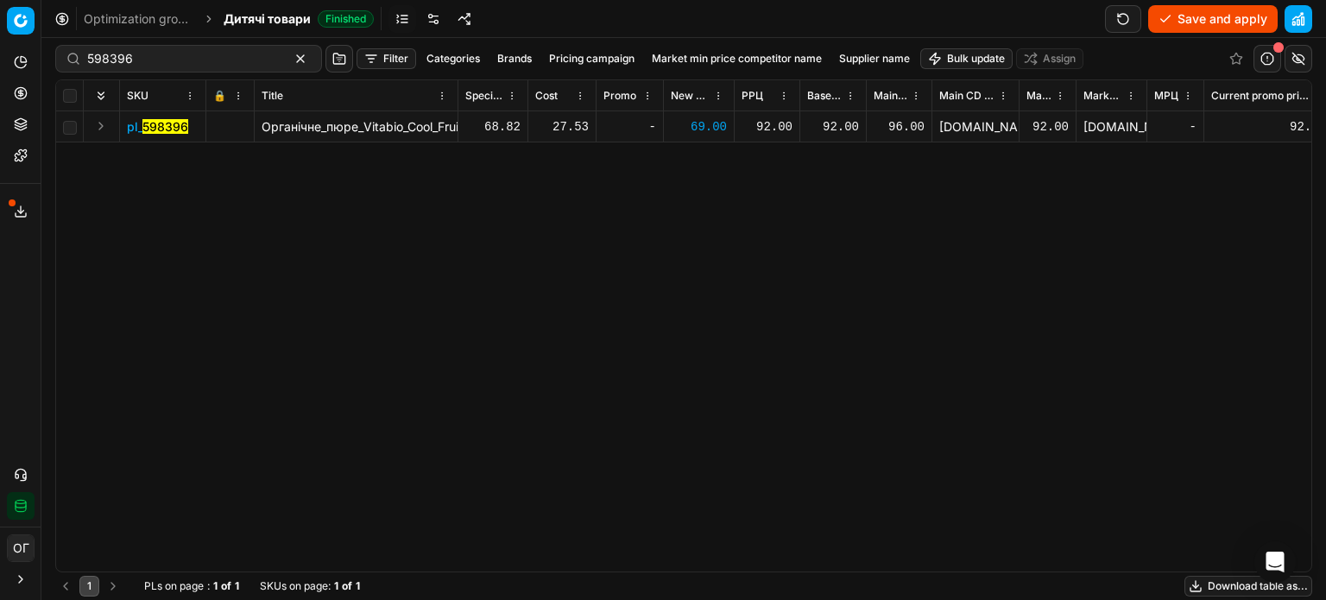
click at [1190, 18] on button "Save and apply" at bounding box center [1214, 19] width 130 height 28
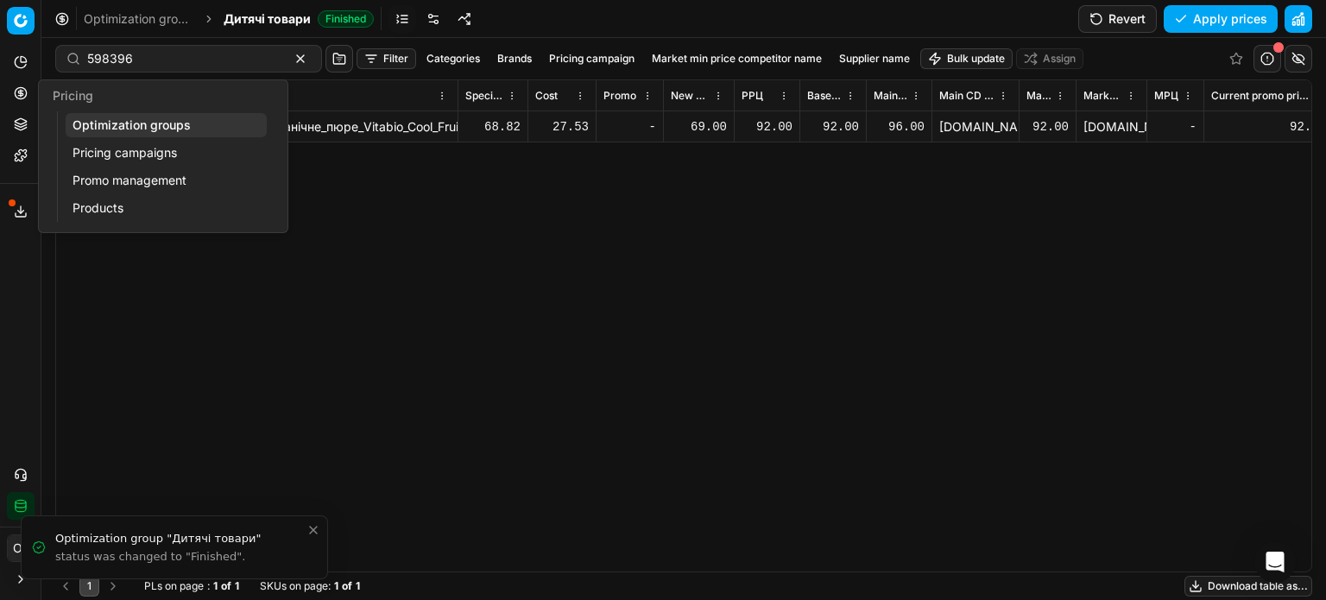
click at [14, 96] on icon at bounding box center [21, 93] width 14 height 14
click at [93, 130] on link "Optimization groups" at bounding box center [166, 125] width 201 height 24
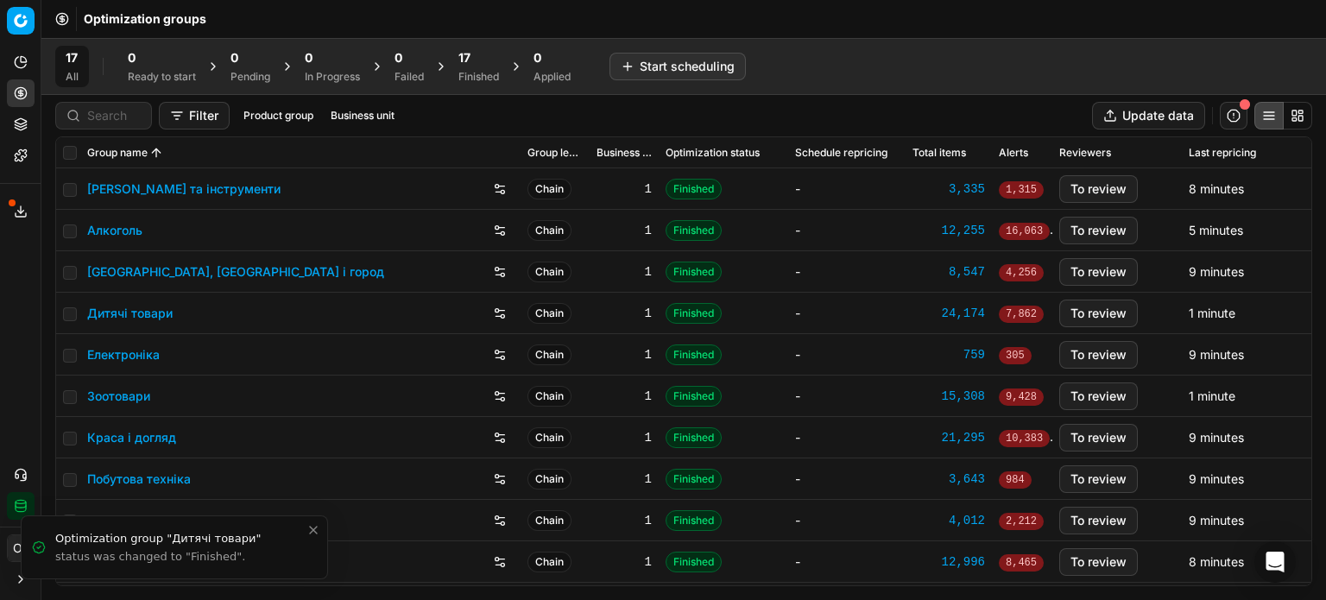
click at [488, 70] on div "Finished" at bounding box center [479, 77] width 41 height 14
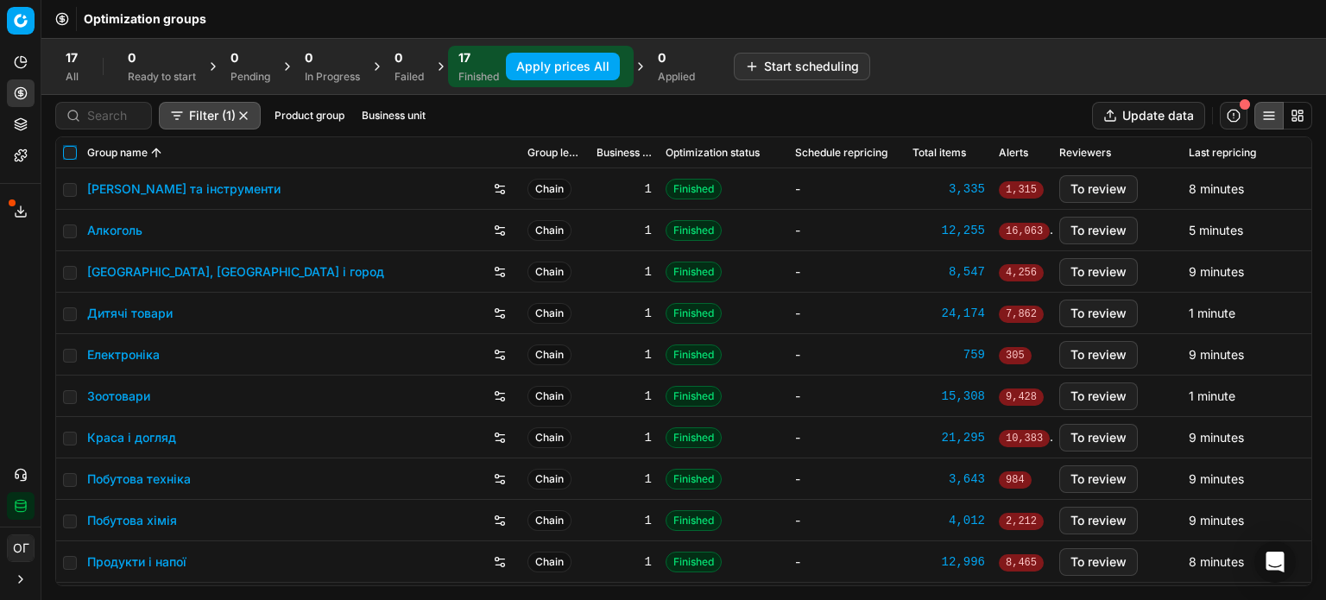
click at [70, 154] on input "checkbox" at bounding box center [70, 153] width 14 height 14
checkbox input "true"
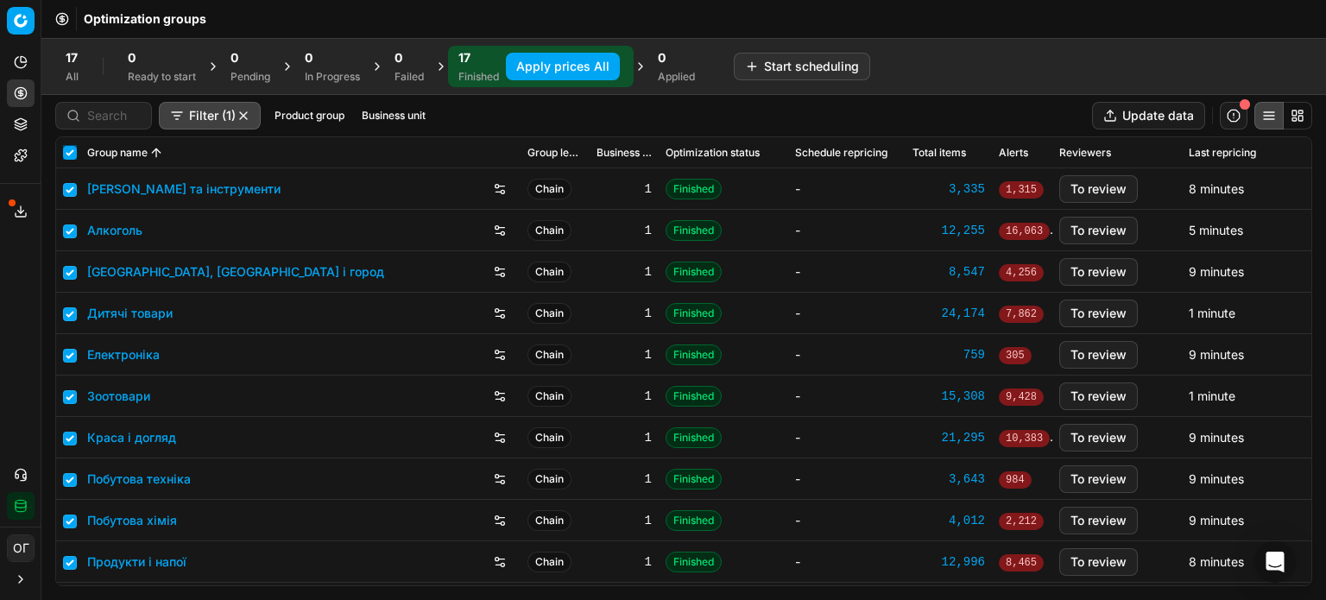
checkbox input "true"
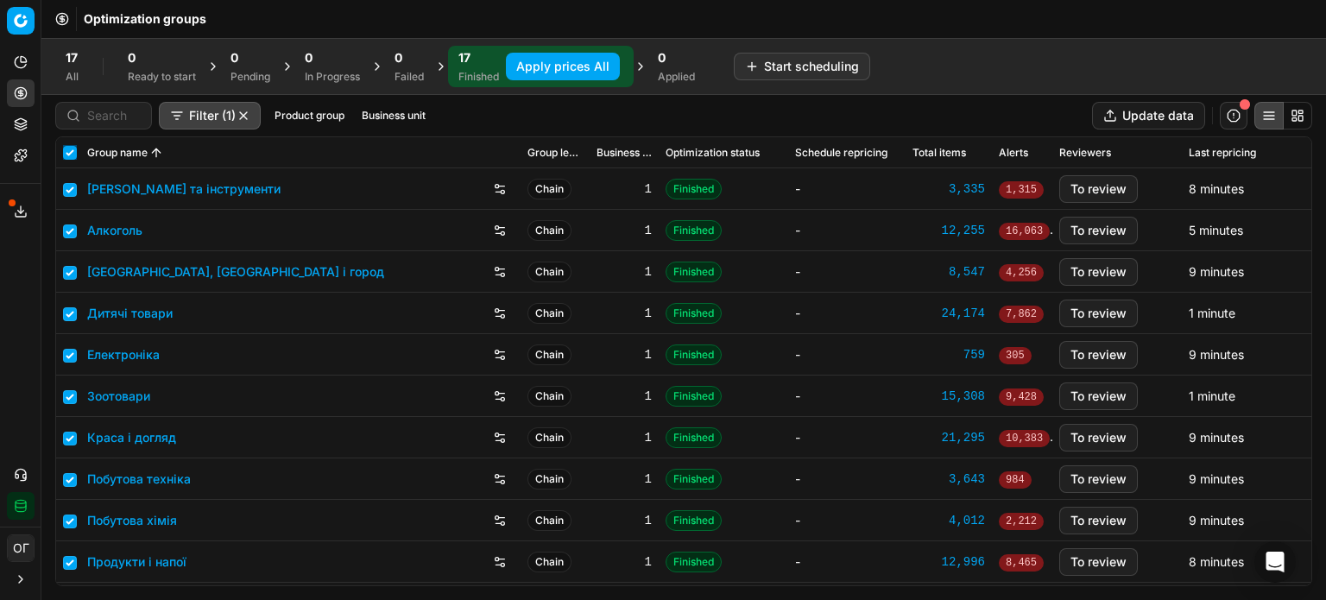
checkbox input "true"
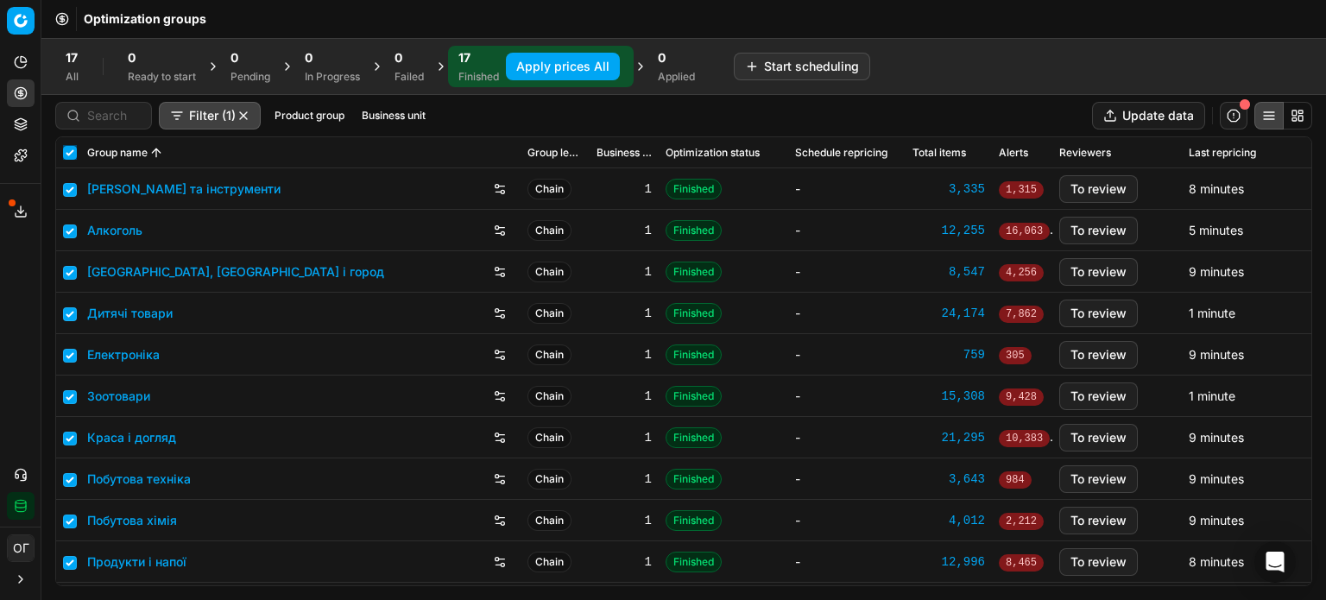
checkbox input "true"
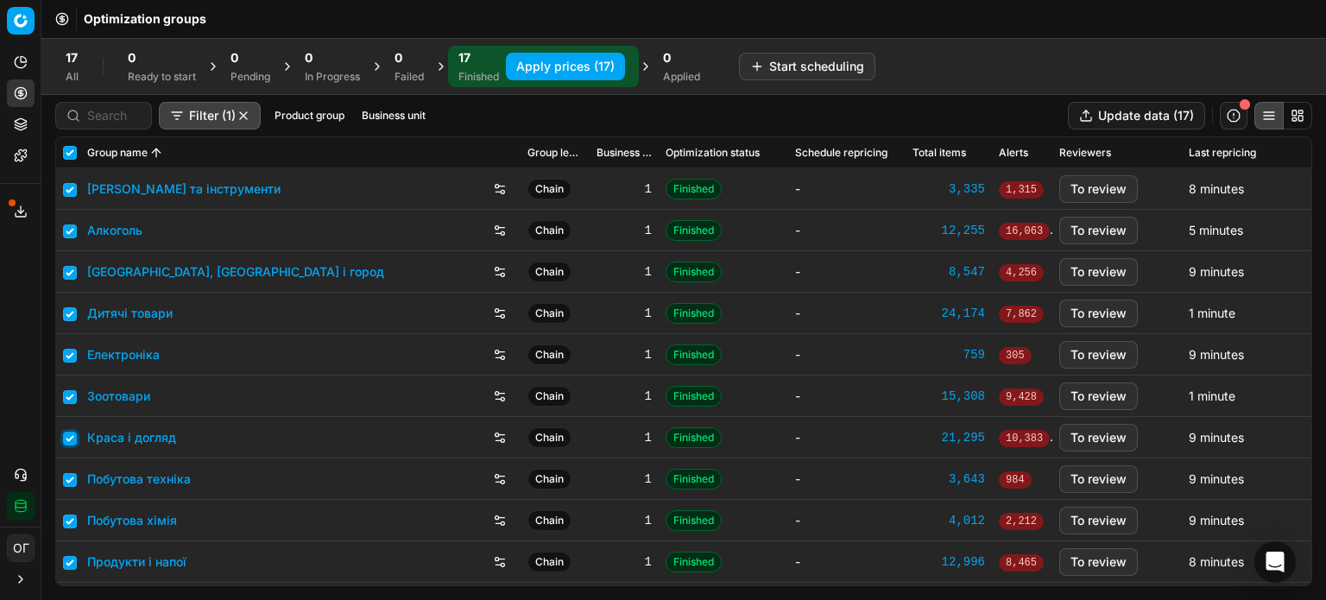
click at [73, 440] on input "checkbox" at bounding box center [70, 439] width 14 height 14
checkbox input "false"
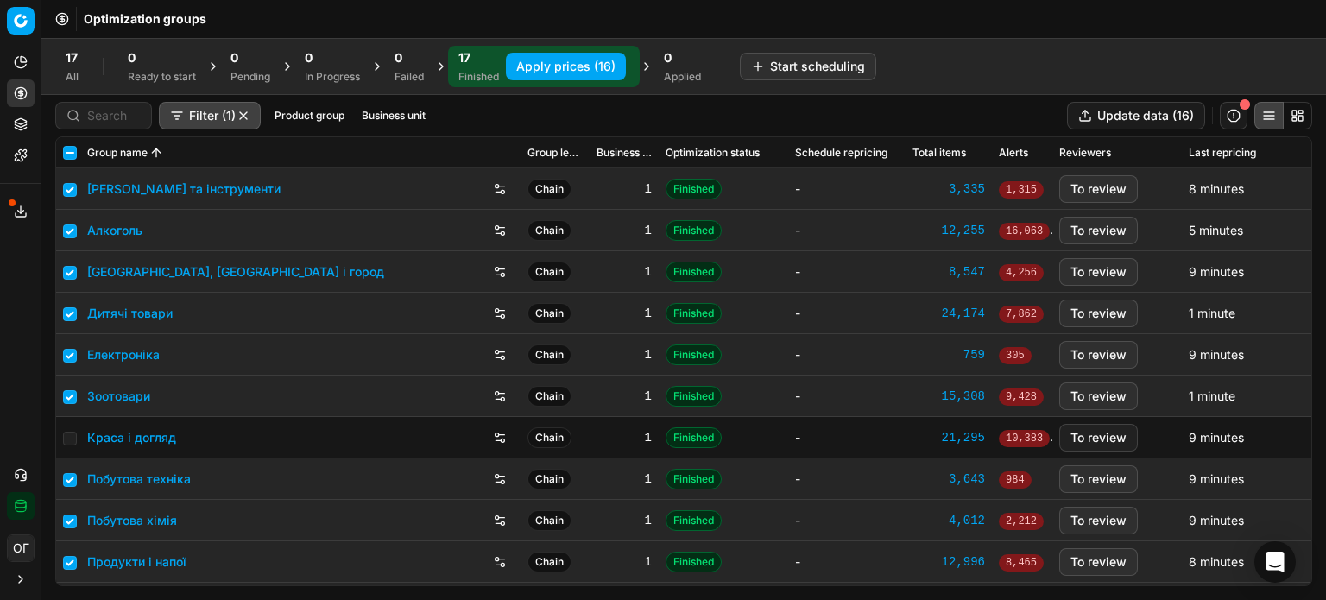
click at [64, 574] on td at bounding box center [68, 561] width 24 height 41
click at [69, 561] on input "checkbox" at bounding box center [70, 563] width 14 height 14
checkbox input "false"
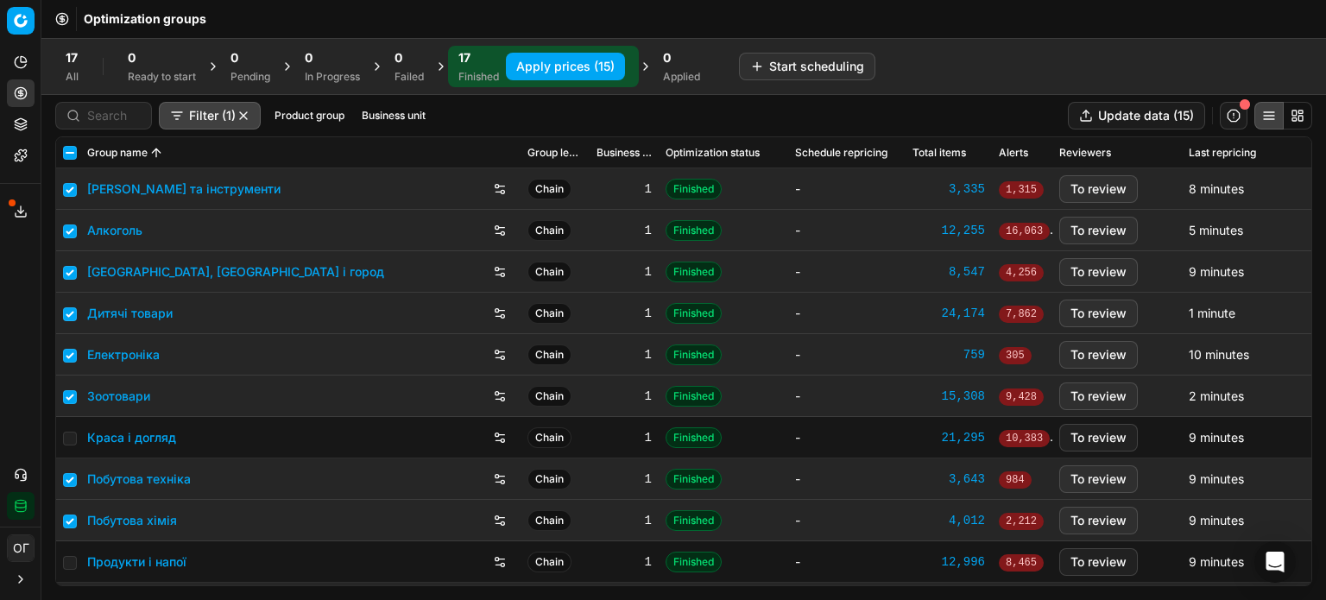
click at [537, 55] on button "Apply prices (15)" at bounding box center [565, 67] width 119 height 28
checkbox input "false"
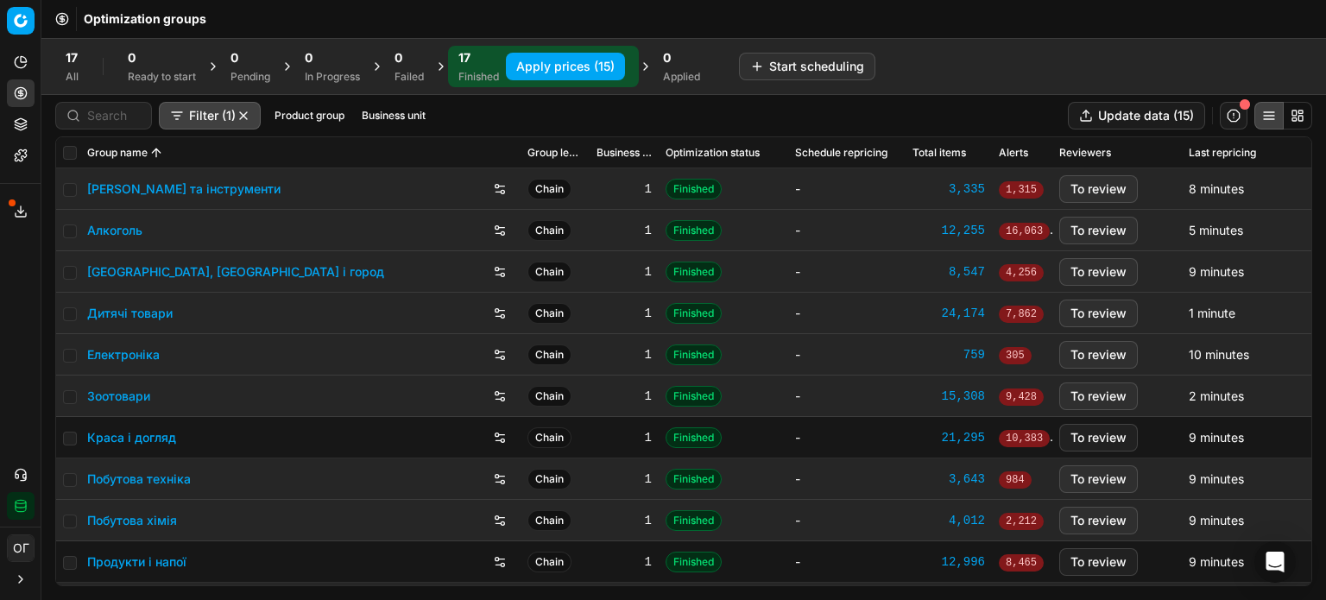
checkbox input "false"
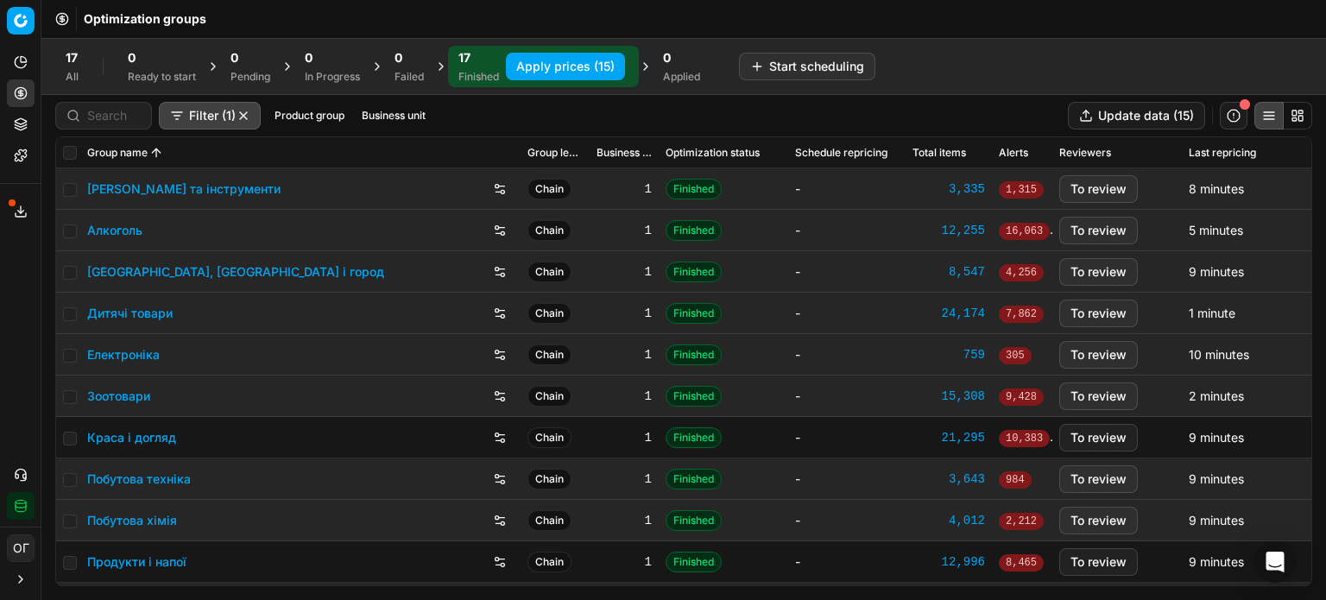
checkbox input "false"
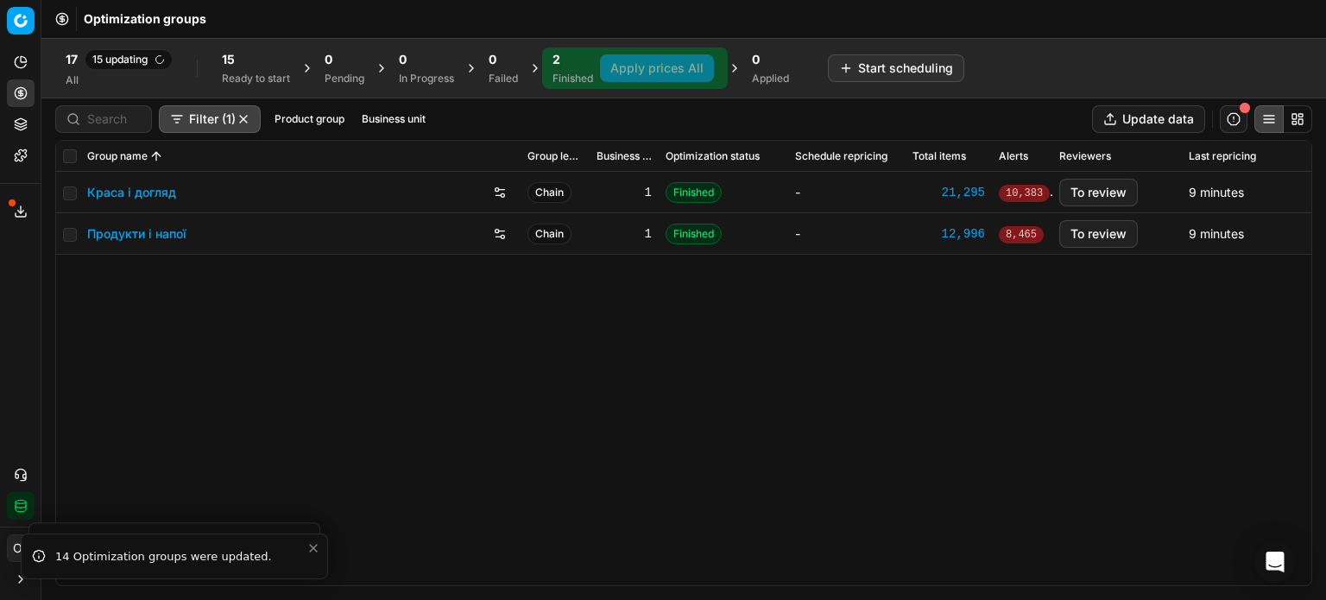
click at [152, 192] on link "Краса і догляд" at bounding box center [131, 192] width 89 height 17
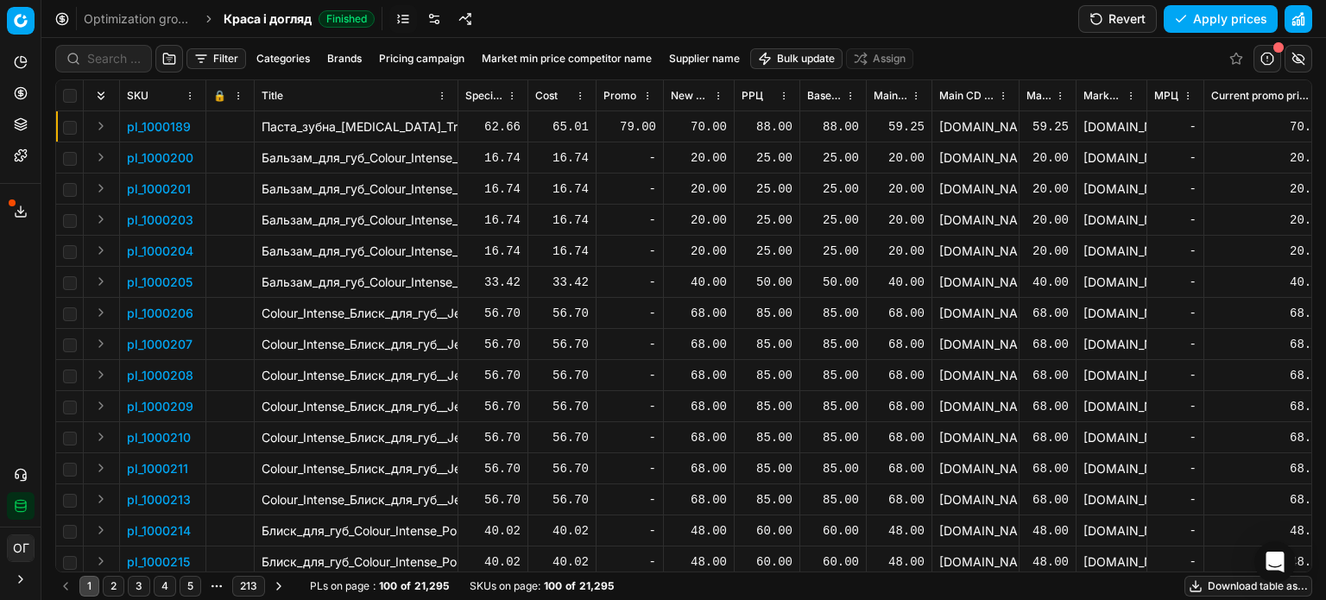
click at [213, 60] on button "Filter" at bounding box center [217, 58] width 60 height 21
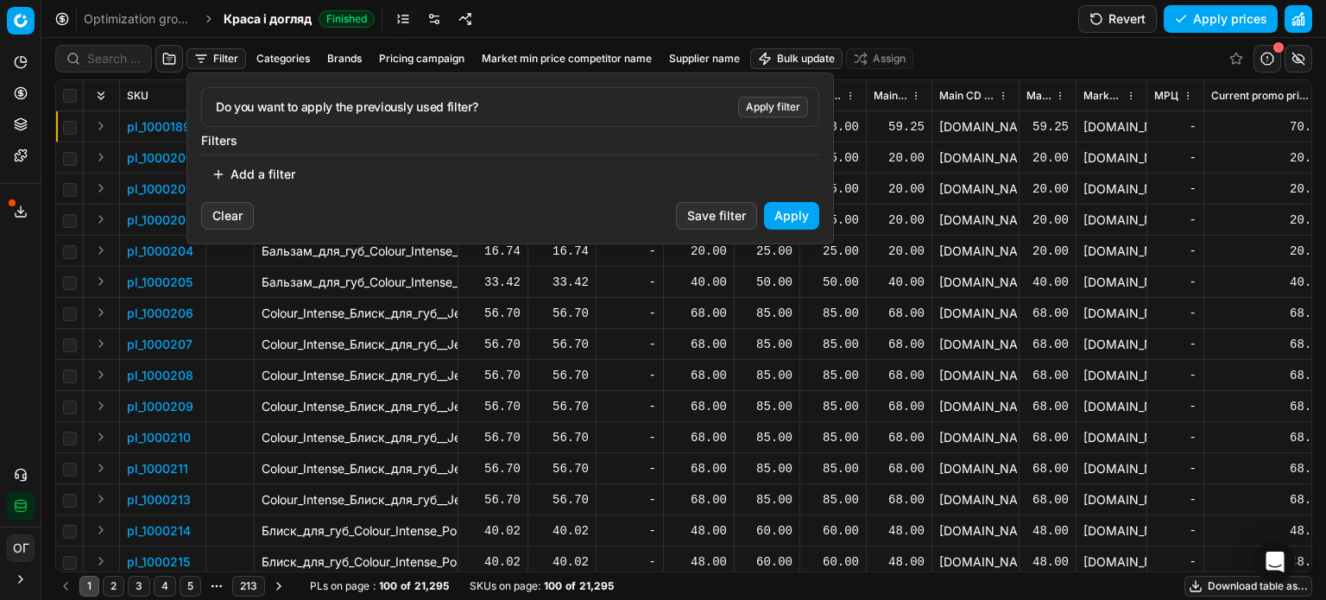
click at [274, 168] on button "Add a filter" at bounding box center [253, 175] width 104 height 28
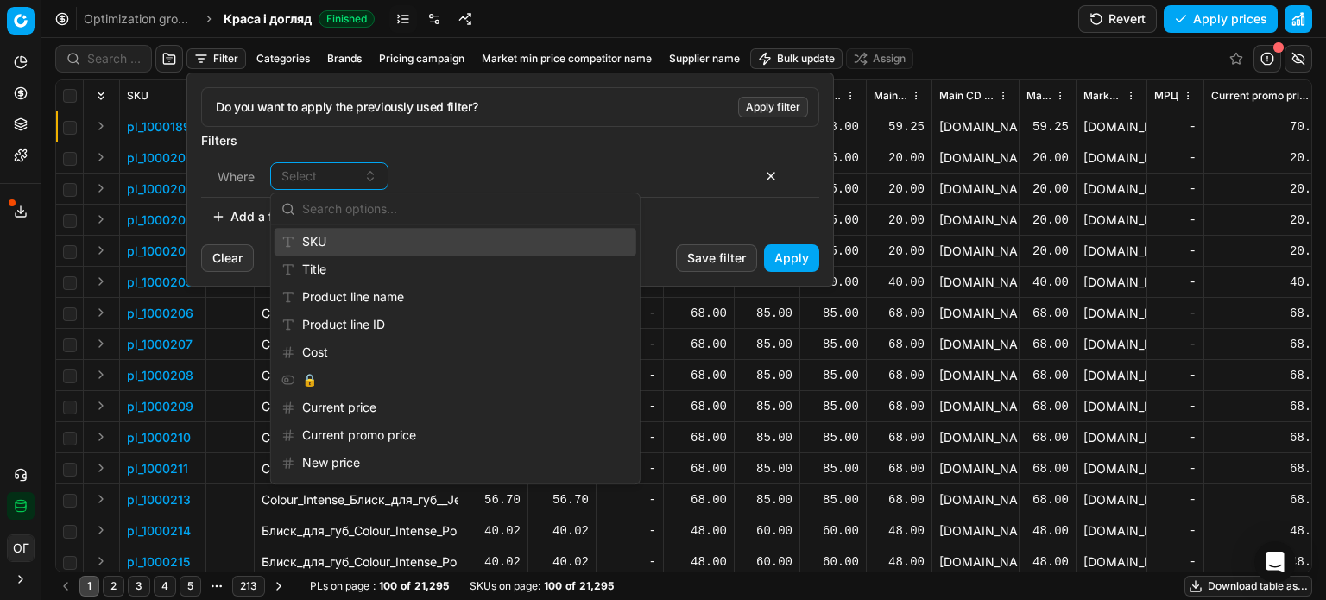
click at [325, 241] on div "SKU" at bounding box center [456, 242] width 362 height 28
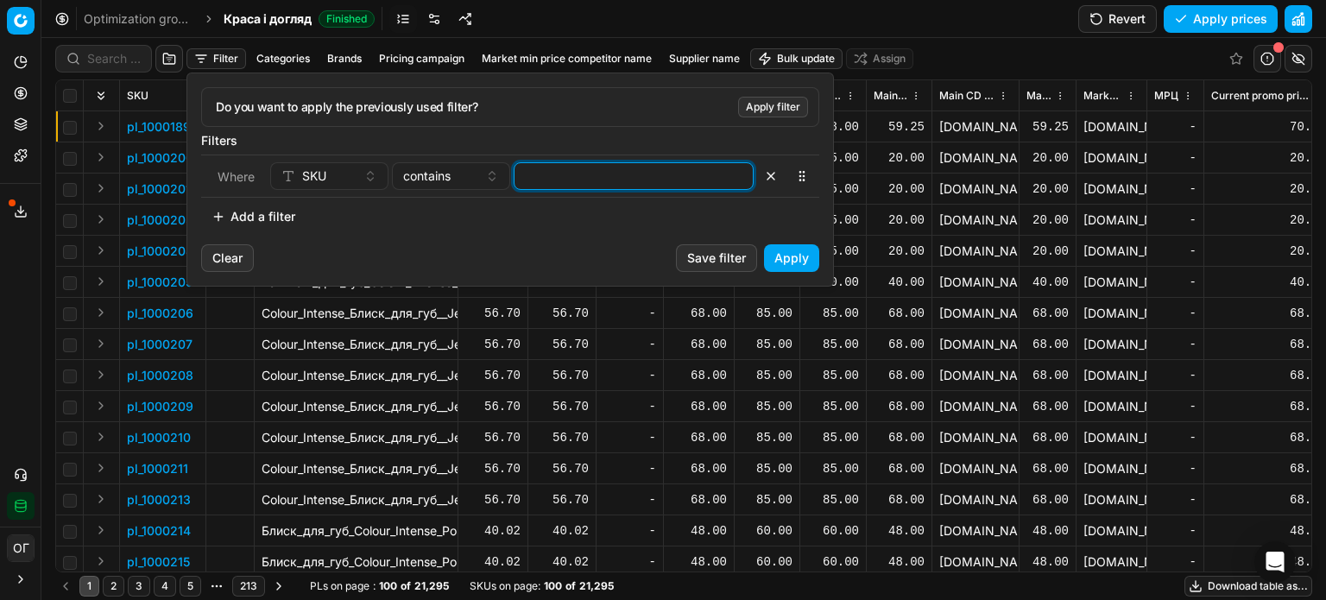
click at [627, 172] on input at bounding box center [634, 176] width 225 height 26
paste input "74854,67631,554069,511711,511707, 418174"
type input "74854,67631,554069,511711,511707, 418174"
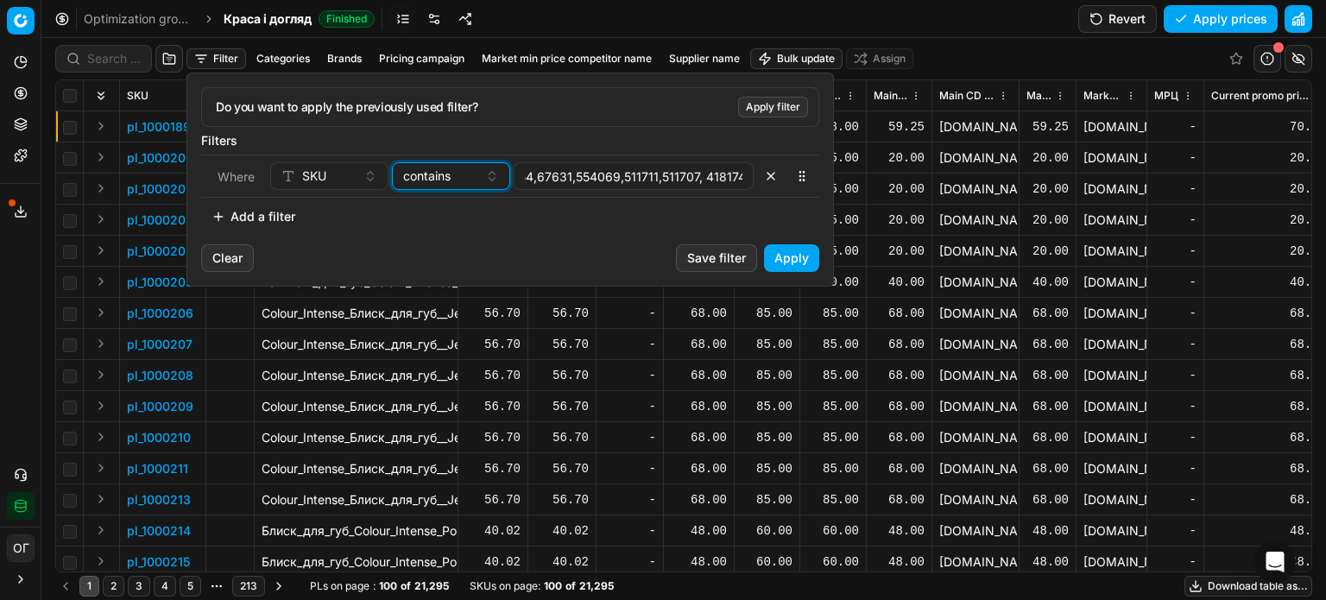
click at [438, 171] on span "contains" at bounding box center [426, 176] width 47 height 17
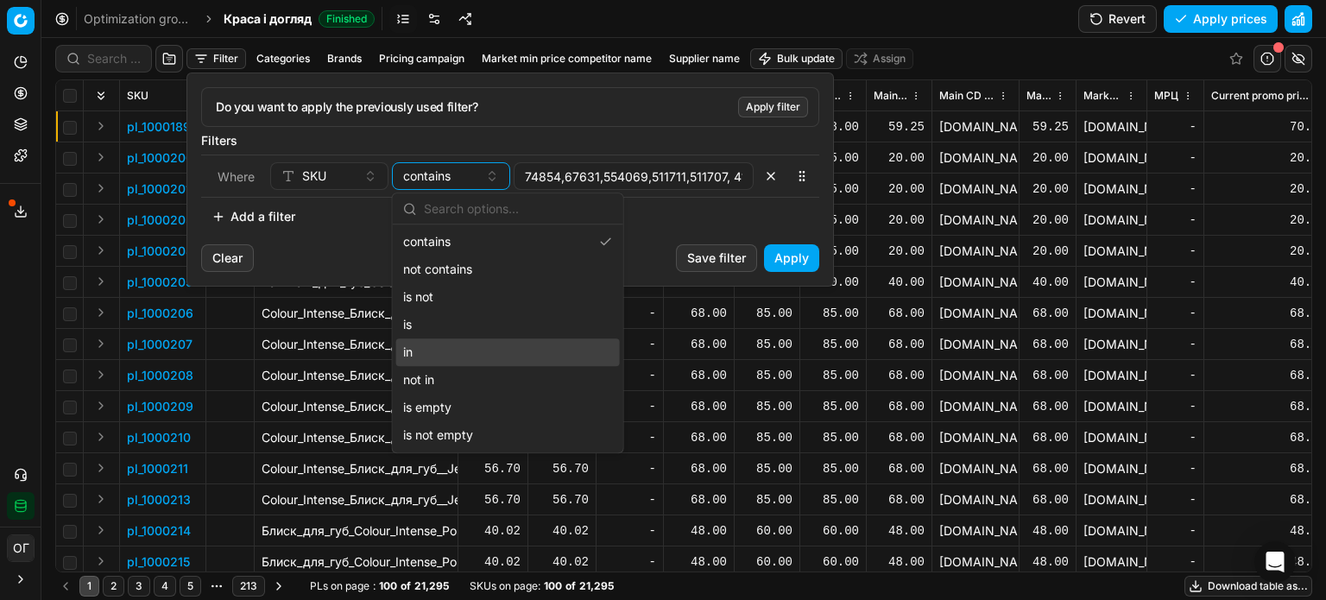
click at [473, 350] on div "in" at bounding box center [508, 353] width 224 height 28
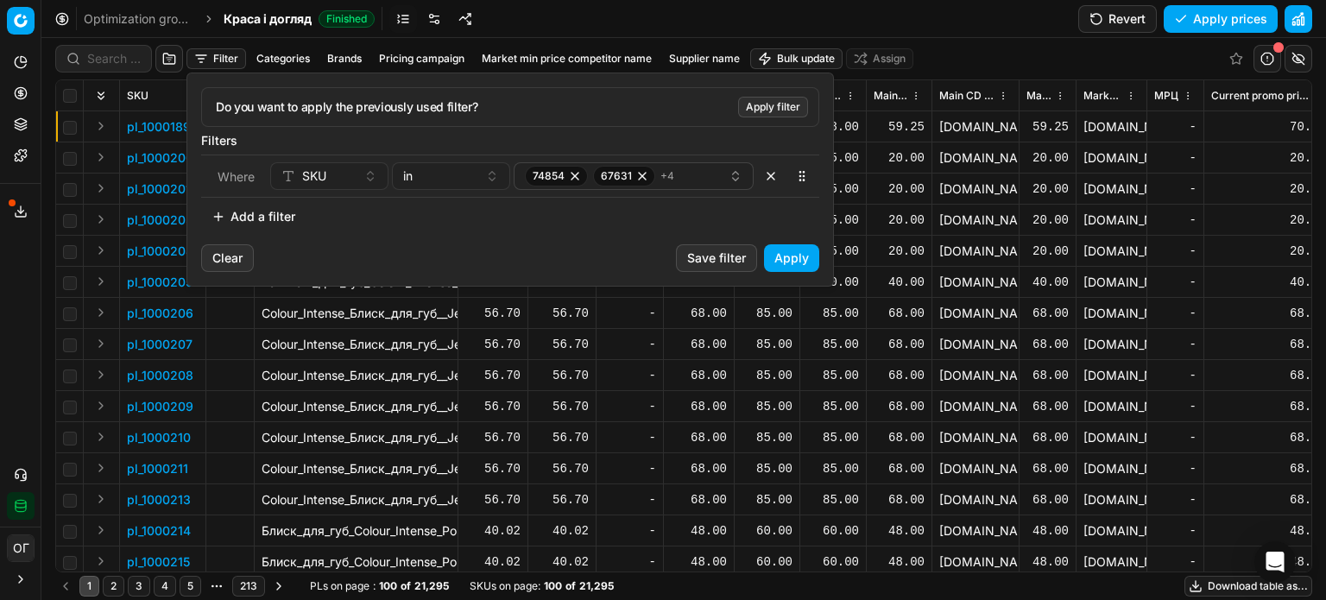
click at [793, 253] on button "Apply" at bounding box center [791, 258] width 55 height 28
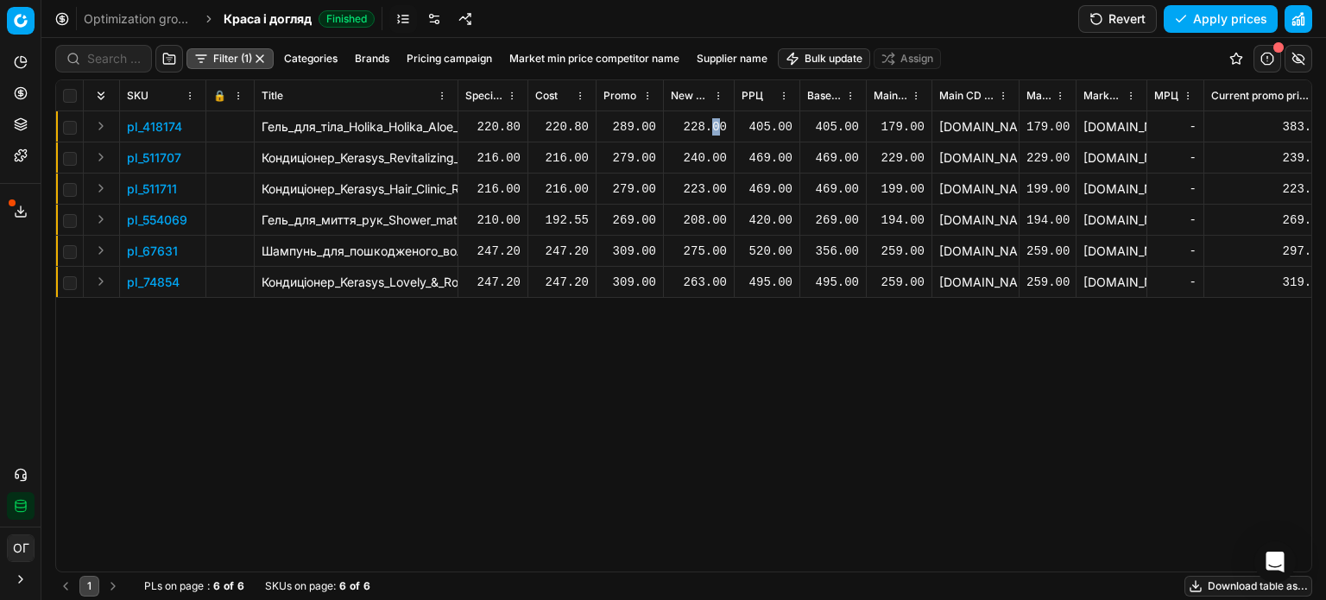
click at [717, 127] on div "228.00" at bounding box center [699, 126] width 56 height 17
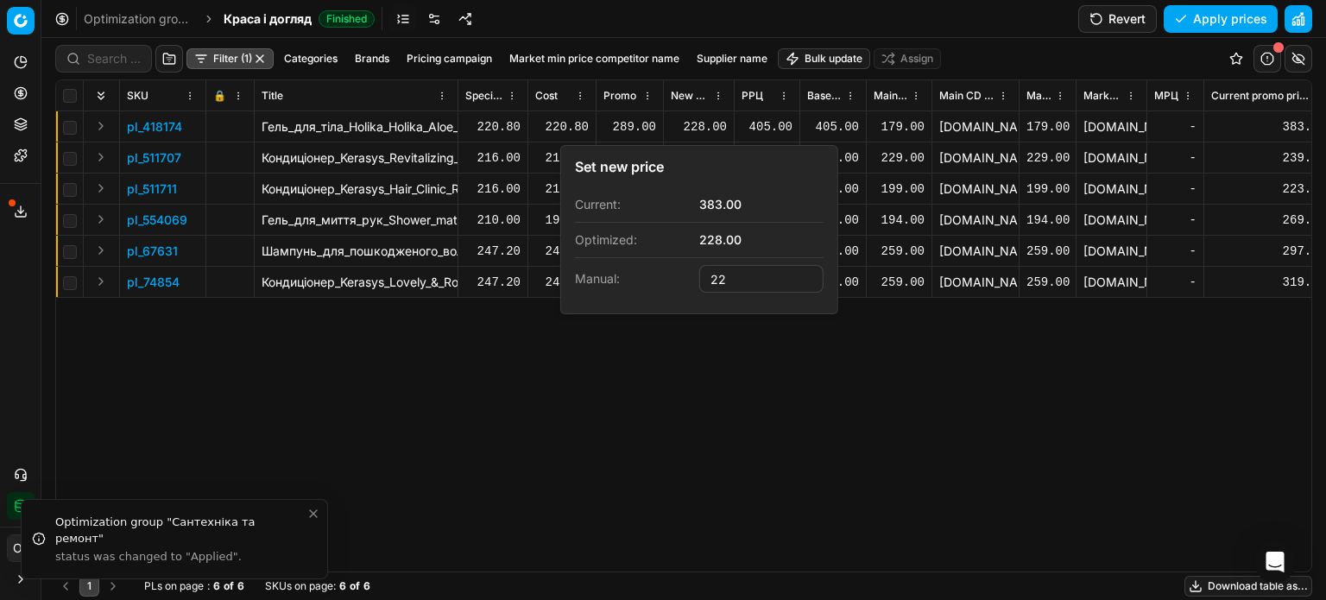
type input "2"
type input "289.00"
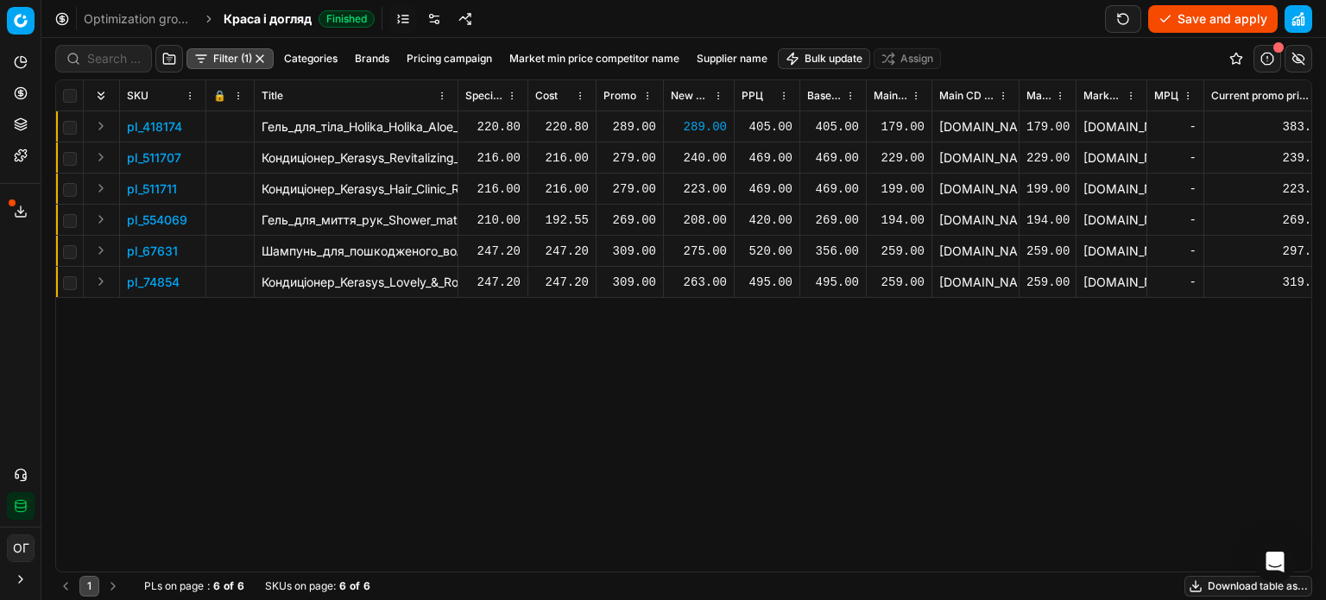
click at [691, 158] on div "240.00" at bounding box center [699, 157] width 56 height 17
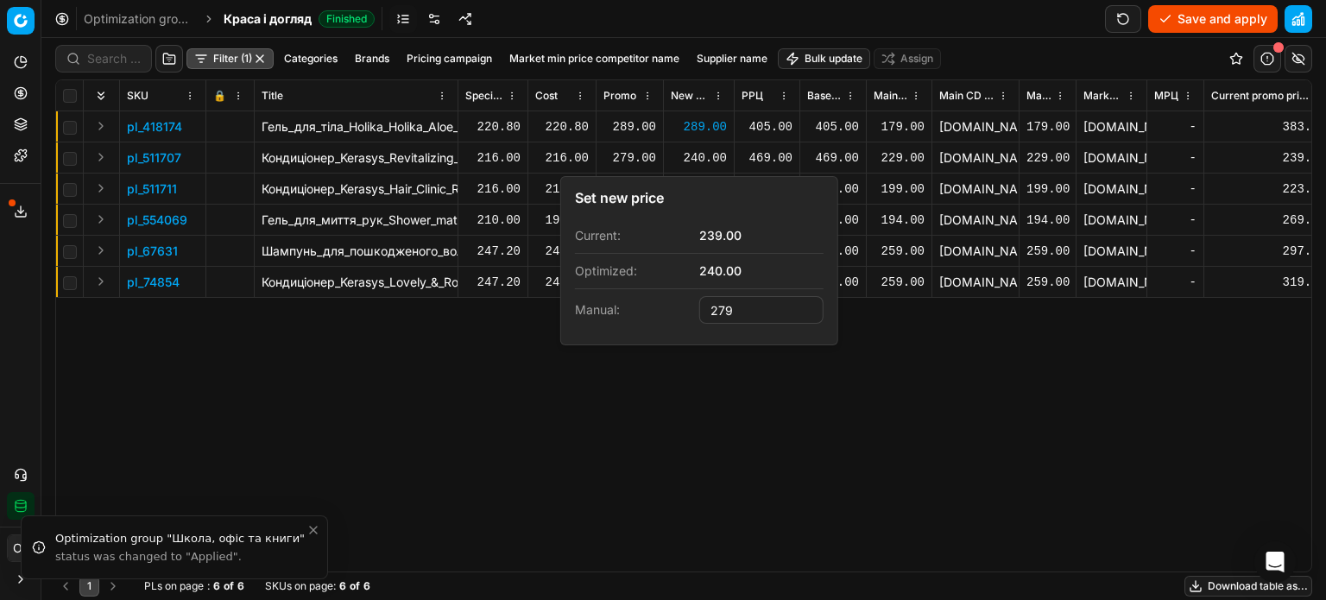
type input "279.00"
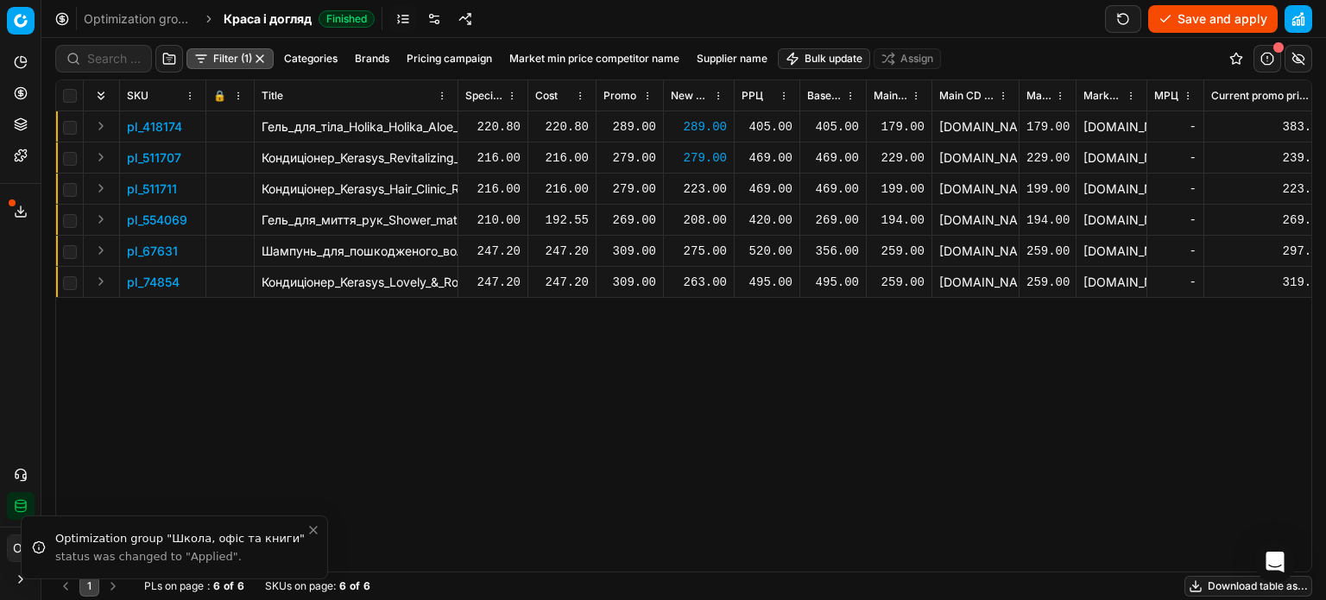
click at [696, 187] on div "223.00" at bounding box center [699, 188] width 56 height 17
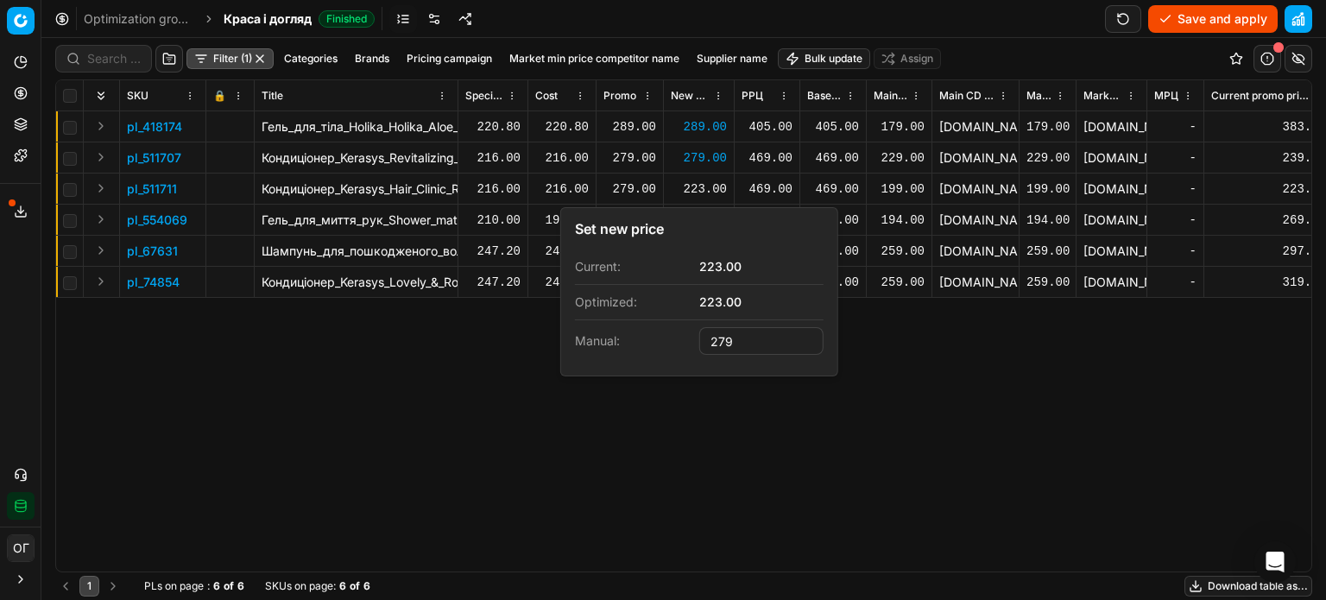
type input "279.00"
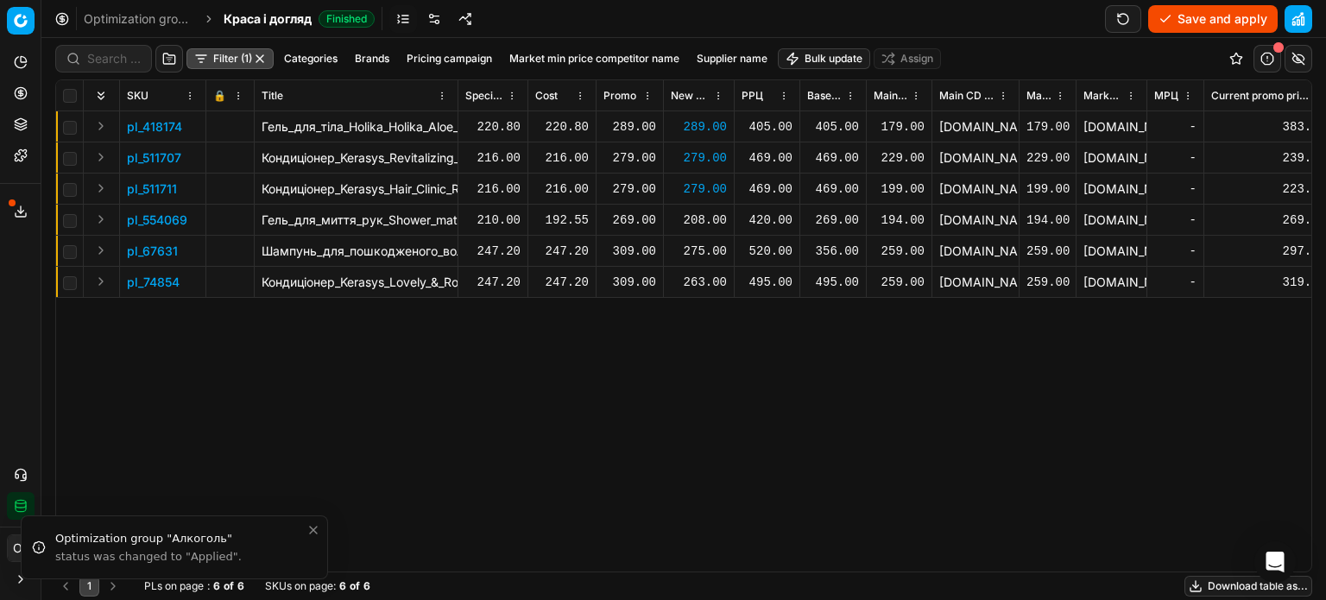
click at [701, 219] on div "208.00" at bounding box center [699, 220] width 56 height 17
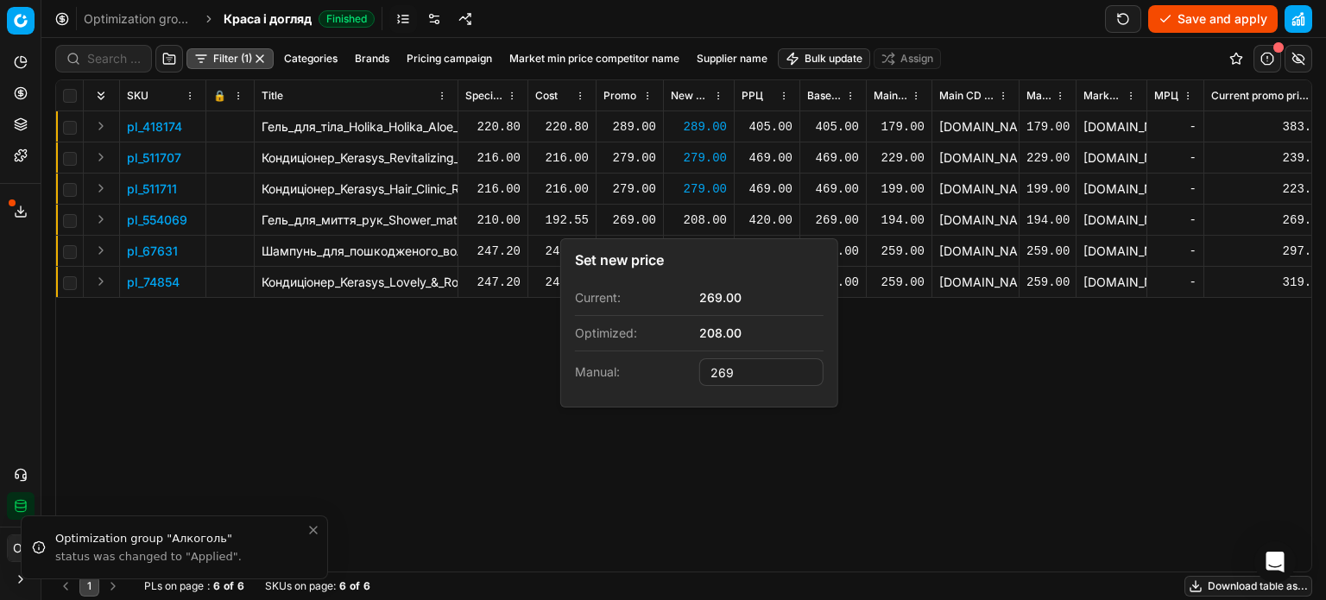
type input "269.00"
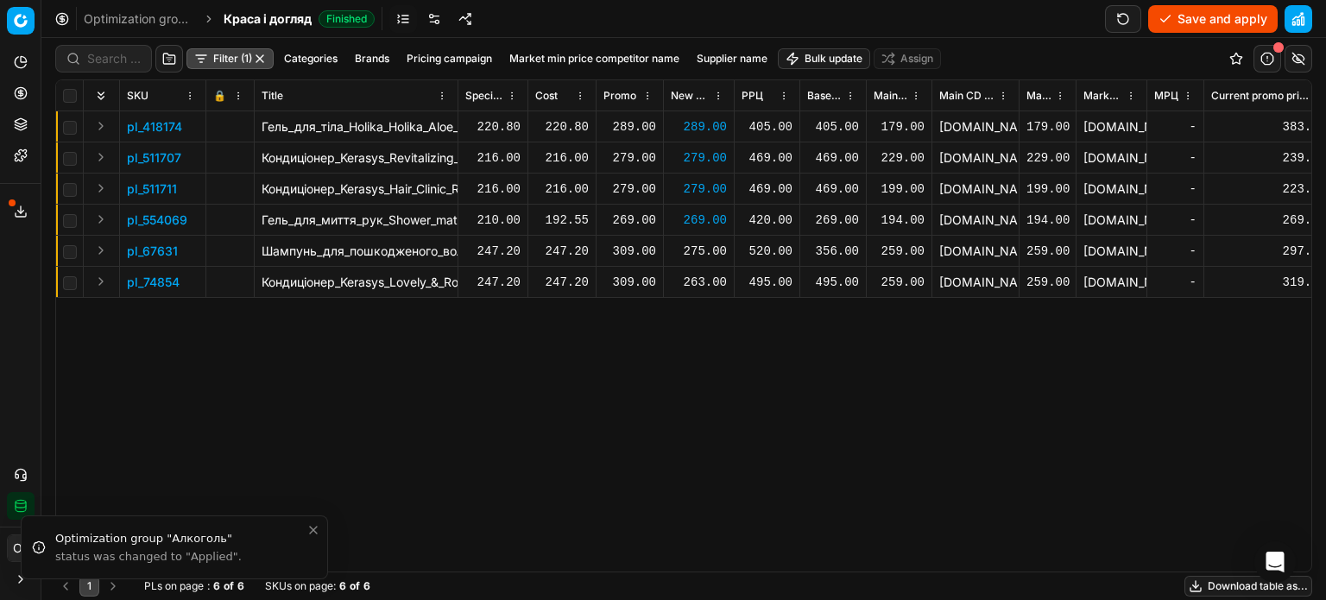
click at [711, 248] on div "275.00" at bounding box center [699, 251] width 56 height 17
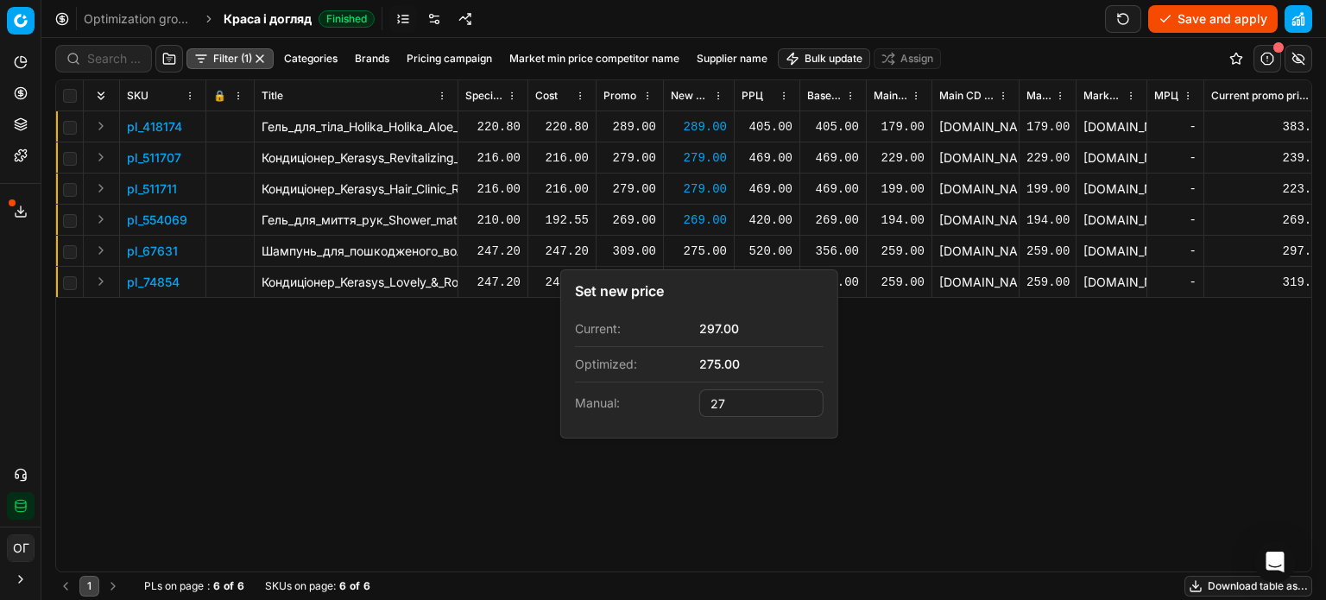
type input "2"
type input "309.00"
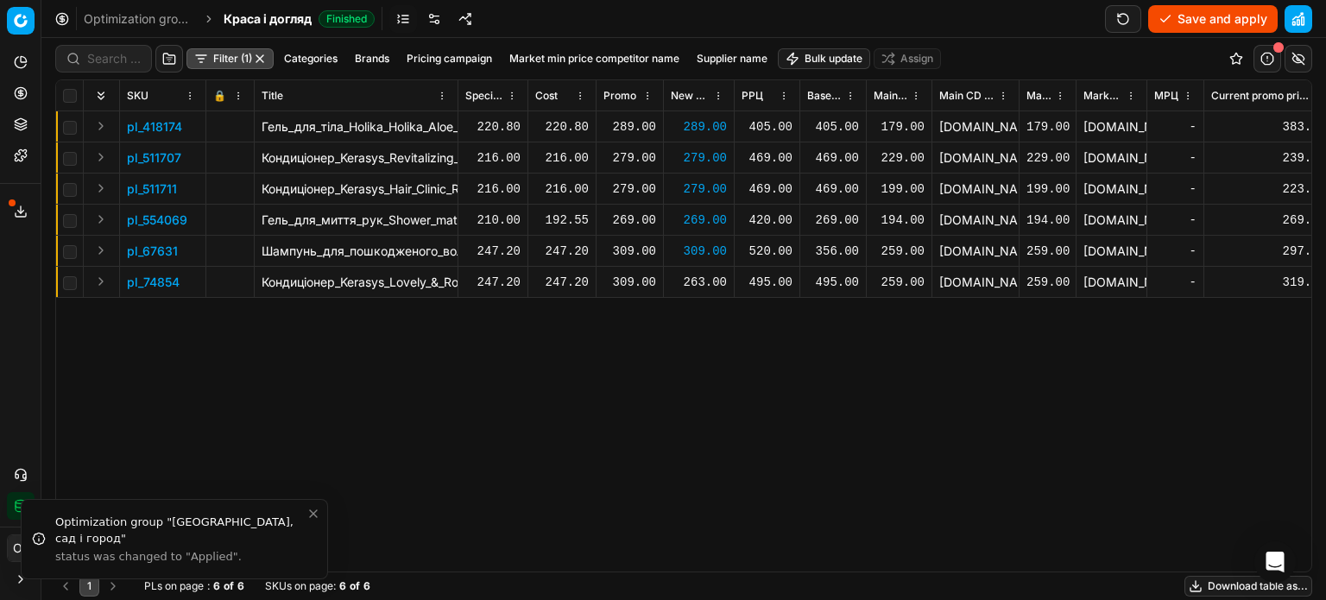
click at [706, 280] on div "263.00" at bounding box center [699, 282] width 56 height 17
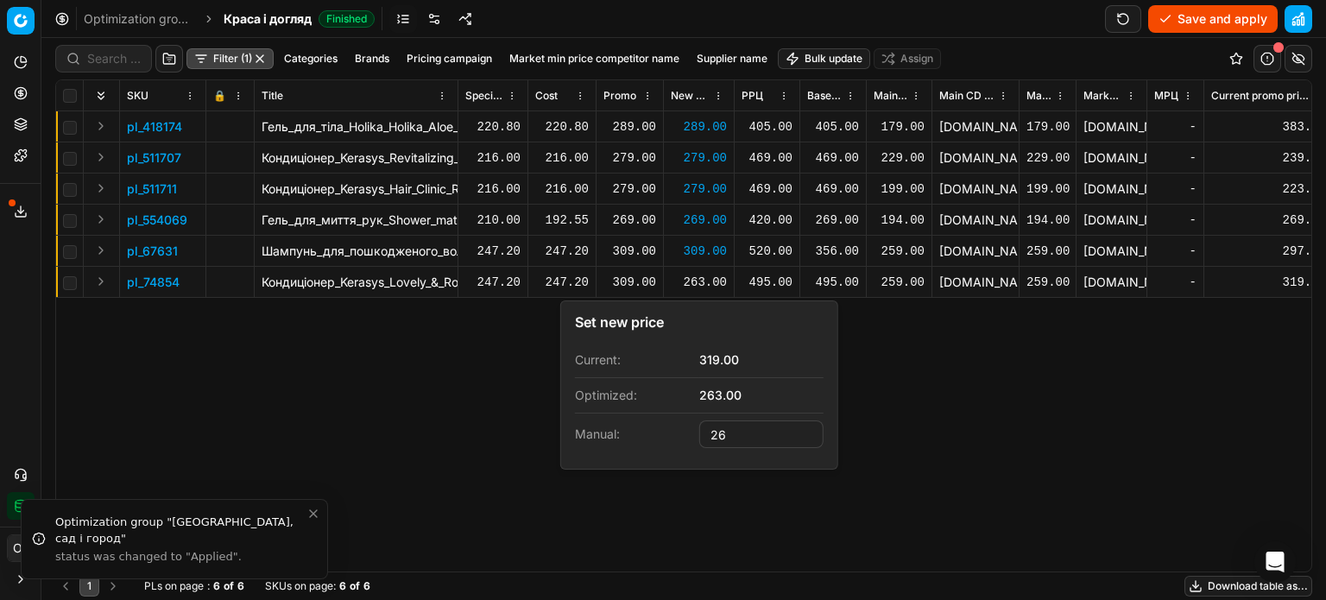
type input "2"
type input "309.00"
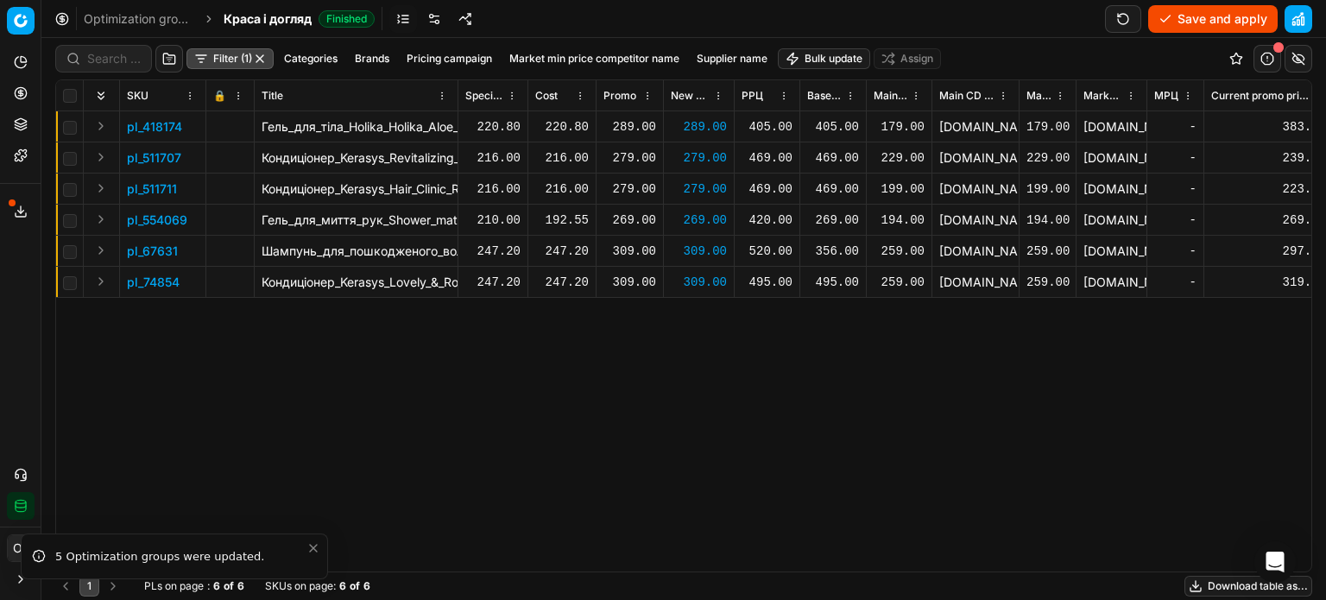
click at [1183, 14] on button "Save and apply" at bounding box center [1214, 19] width 130 height 28
